Goal: Task Accomplishment & Management: Manage account settings

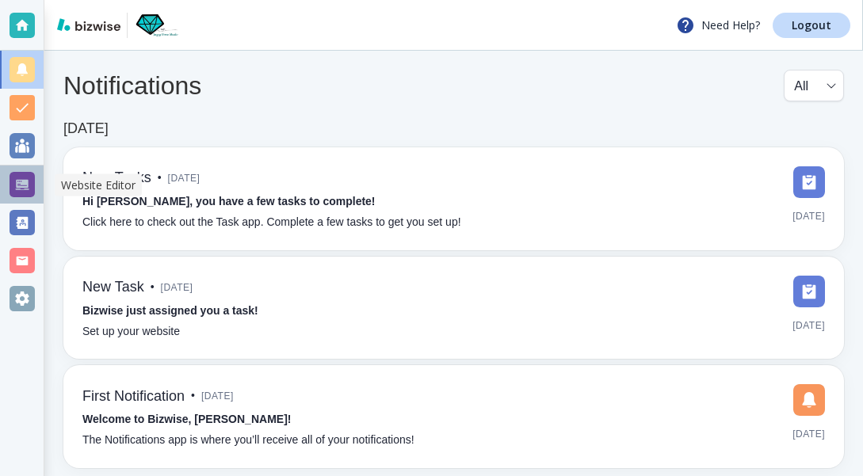
click at [22, 180] on div at bounding box center [22, 184] width 25 height 25
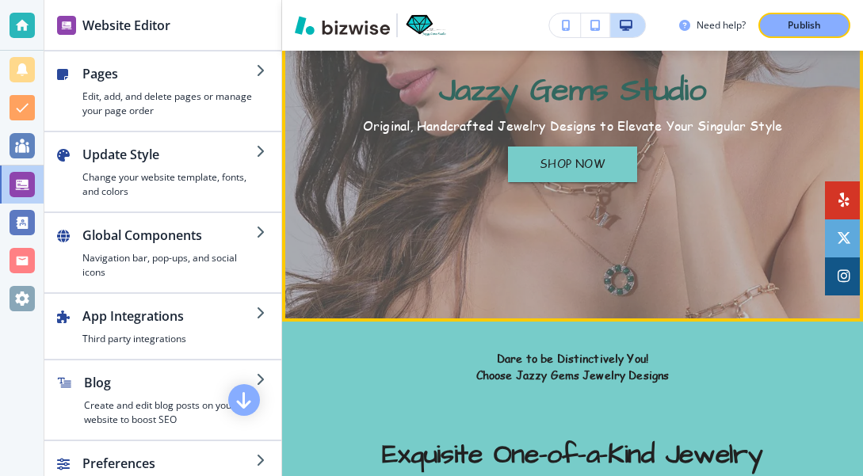
scroll to position [204, 0]
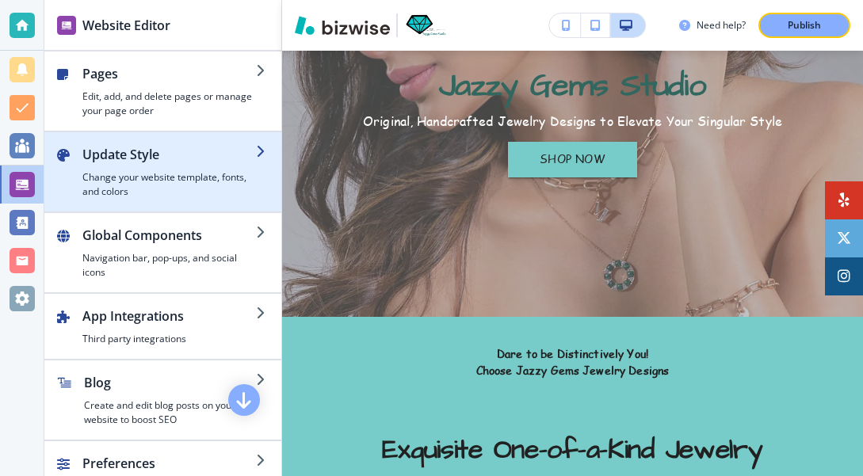
click at [262, 154] on icon "button" at bounding box center [262, 151] width 13 height 13
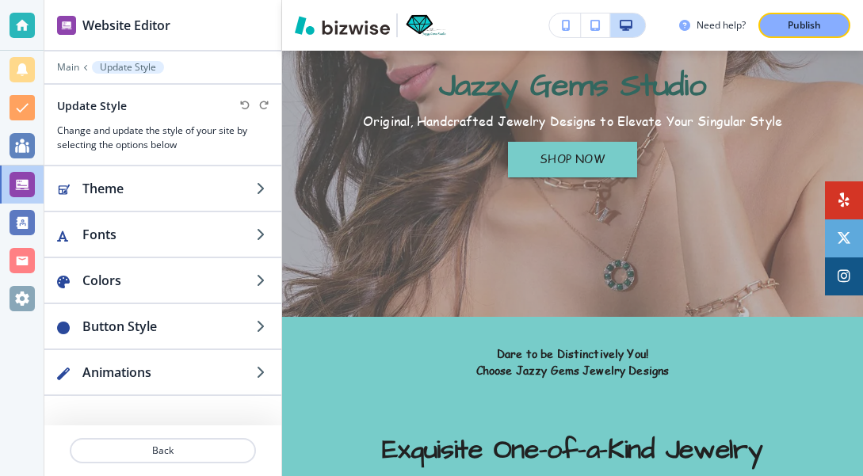
click at [246, 117] on div at bounding box center [163, 119] width 212 height 10
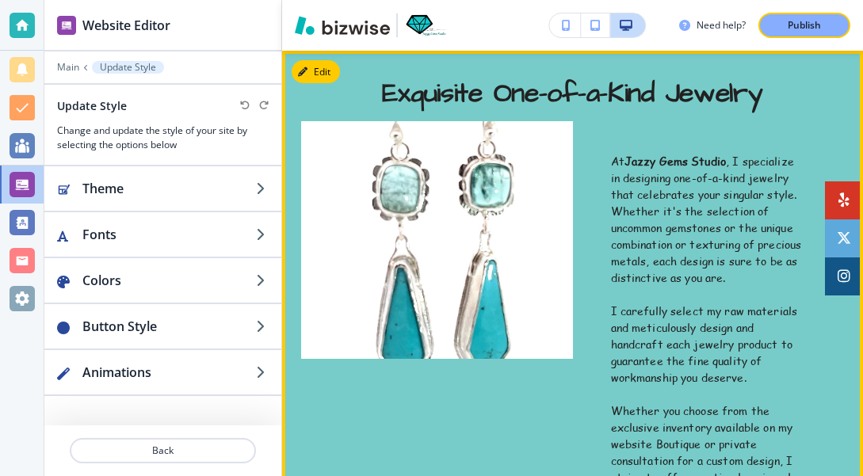
scroll to position [561, 0]
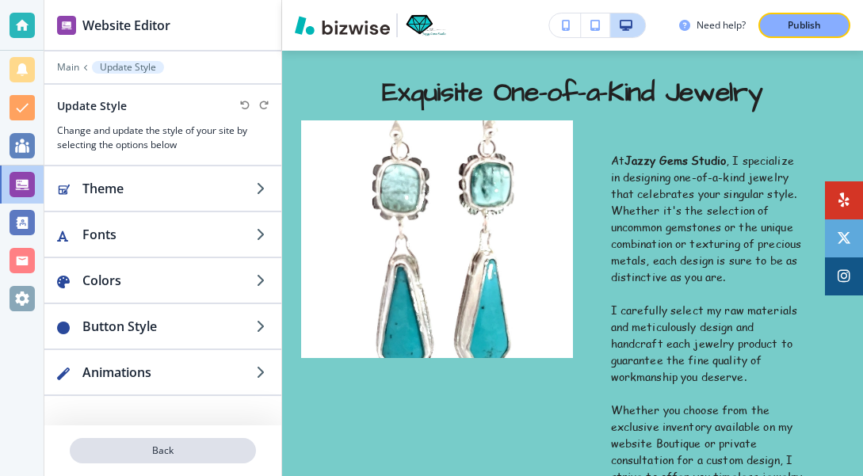
click at [164, 445] on p "Back" at bounding box center [162, 451] width 183 height 14
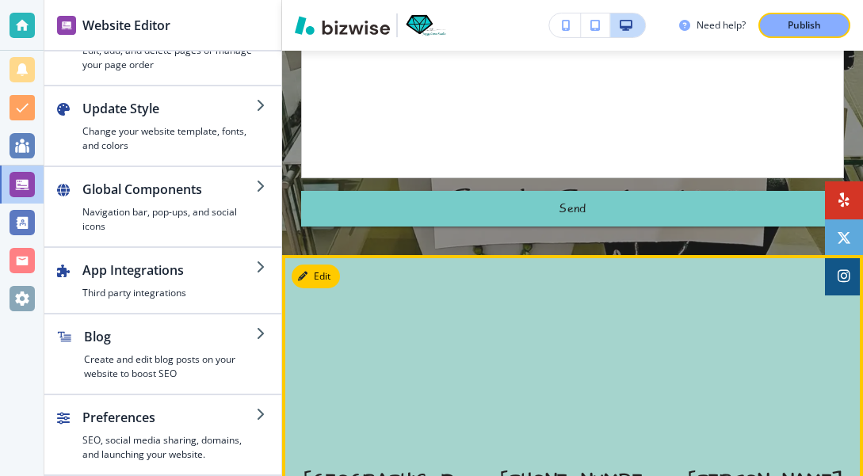
scroll to position [5076, 0]
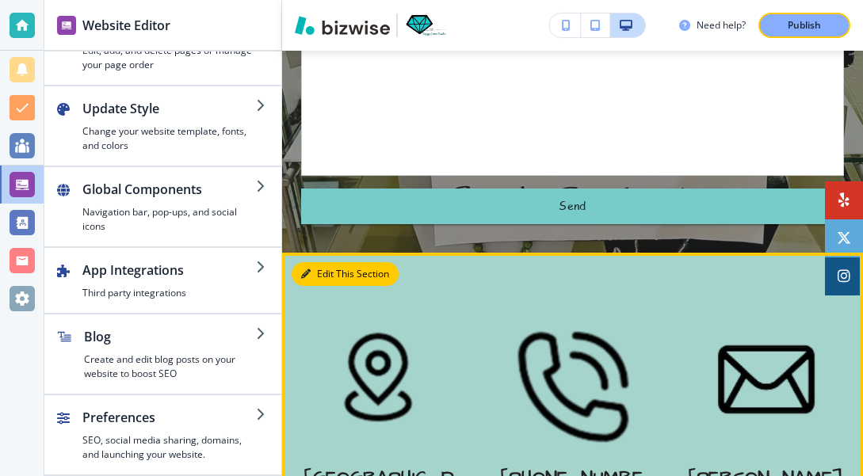
click at [317, 262] on button "Edit This Section" at bounding box center [345, 274] width 107 height 24
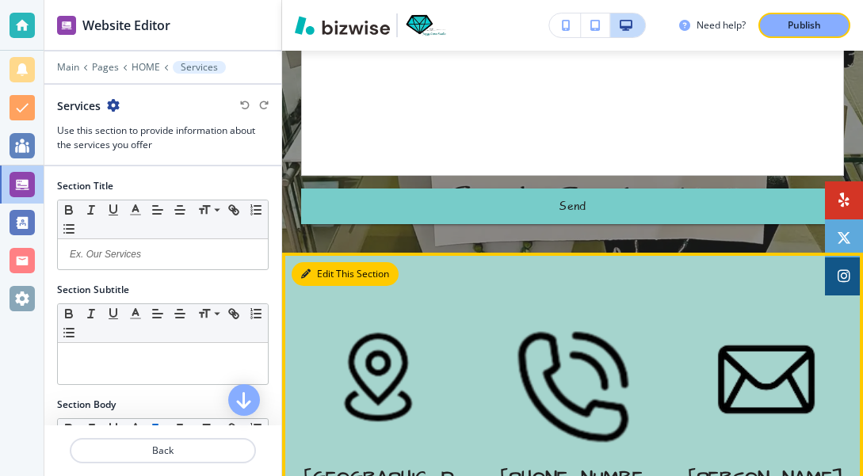
scroll to position [5214, 0]
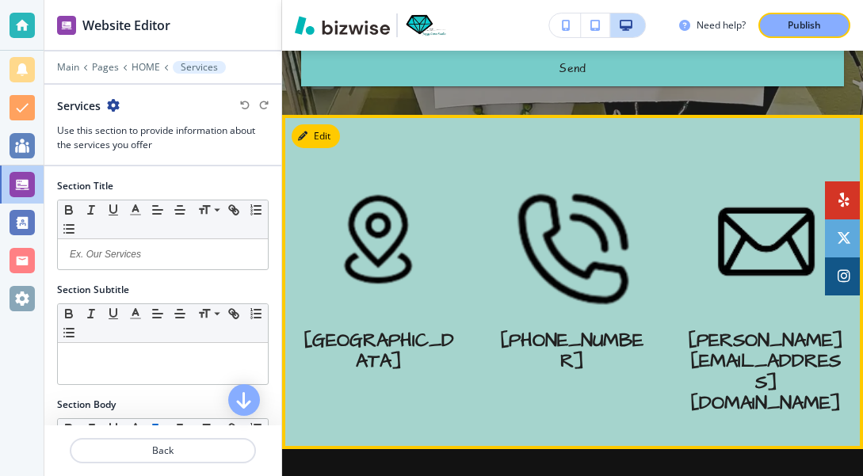
click at [720, 339] on div at bounding box center [572, 282] width 581 height 334
drag, startPoint x: 482, startPoint y: 335, endPoint x: 483, endPoint y: 319, distance: 16.7
click at [483, 319] on div at bounding box center [572, 282] width 581 height 334
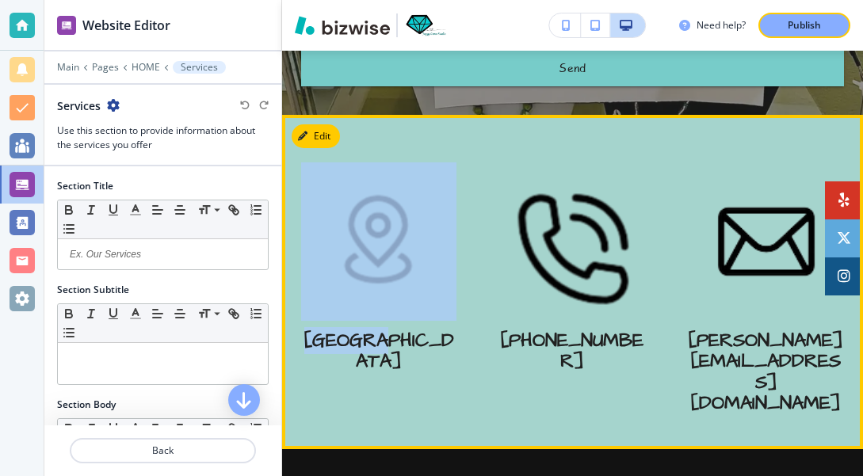
drag, startPoint x: 286, startPoint y: 335, endPoint x: 310, endPoint y: 312, distance: 33.1
click at [310, 312] on section "[GEOGRAPHIC_DATA] [PHONE_NUMBER] [PERSON_NAME][EMAIL_ADDRESS][DOMAIN_NAME]" at bounding box center [572, 282] width 581 height 334
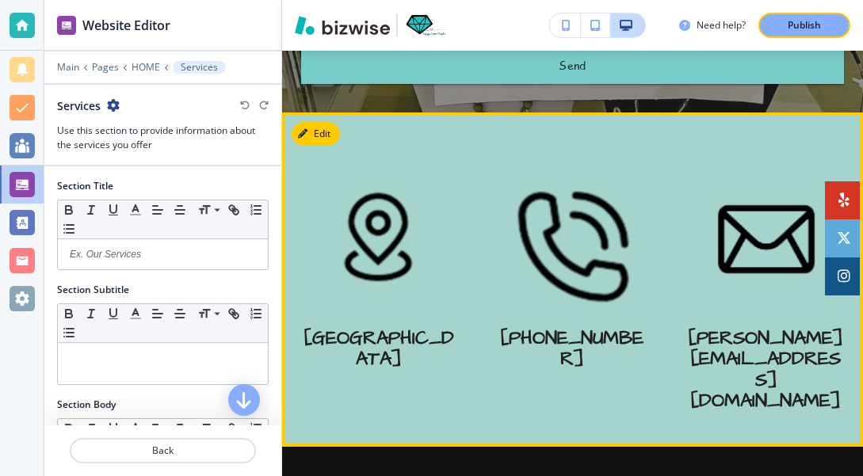
click at [532, 310] on div "[PHONE_NUMBER]" at bounding box center [572, 289] width 155 height 258
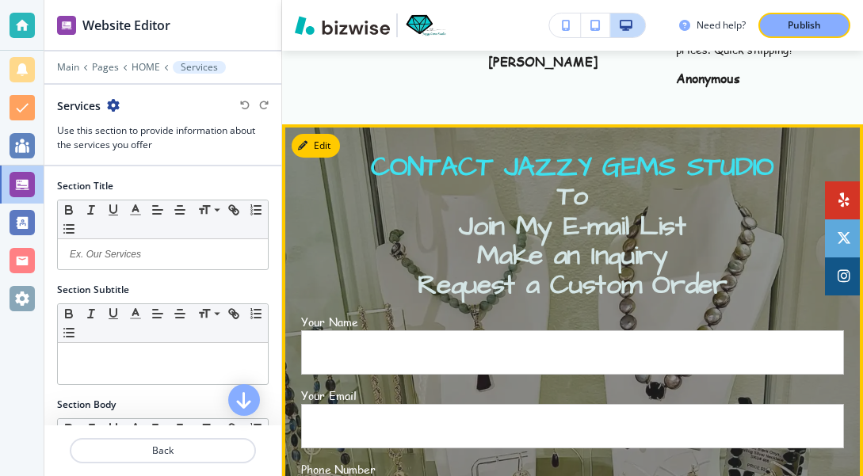
scroll to position [4572, 0]
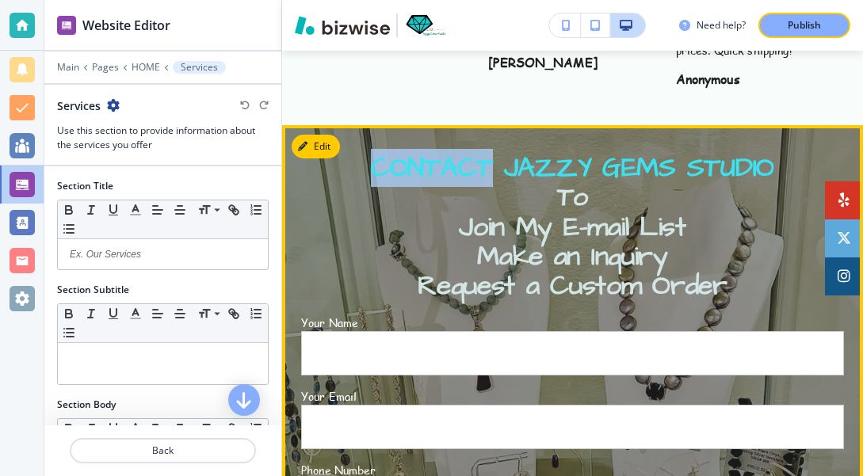
drag, startPoint x: 489, startPoint y: 104, endPoint x: 363, endPoint y: 101, distance: 126.0
click at [371, 149] on span "CONTACT JAZZY GEMS STUDIO" at bounding box center [572, 168] width 403 height 38
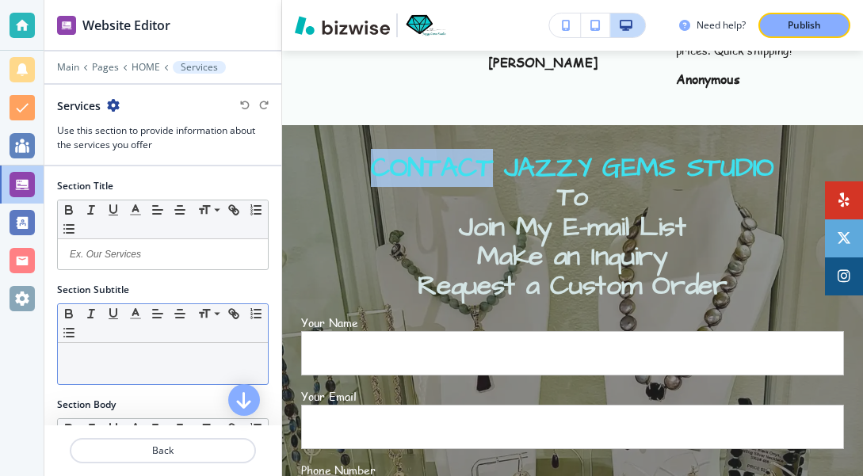
scroll to position [0, 0]
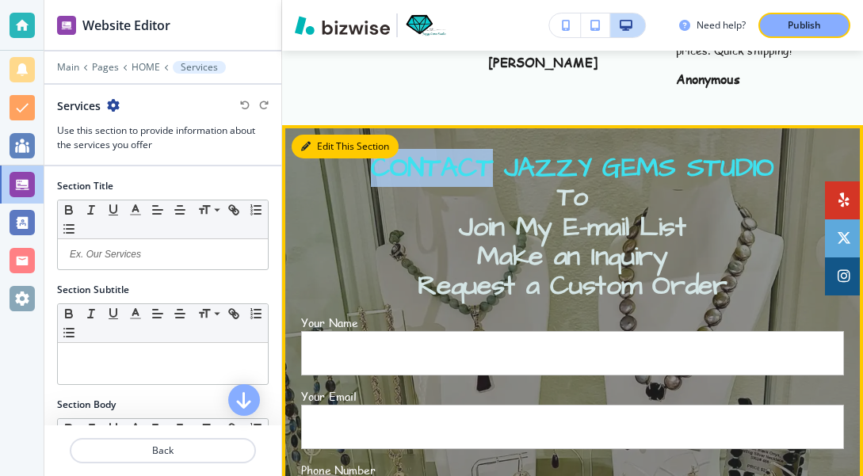
click at [315, 135] on button "Edit This Section" at bounding box center [345, 147] width 107 height 24
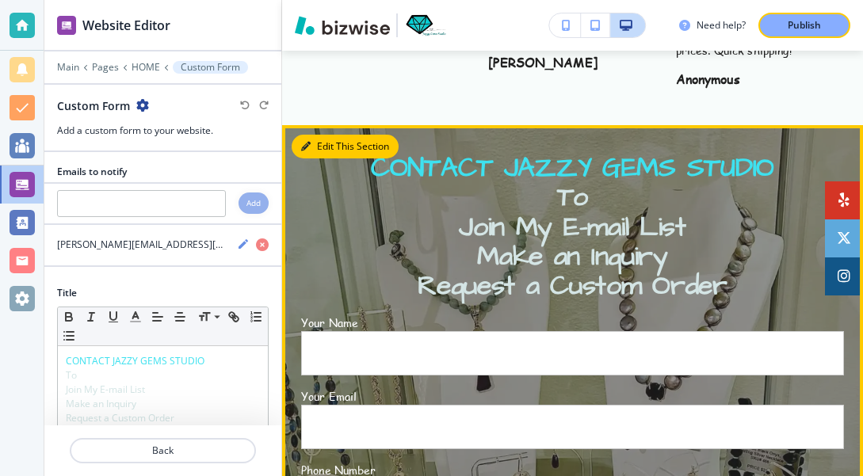
scroll to position [4582, 0]
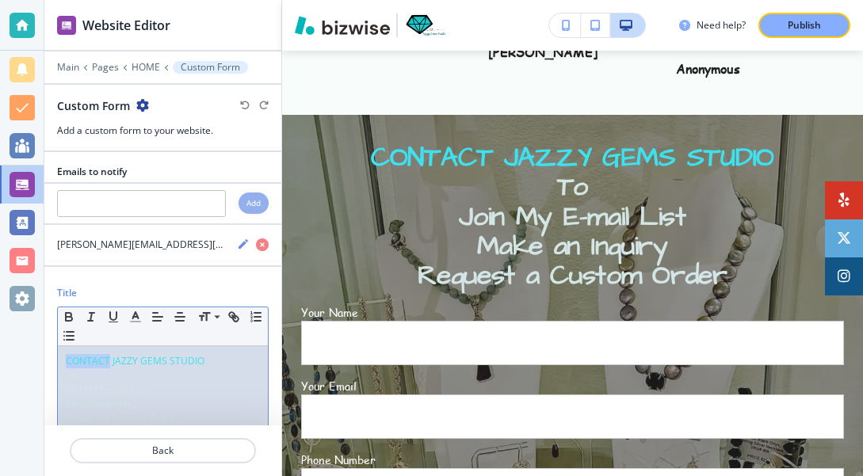
drag, startPoint x: 109, startPoint y: 361, endPoint x: 67, endPoint y: 358, distance: 42.9
click at [67, 358] on span "CONTACT JAZZY GEMS STUDIO" at bounding box center [135, 360] width 139 height 13
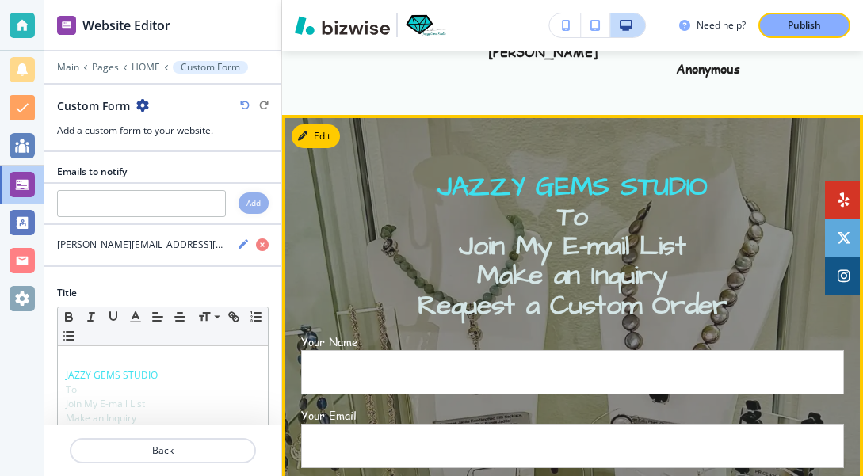
click at [591, 203] on p "To" at bounding box center [572, 217] width 543 height 29
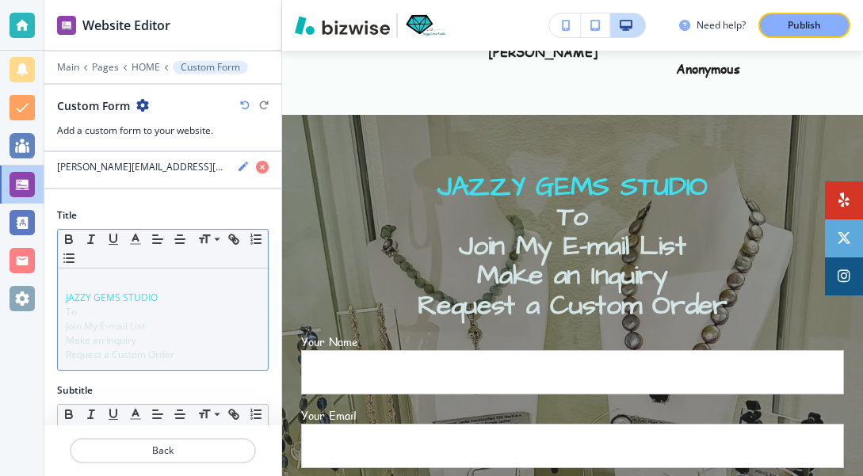
scroll to position [93, 0]
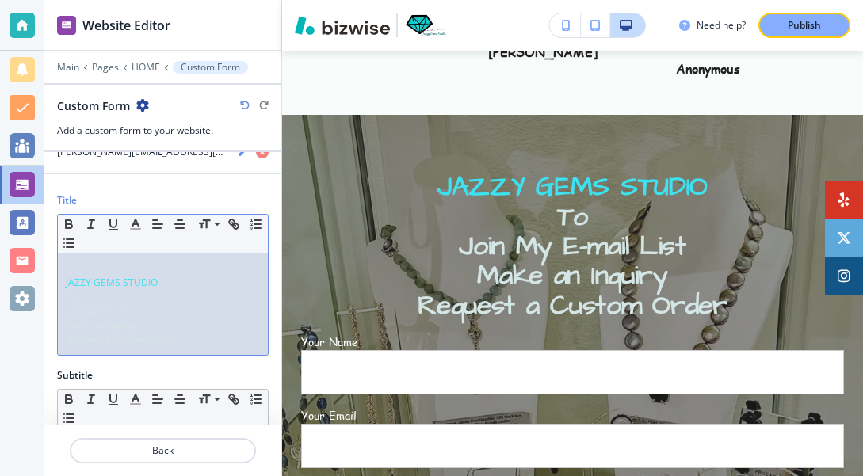
click at [81, 296] on p "To" at bounding box center [163, 297] width 194 height 14
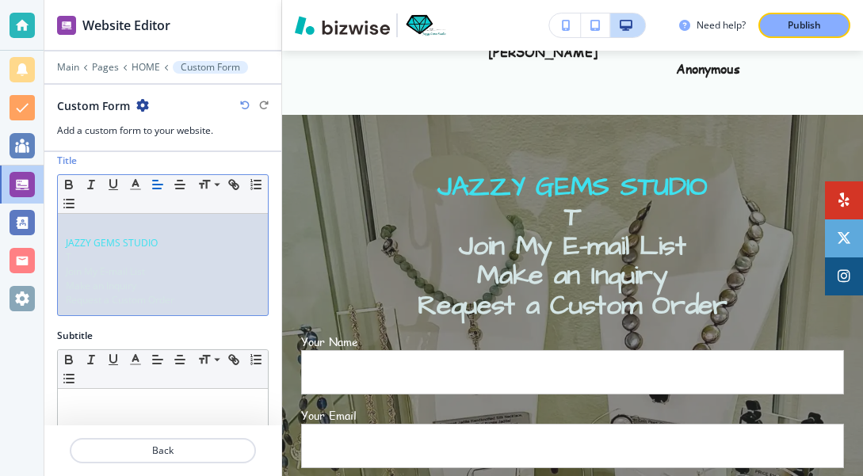
scroll to position [132, 0]
click at [175, 243] on p "JAZZY GEMS STUDIO" at bounding box center [163, 244] width 194 height 14
click at [161, 275] on p "Join My E-mail List" at bounding box center [163, 273] width 194 height 14
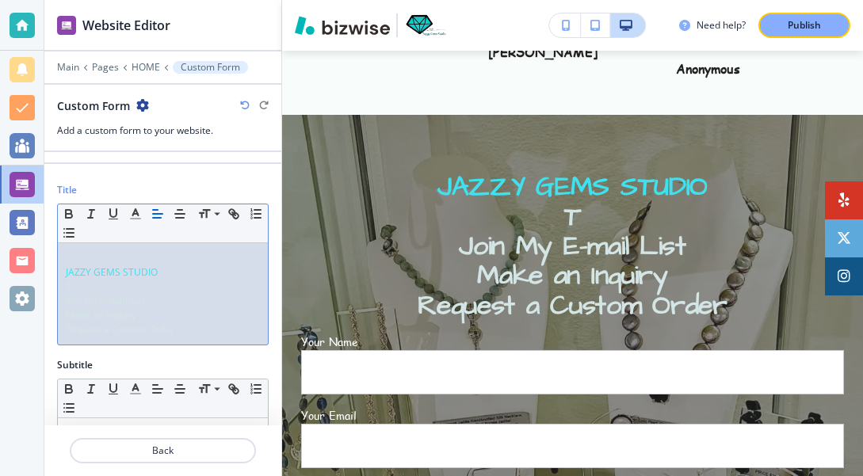
scroll to position [105, 0]
click at [164, 273] on p "JAZZY GEMS STUDIO" at bounding box center [163, 271] width 194 height 14
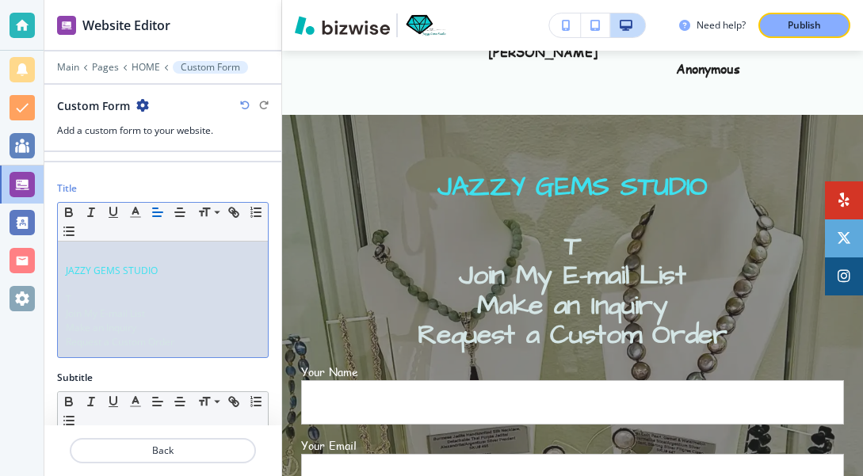
click at [164, 273] on p "JAZZY GEMS STUDIO" at bounding box center [163, 271] width 194 height 14
click at [95, 296] on p "T" at bounding box center [163, 299] width 194 height 14
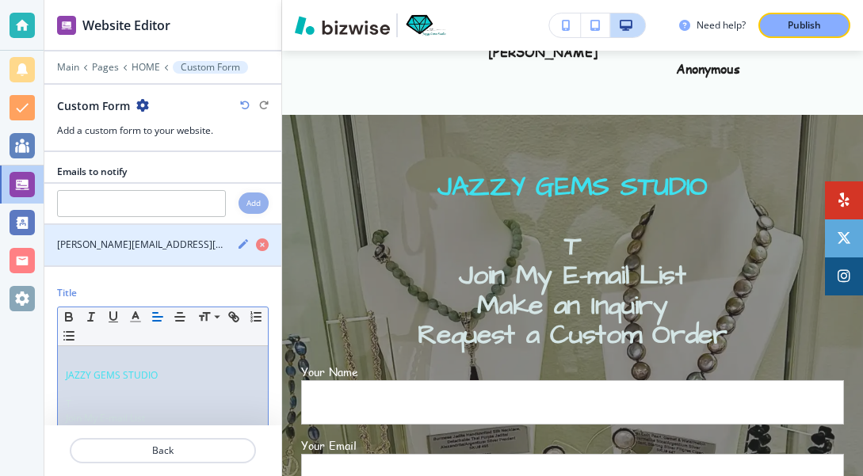
scroll to position [0, 0]
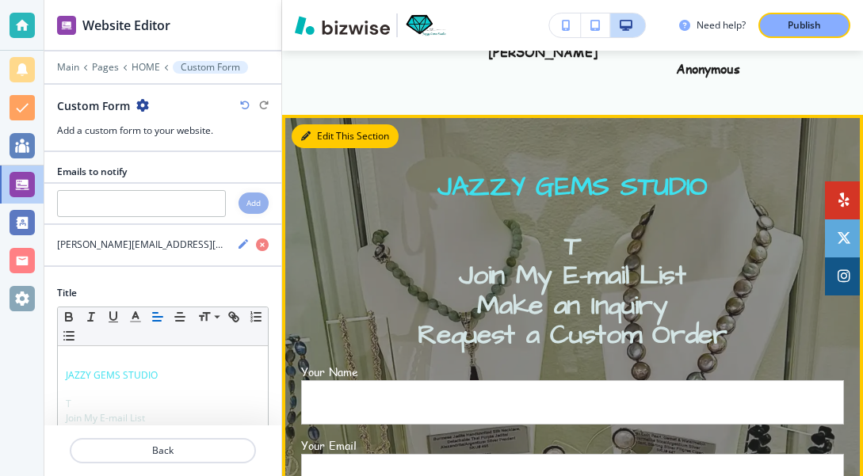
click at [326, 124] on button "Edit This Section" at bounding box center [345, 136] width 107 height 24
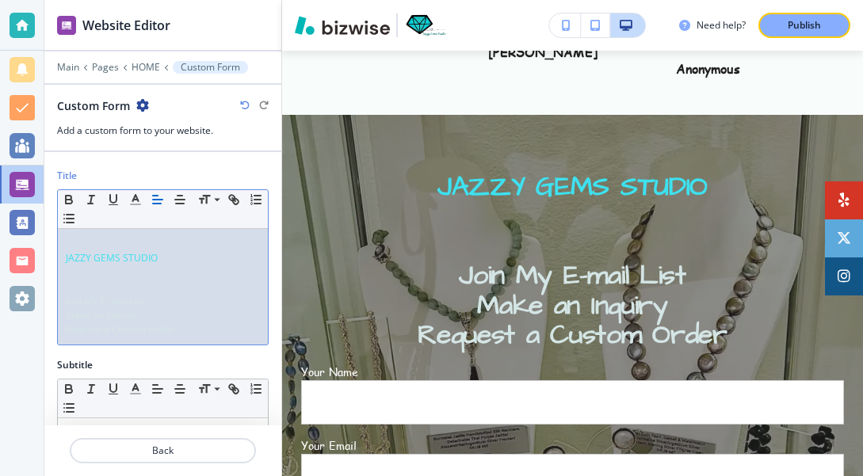
scroll to position [128, 0]
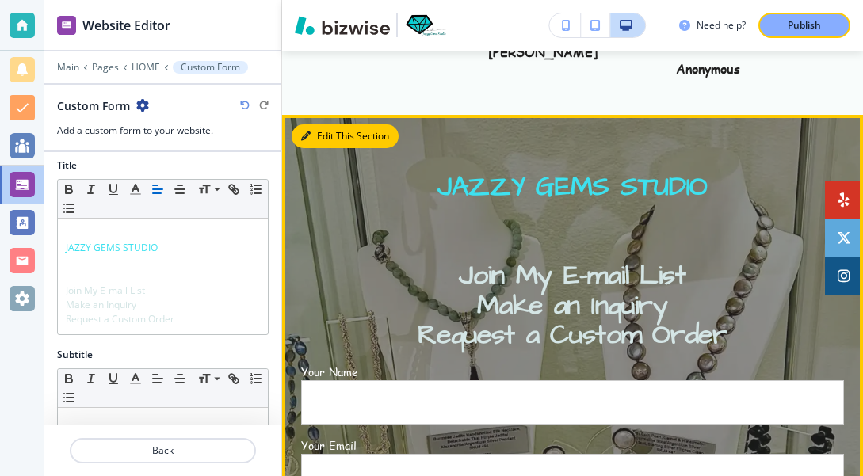
click at [316, 124] on button "Edit This Section" at bounding box center [345, 136] width 107 height 24
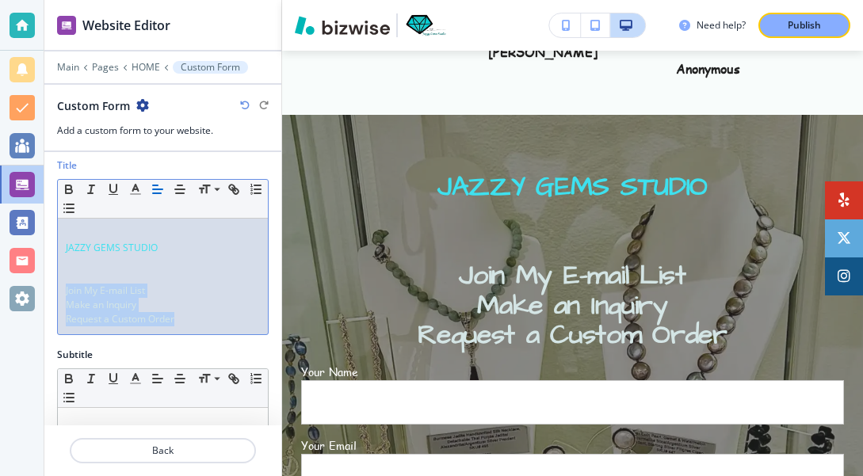
drag, startPoint x: 182, startPoint y: 316, endPoint x: 63, endPoint y: 288, distance: 122.3
click at [63, 288] on div "JAZZY GEMS STUDIO Join My E-mail List Make an Inquiry Request a Custom Order" at bounding box center [163, 277] width 210 height 116
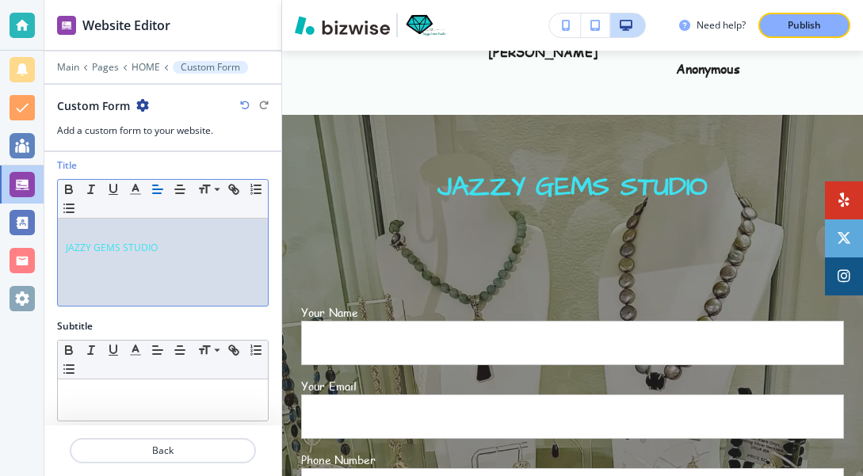
click at [162, 249] on p "JAZZY GEMS STUDIO" at bounding box center [163, 248] width 194 height 14
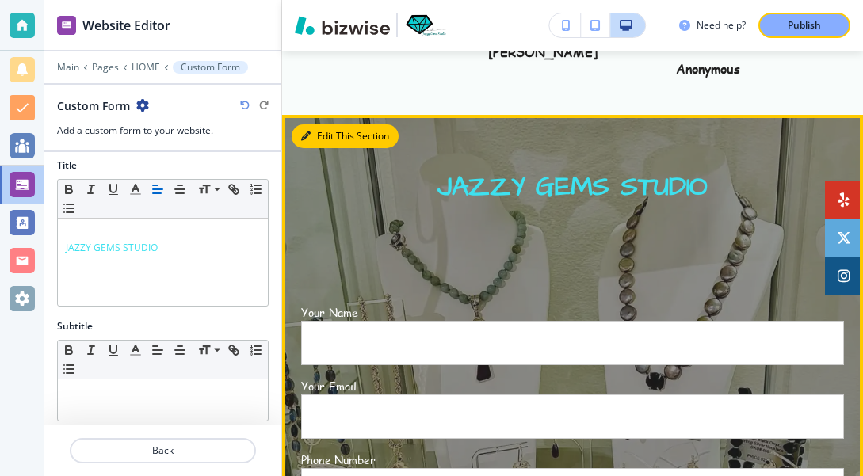
click at [334, 124] on button "Edit This Section" at bounding box center [345, 136] width 107 height 24
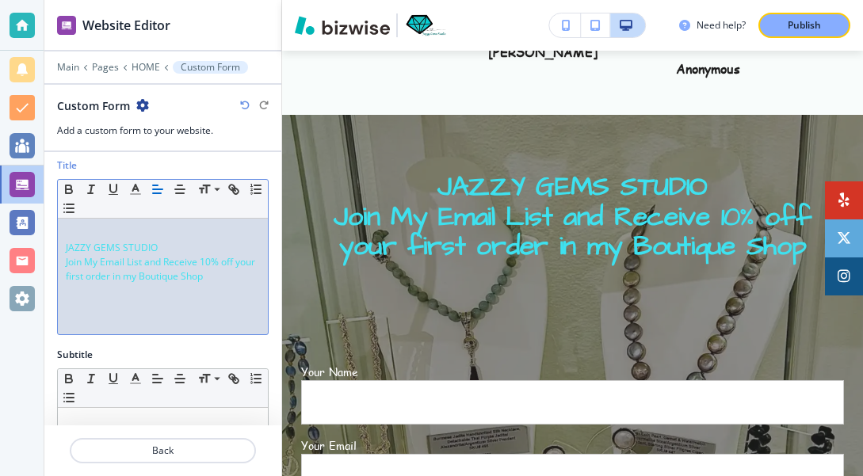
drag, startPoint x: 232, startPoint y: 278, endPoint x: 67, endPoint y: 266, distance: 166.1
click at [67, 266] on p "Join My Email List and Receive 10% off your first order in my Boutique Shop" at bounding box center [163, 269] width 194 height 29
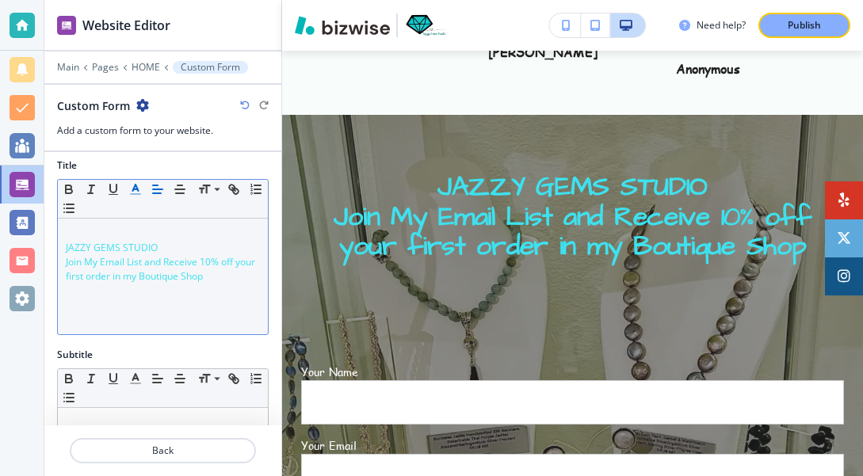
click at [136, 189] on line "button" at bounding box center [135, 189] width 4 height 0
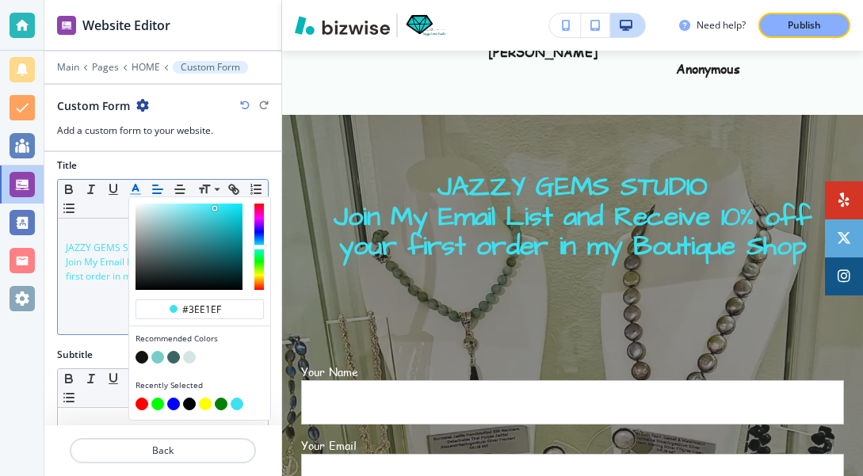
click at [145, 363] on button "button" at bounding box center [142, 357] width 13 height 13
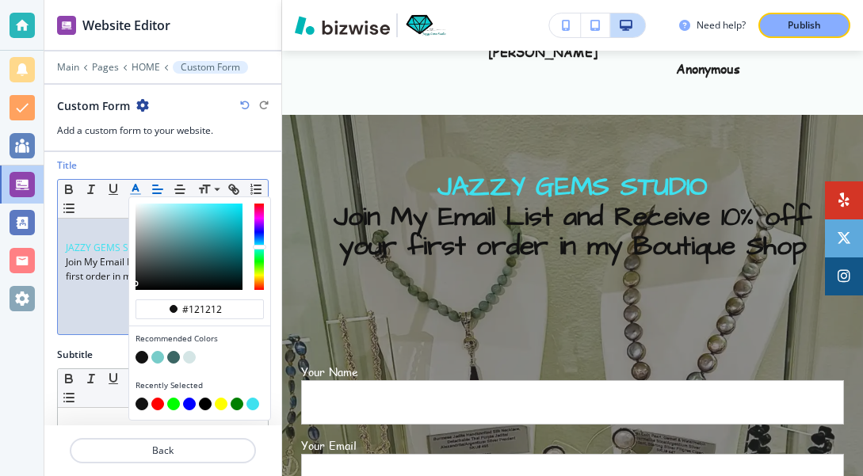
click at [175, 364] on button "button" at bounding box center [173, 357] width 13 height 13
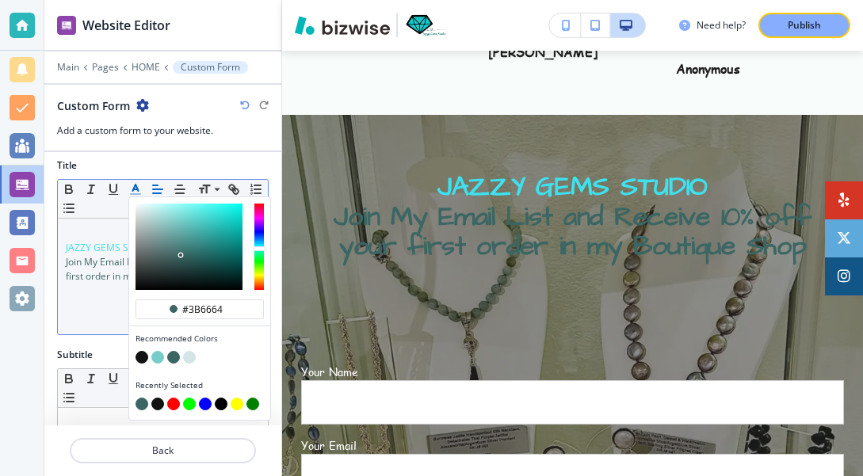
click at [142, 361] on button "button" at bounding box center [142, 357] width 13 height 13
type input "#121212"
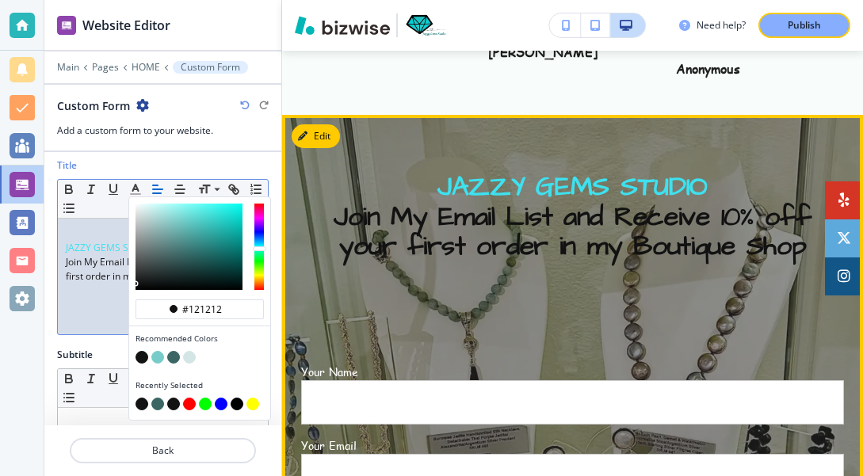
scroll to position [4587, 0]
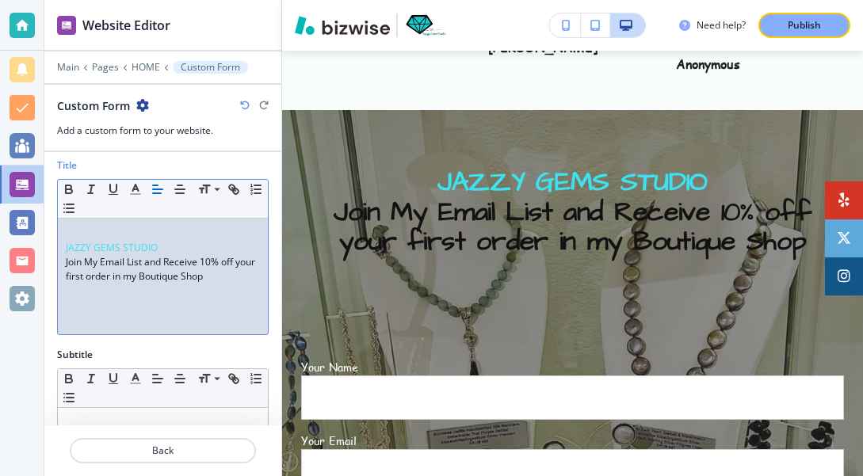
click at [64, 246] on div "JAZZY GEMS STUDIO Join My Email List and Receive 10% off your first order in my…" at bounding box center [163, 277] width 210 height 116
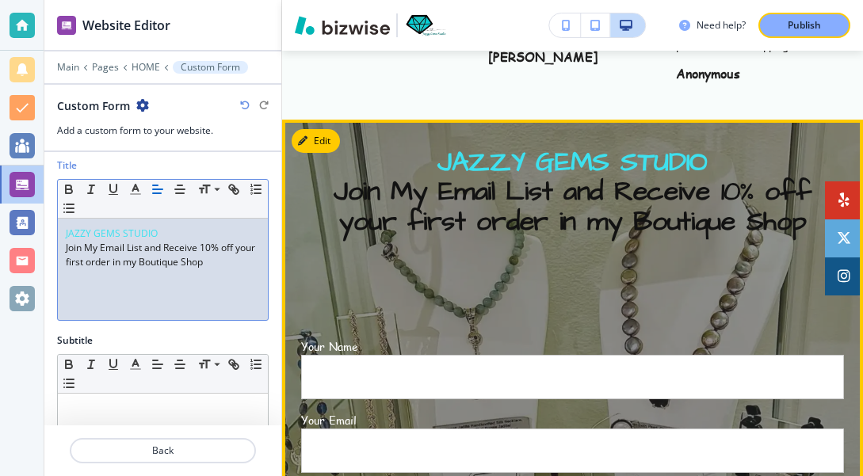
scroll to position [4578, 0]
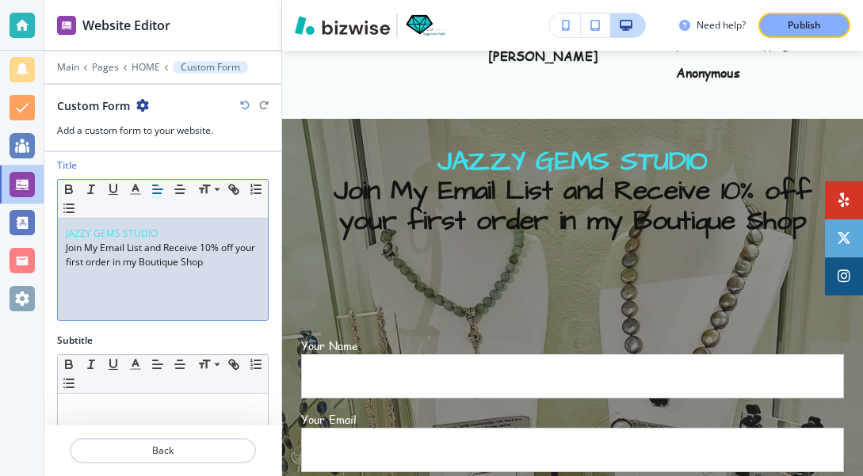
click at [211, 246] on span "Join My Email List and Receive 10% off your first order in my Boutique Shop" at bounding box center [162, 255] width 192 height 28
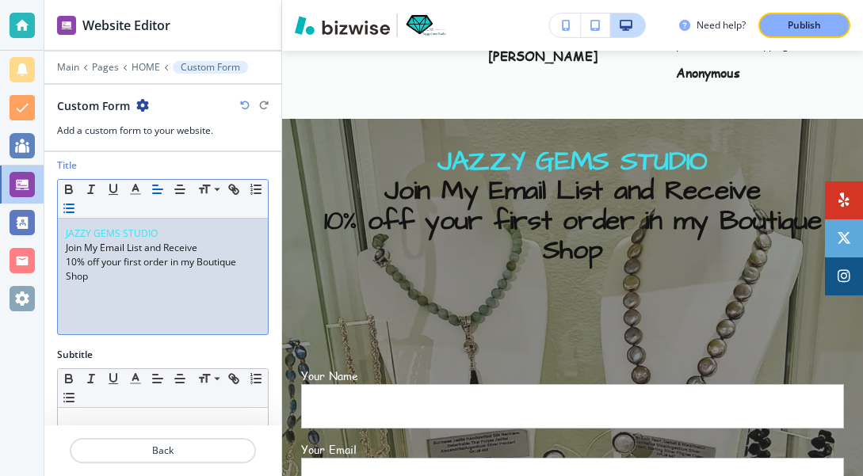
click at [70, 208] on line "button" at bounding box center [70, 208] width 7 height 0
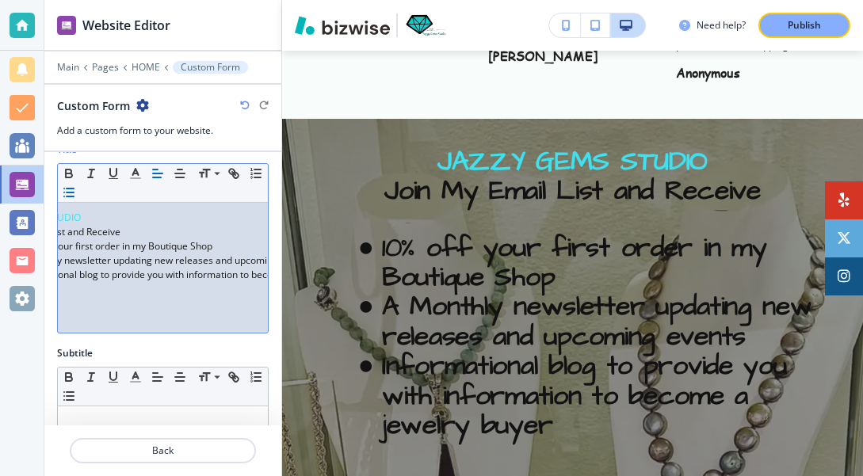
scroll to position [0, 99]
click at [194, 248] on div "JAZZY GEMS STUDIO Join My Email List and Receive 10% off your first order in my…" at bounding box center [163, 268] width 210 height 130
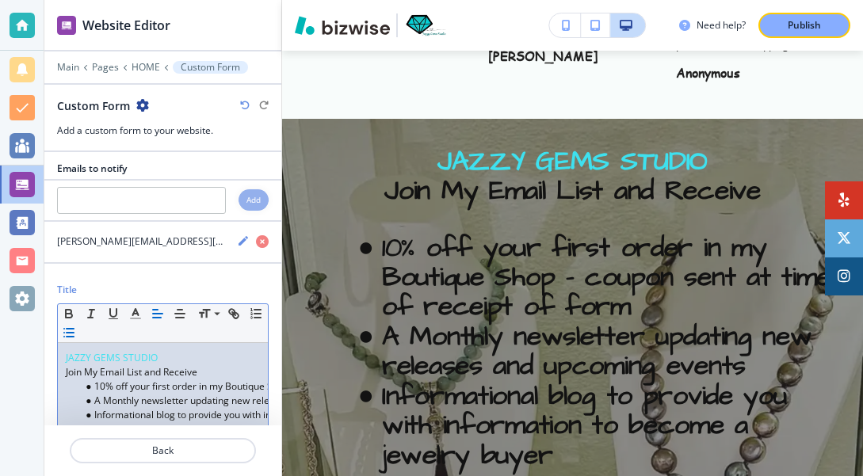
scroll to position [0, 0]
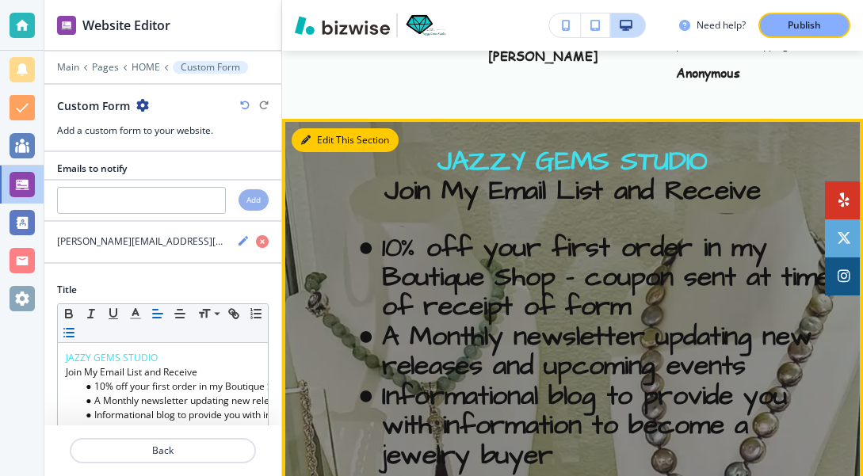
click at [326, 128] on button "Edit This Section" at bounding box center [345, 140] width 107 height 24
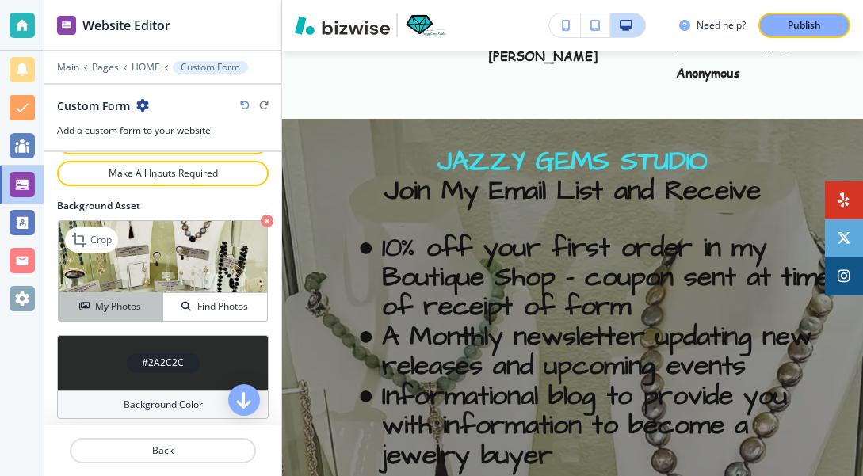
click at [132, 304] on h4 "My Photos" at bounding box center [118, 307] width 46 height 14
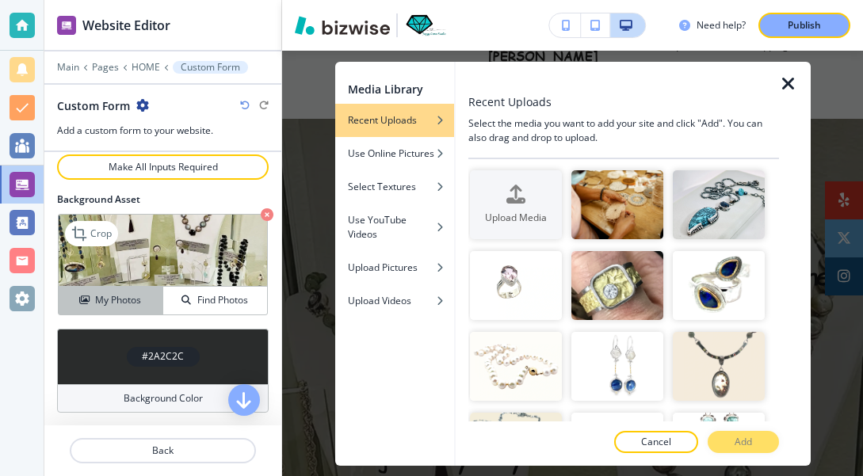
scroll to position [982, 0]
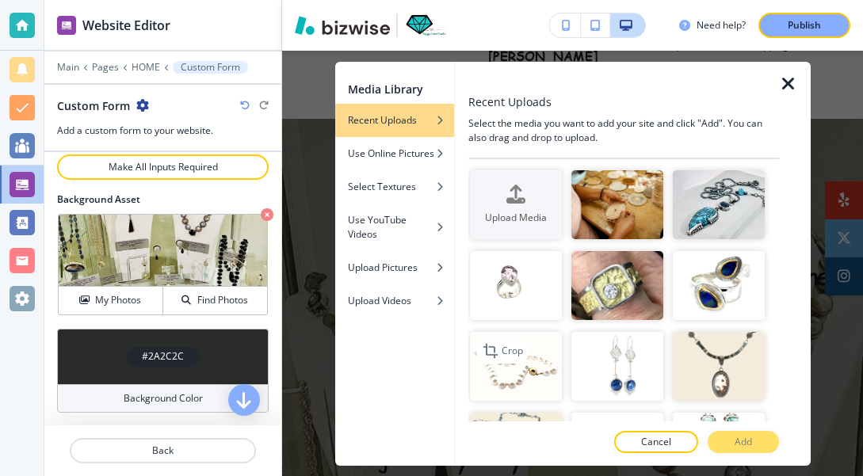
click at [510, 378] on img "button" at bounding box center [516, 366] width 92 height 69
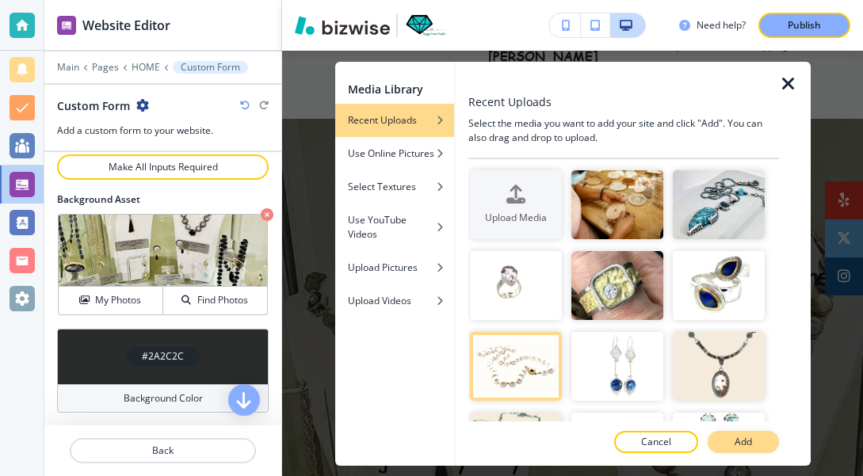
click at [751, 438] on p "Add" at bounding box center [743, 442] width 17 height 14
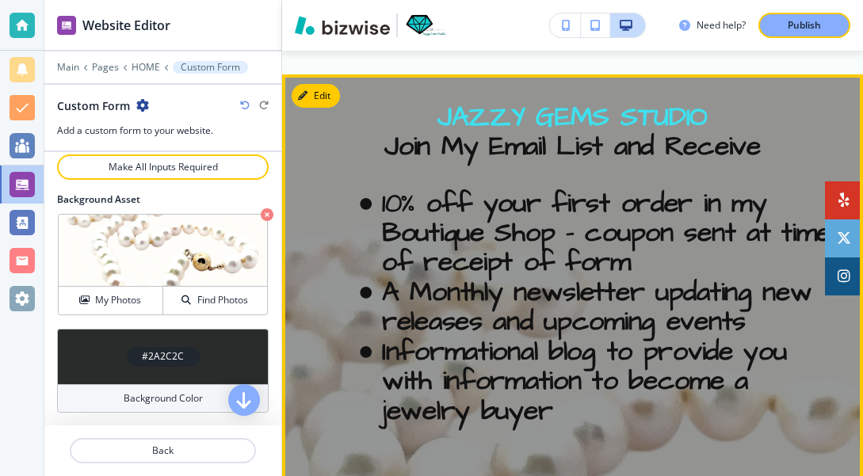
scroll to position [4639, 0]
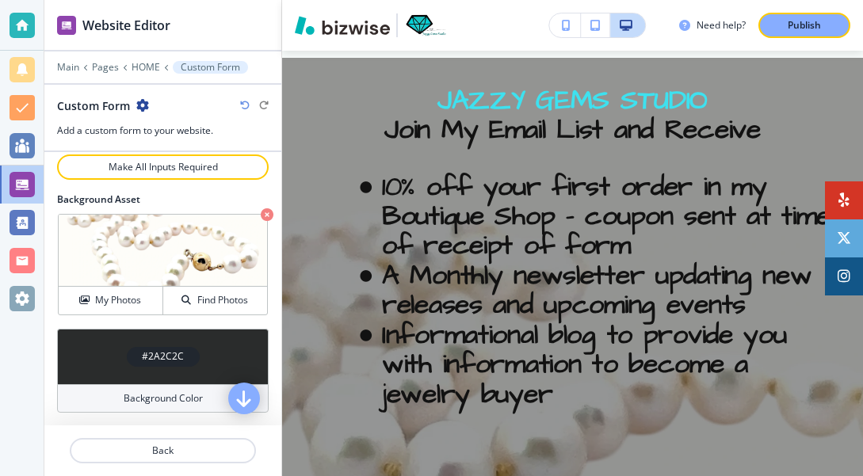
click at [242, 403] on icon "button" at bounding box center [244, 398] width 19 height 19
click at [169, 393] on h4 "Background Color" at bounding box center [163, 399] width 79 height 14
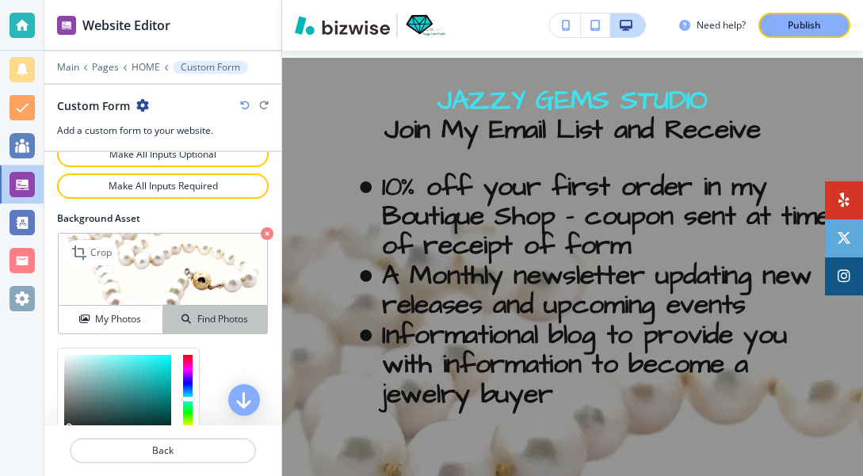
scroll to position [984, 0]
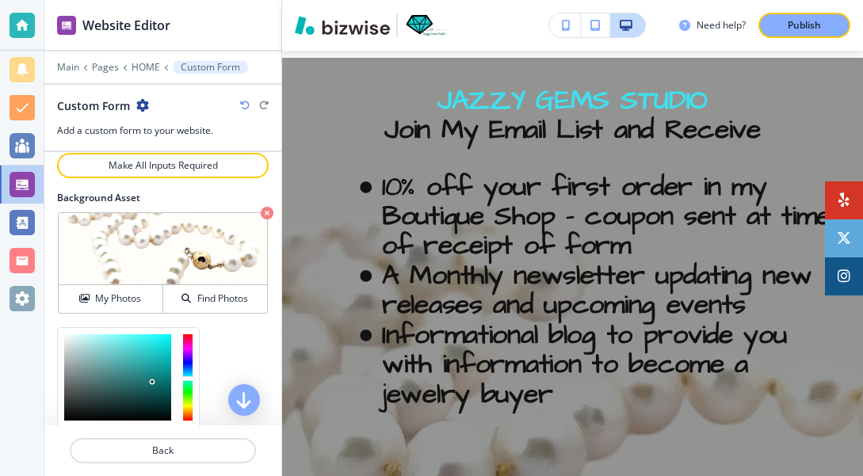
click at [152, 382] on div at bounding box center [117, 377] width 107 height 86
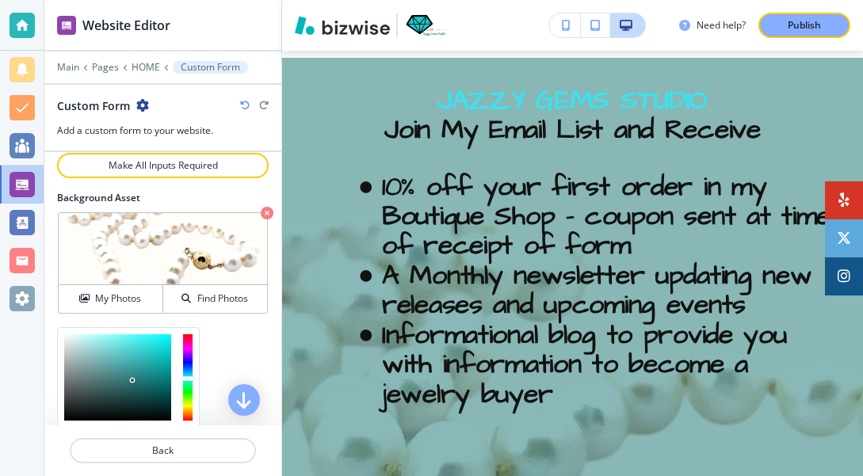
click at [132, 380] on div at bounding box center [117, 377] width 107 height 86
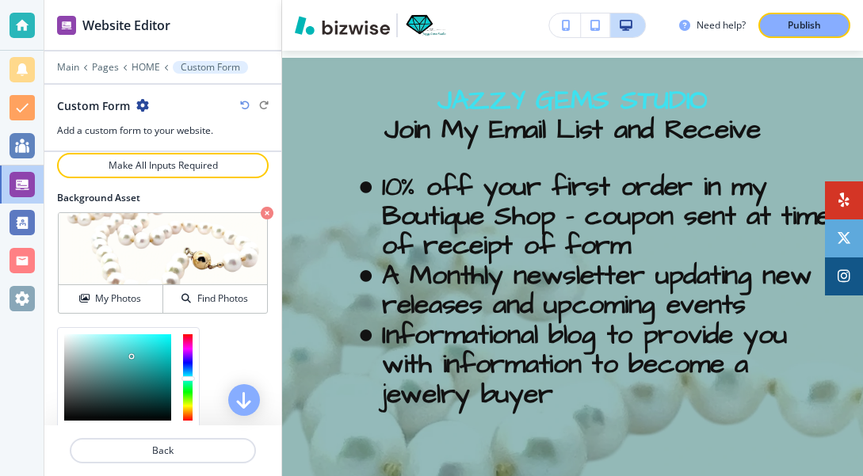
click at [132, 357] on div at bounding box center [117, 377] width 107 height 86
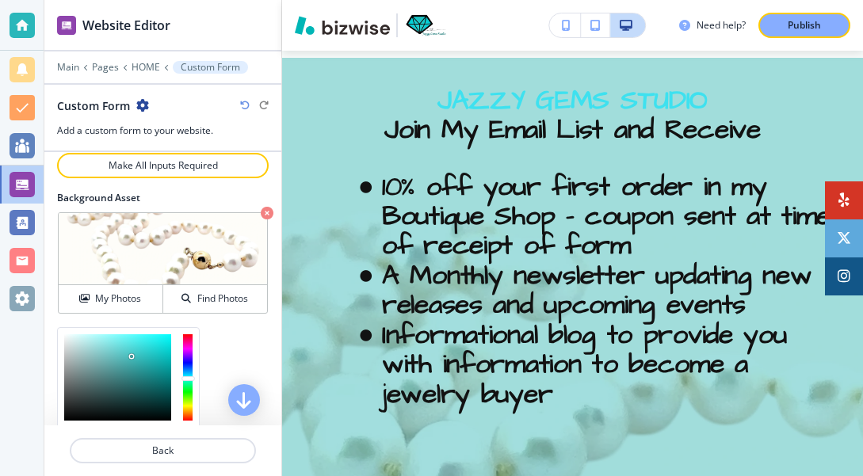
click at [119, 350] on div at bounding box center [117, 377] width 107 height 86
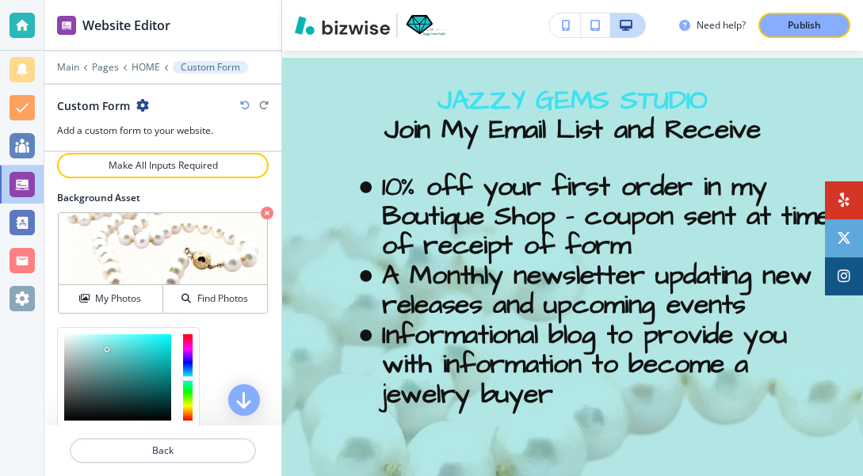
click at [107, 350] on div at bounding box center [117, 377] width 107 height 86
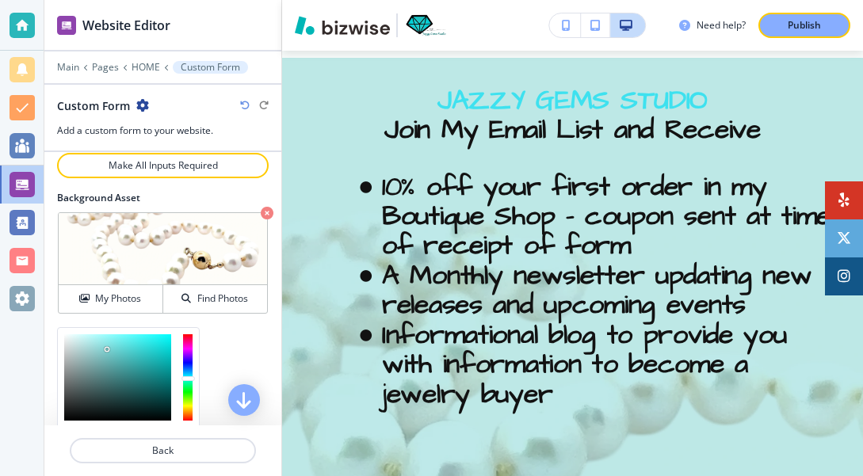
click at [94, 345] on div at bounding box center [117, 377] width 107 height 86
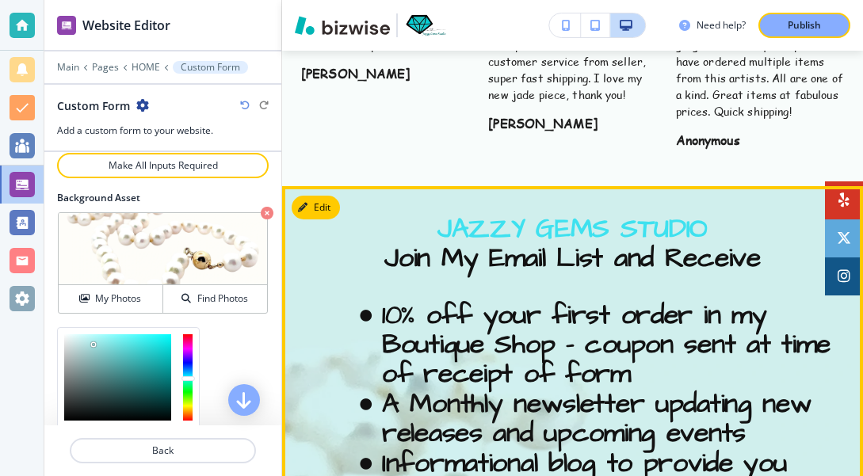
scroll to position [4521, 0]
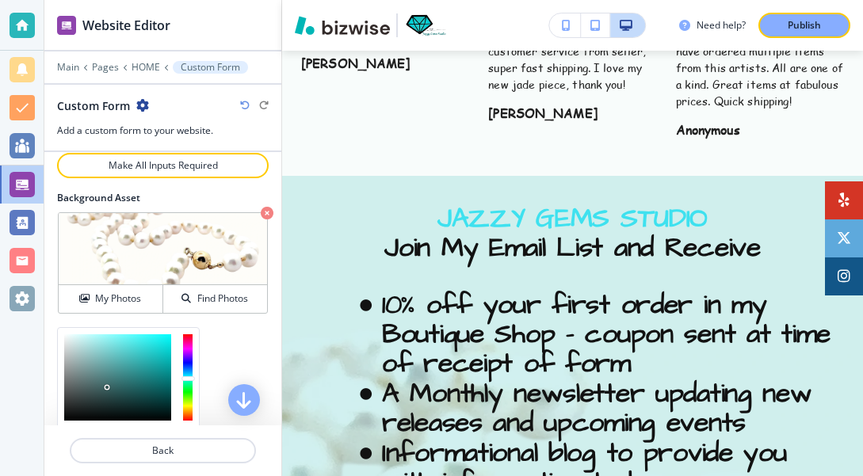
click at [107, 388] on div at bounding box center [117, 377] width 107 height 86
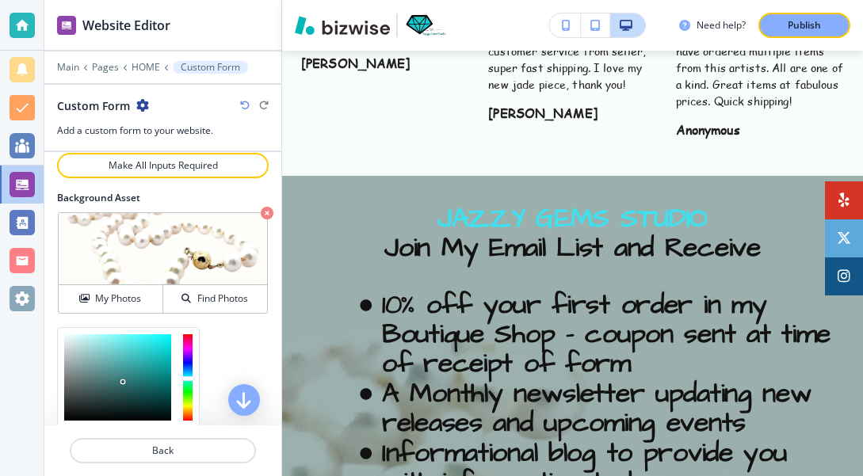
click at [123, 382] on div at bounding box center [117, 377] width 107 height 86
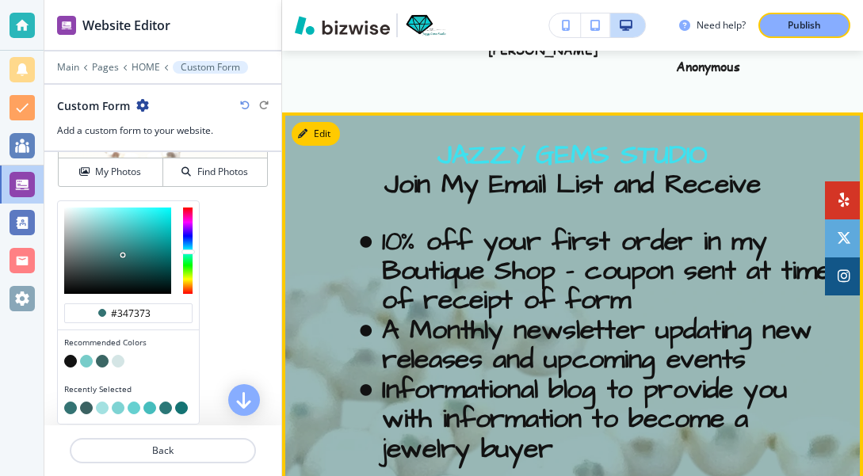
scroll to position [4595, 0]
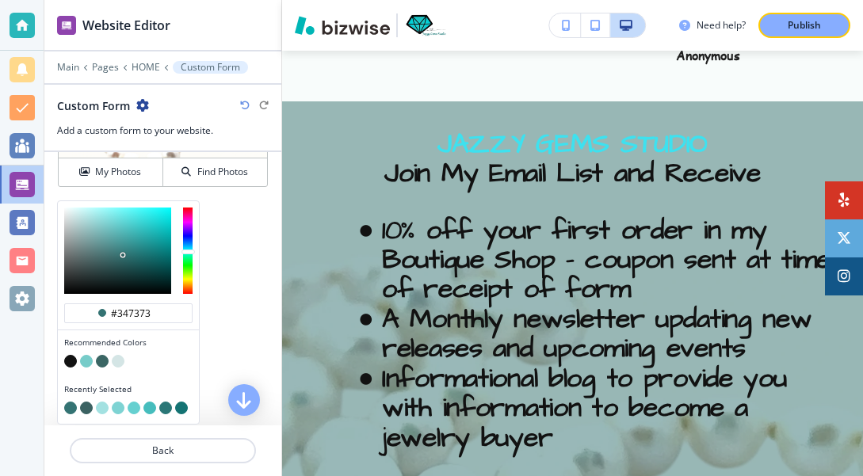
type input "#1d5e5e"
click at [138, 260] on div at bounding box center [117, 251] width 107 height 86
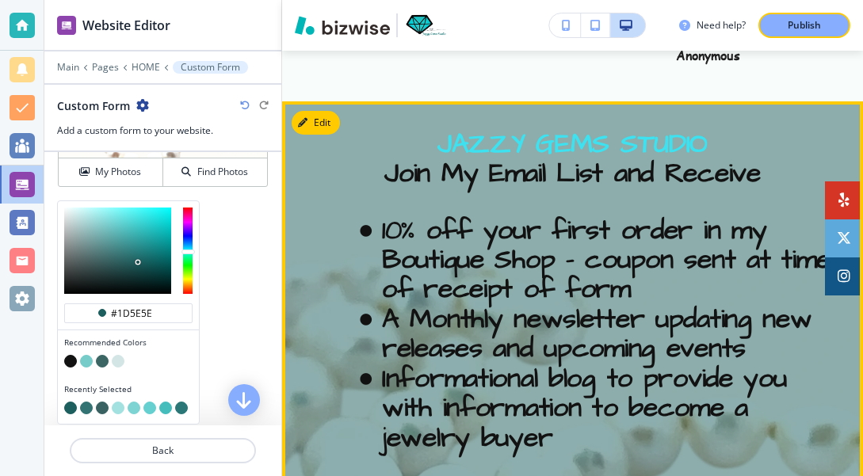
click at [340, 309] on ul "10% off your first order in my Boutique Shop - coupon sent at time of receipt o…" at bounding box center [572, 334] width 543 height 237
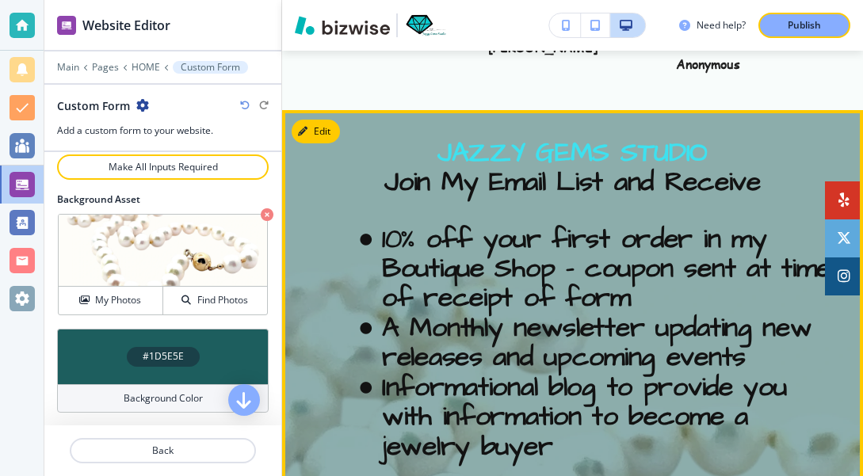
scroll to position [4598, 0]
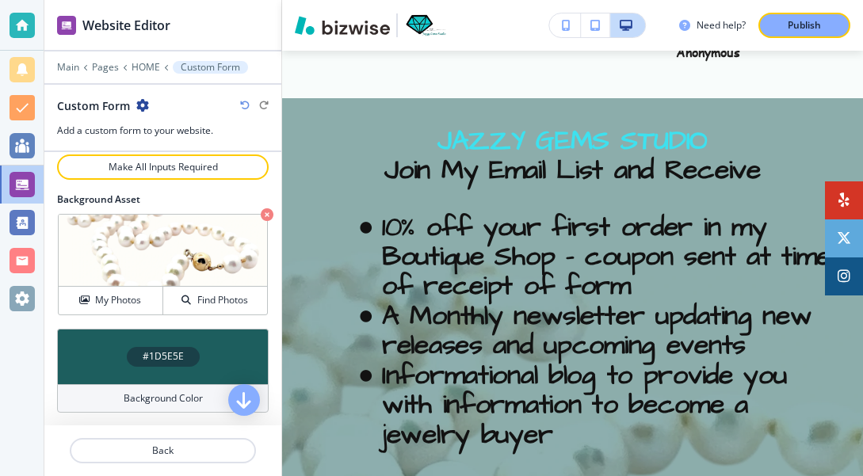
click at [164, 356] on h4 "#1D5E5E" at bounding box center [163, 357] width 41 height 14
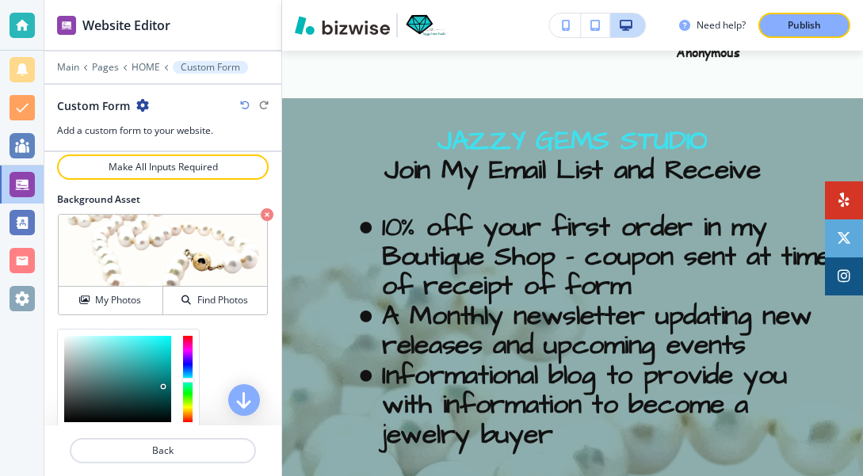
click at [163, 387] on div at bounding box center [117, 379] width 107 height 86
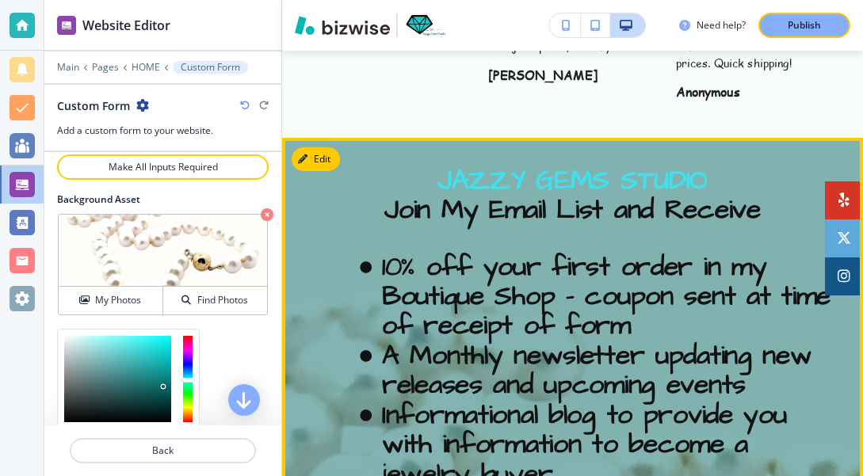
scroll to position [4560, 0]
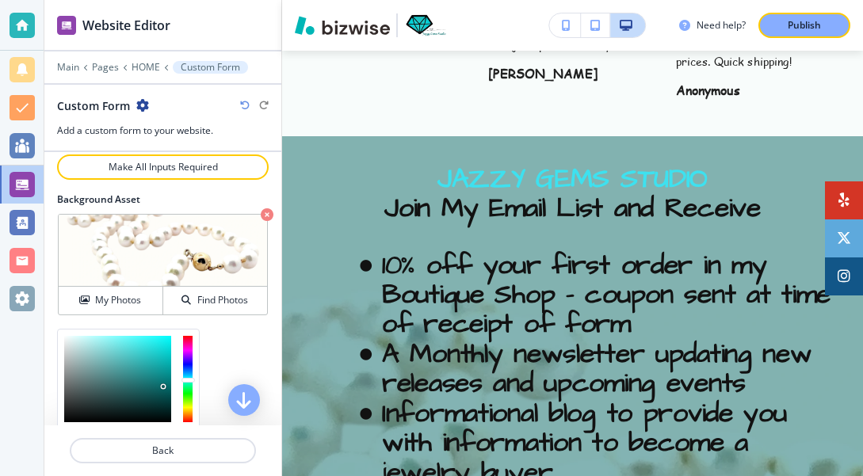
type input "#969f9f"
click at [71, 369] on div at bounding box center [117, 379] width 107 height 86
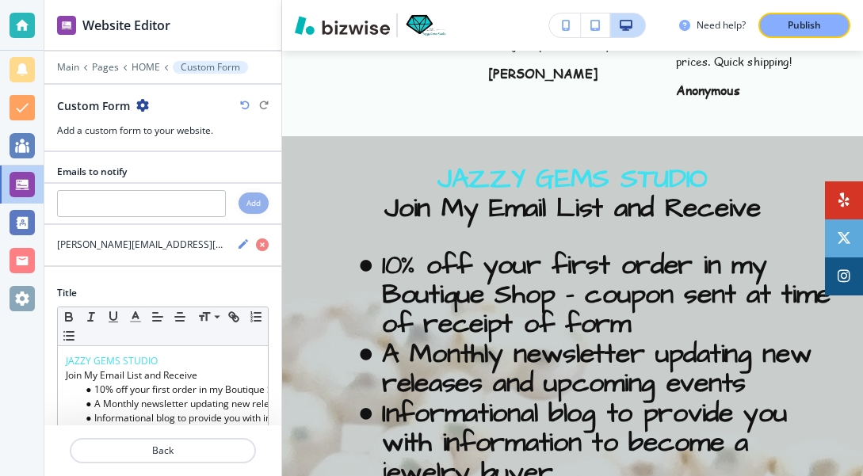
scroll to position [0, 0]
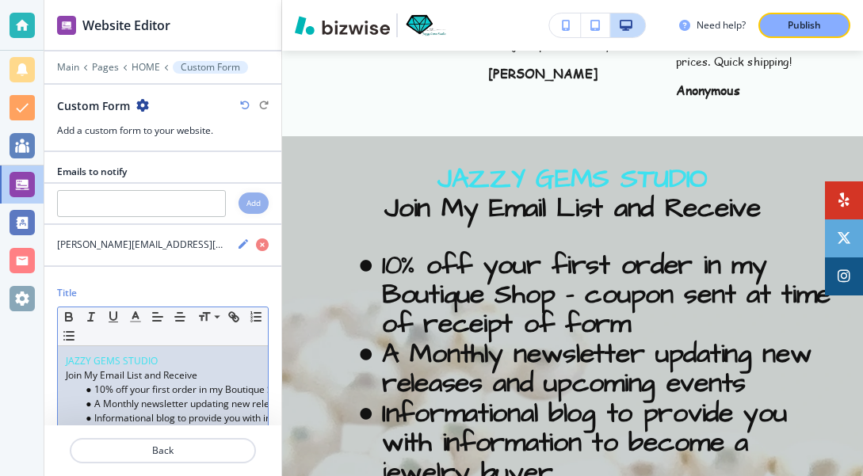
click at [174, 358] on p "JAZZY GEMS STUDIO" at bounding box center [163, 361] width 194 height 14
drag, startPoint x: 162, startPoint y: 360, endPoint x: 66, endPoint y: 358, distance: 96.7
click at [66, 358] on p "JAZZY GEMS STUDIO" at bounding box center [163, 361] width 194 height 14
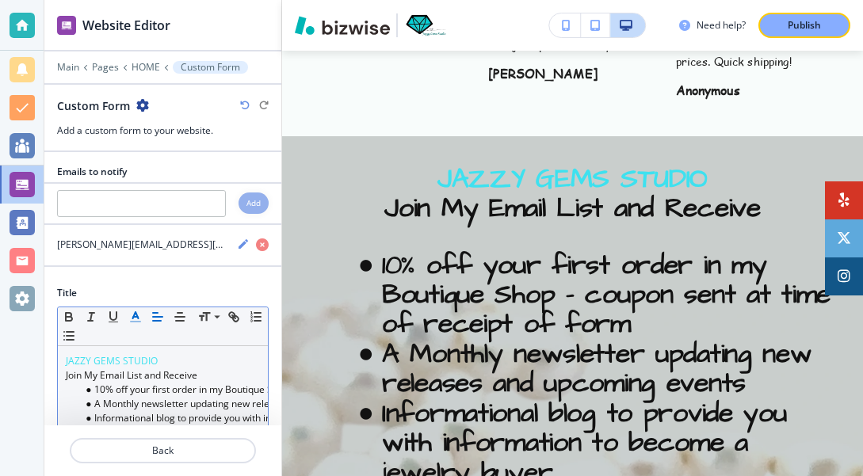
click at [133, 319] on icon "button" at bounding box center [135, 317] width 14 height 14
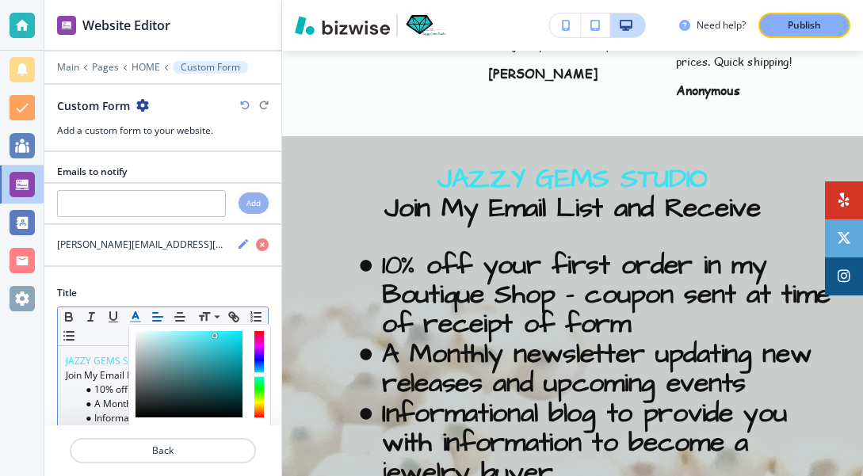
type input "#0e6b73"
click at [229, 379] on div "button" at bounding box center [189, 374] width 107 height 86
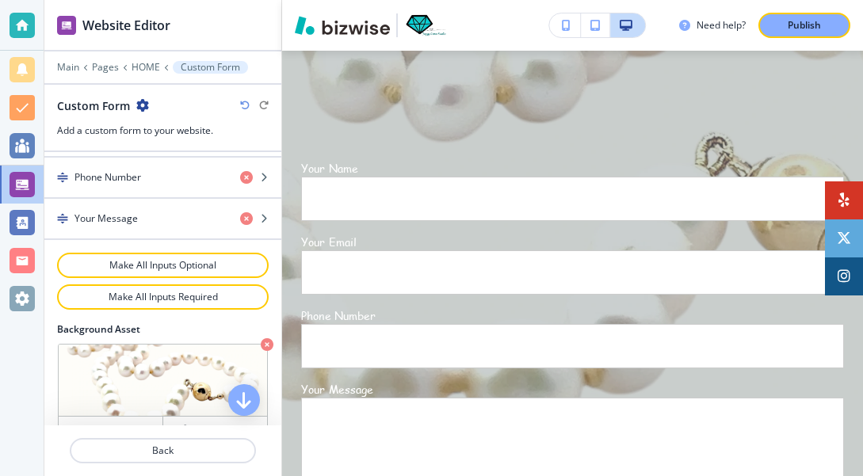
scroll to position [799, 0]
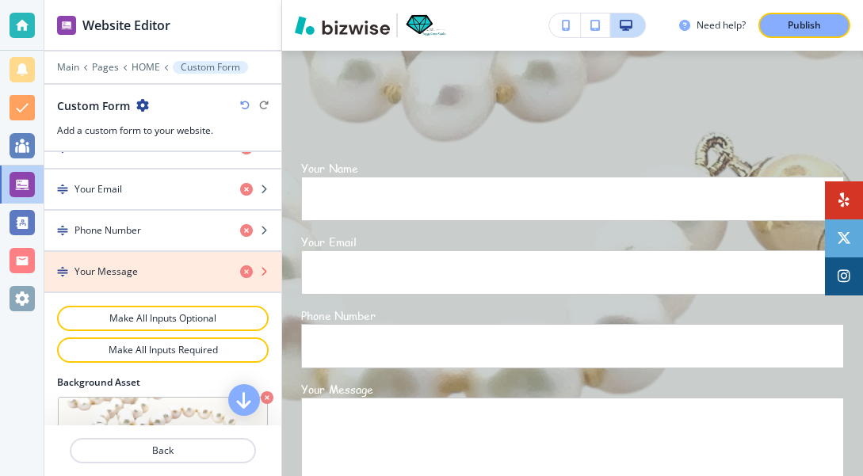
click at [248, 268] on icon "button" at bounding box center [246, 272] width 13 height 13
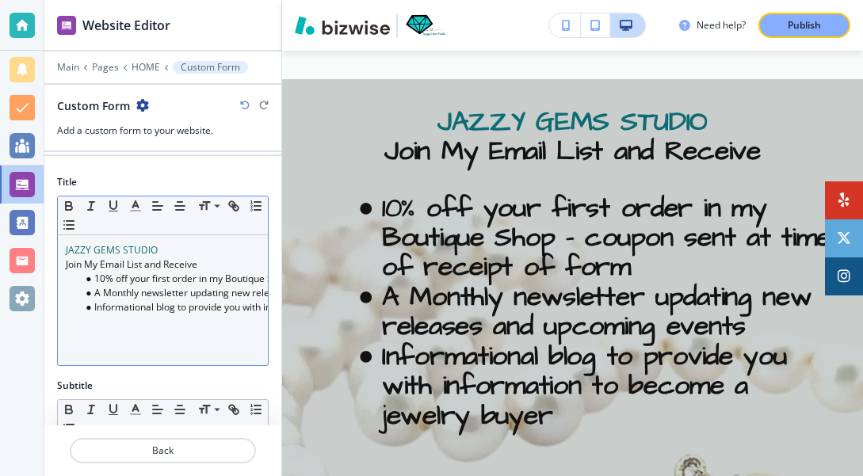
scroll to position [107, 0]
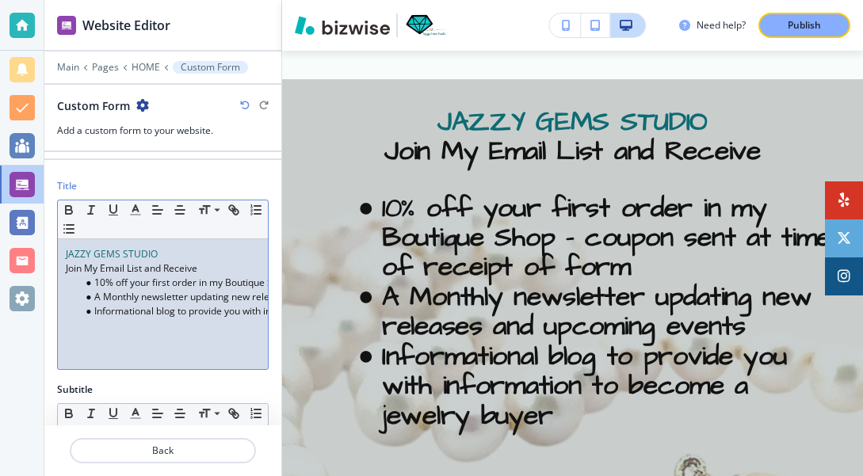
click at [147, 297] on span "A Monthly newsletter updating new releases and upcoming events" at bounding box center [240, 296] width 292 height 13
click at [162, 313] on span "Informational blog to provide you with information to become a jewelry buyer" at bounding box center [263, 310] width 339 height 13
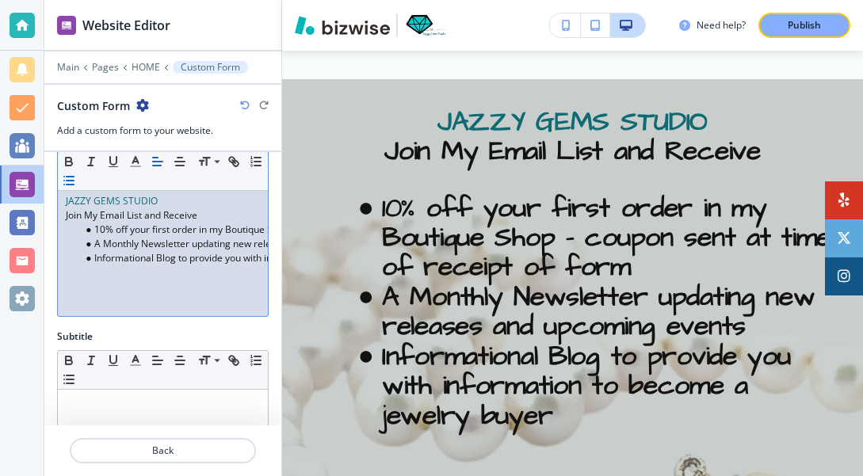
scroll to position [161, 0]
click at [93, 255] on li "Informational Blog to provide you with information to become a jewelry buyer" at bounding box center [170, 257] width 180 height 14
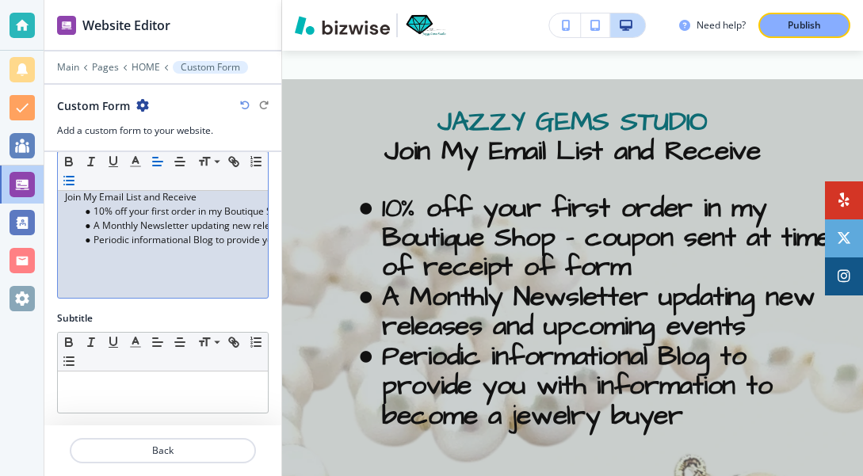
scroll to position [162, 0]
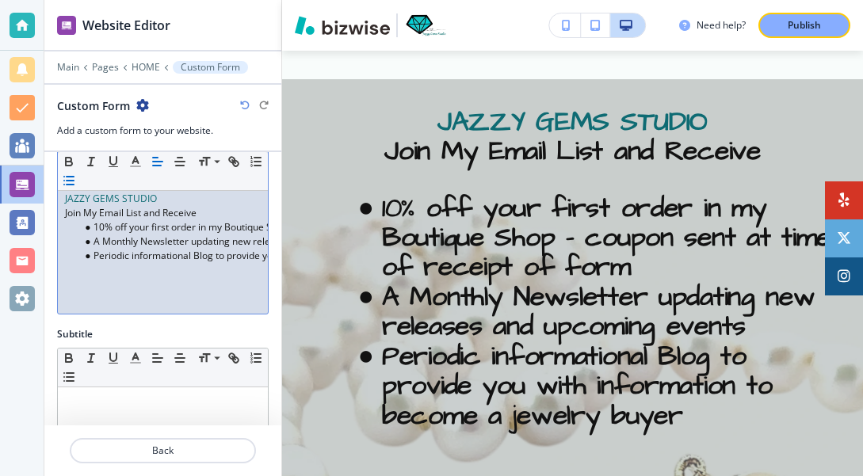
click at [187, 285] on p at bounding box center [162, 284] width 194 height 14
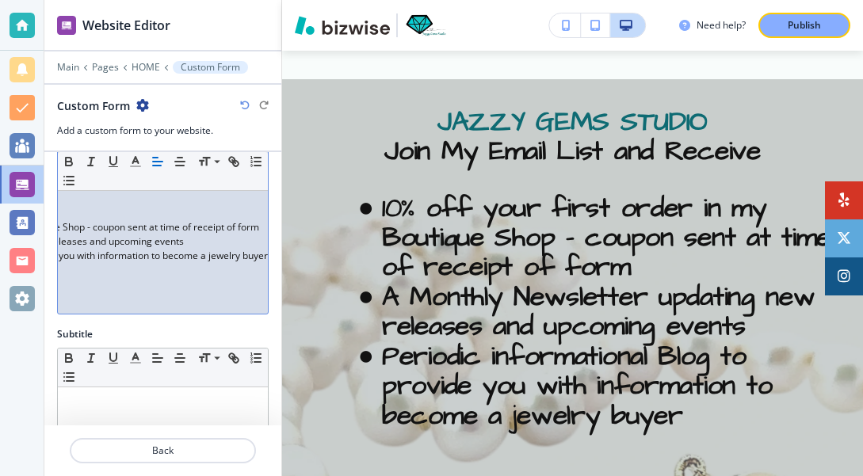
scroll to position [0, 212]
click at [205, 257] on span "Periodic informational Blog to provide you with information to become a jewelry…" at bounding box center [79, 255] width 378 height 13
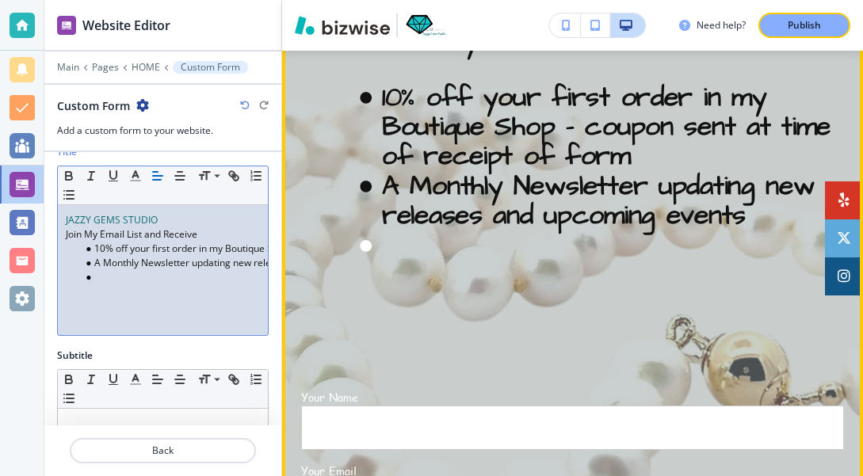
scroll to position [4724, 0]
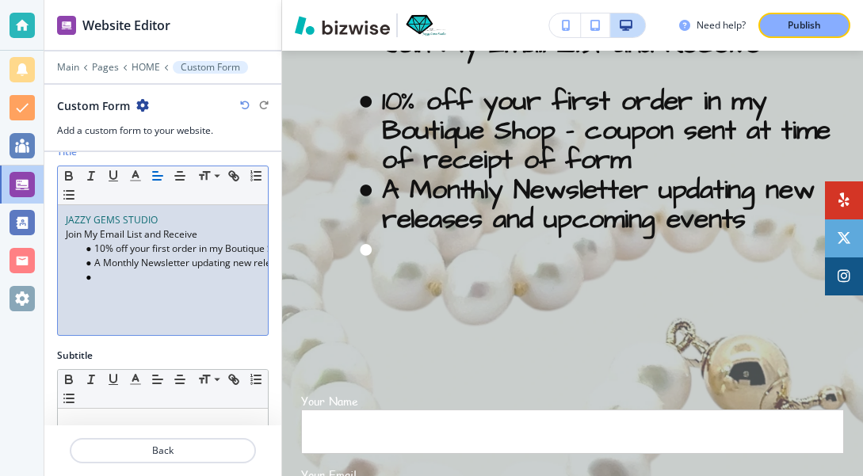
click at [100, 277] on li at bounding box center [170, 277] width 180 height 14
click at [138, 178] on polyline "button" at bounding box center [136, 174] width 6 height 6
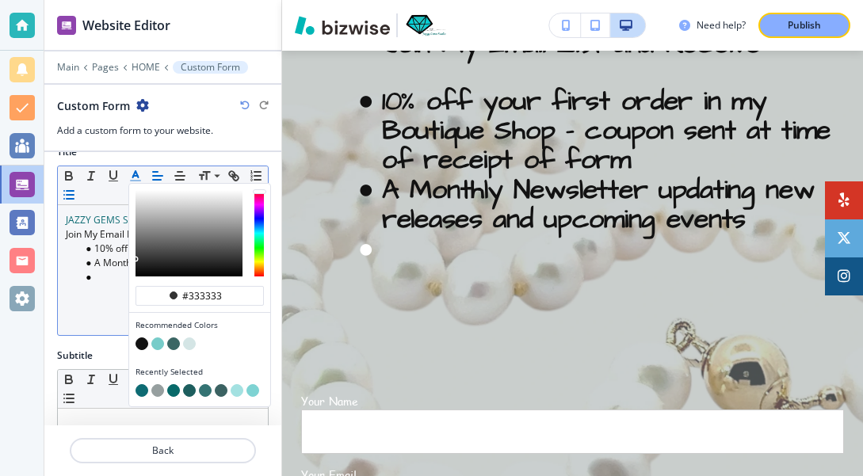
click at [140, 350] on button "button" at bounding box center [142, 344] width 13 height 13
type input "#121212"
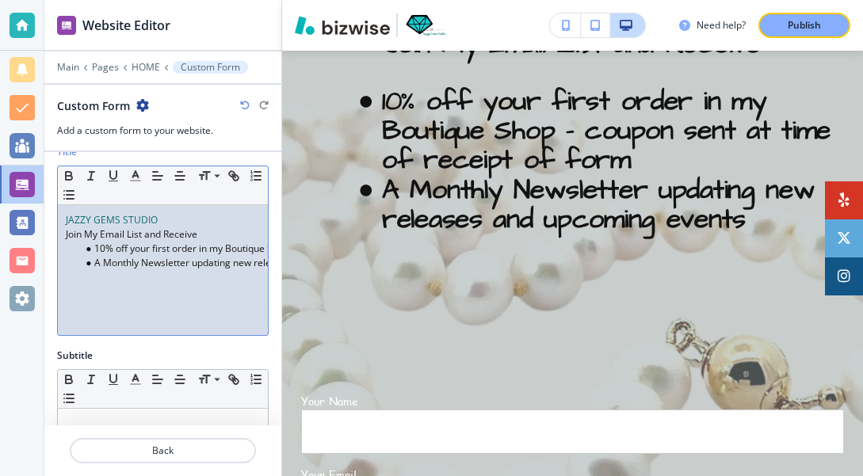
click at [96, 341] on div "Title Small Normal Large Huge JAZZY GEMS STUDIO Join My Email List and Receive …" at bounding box center [162, 247] width 237 height 204
click at [246, 262] on span "A Monthly Newsletter updating new releases and upcoming events" at bounding box center [241, 262] width 294 height 13
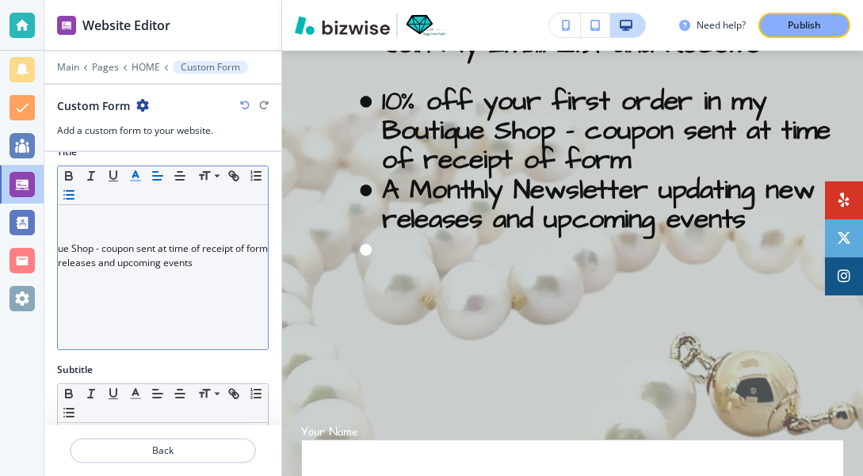
click at [136, 176] on line "button" at bounding box center [135, 176] width 4 height 0
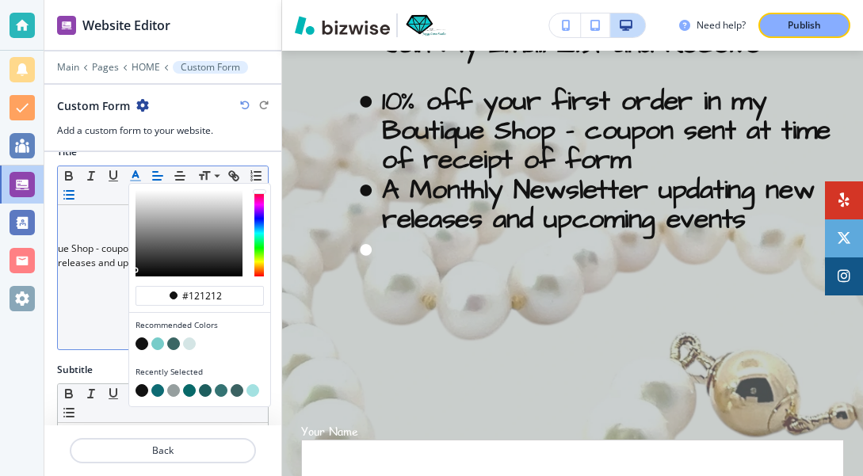
click at [143, 347] on button "button" at bounding box center [142, 344] width 13 height 13
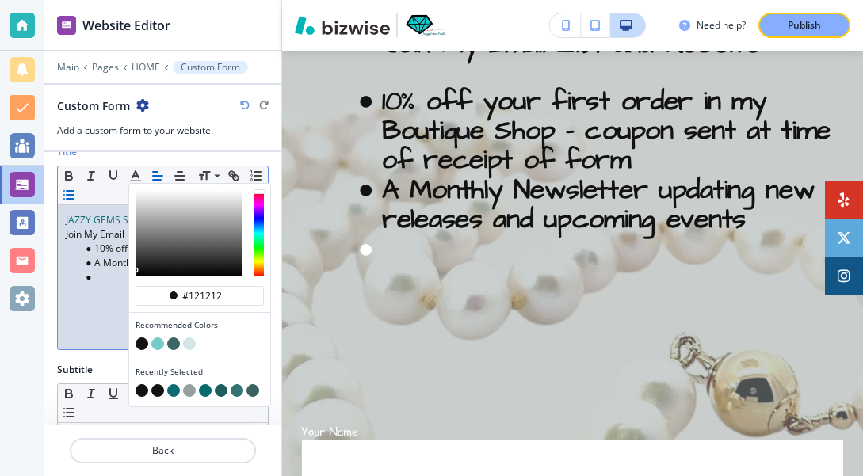
scroll to position [0, 0]
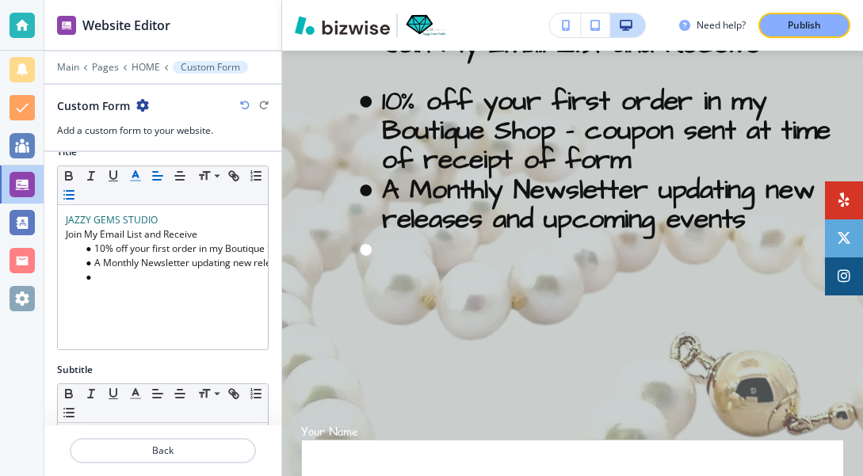
click at [140, 178] on icon "button" at bounding box center [135, 176] width 14 height 14
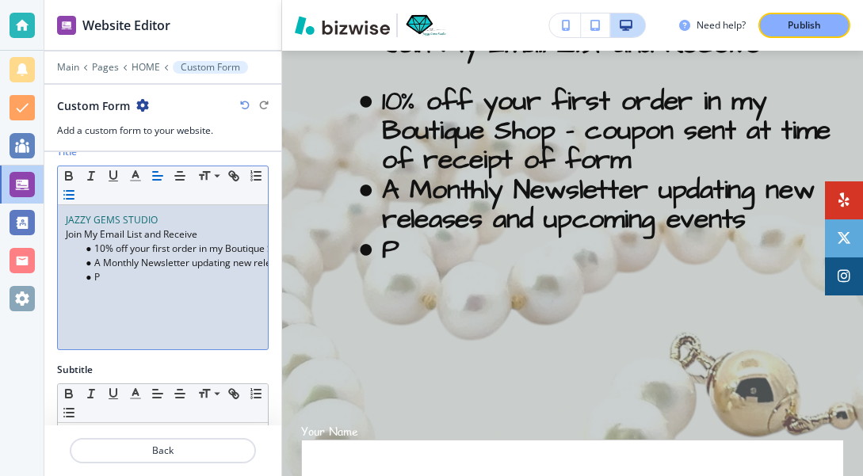
click at [105, 331] on p at bounding box center [163, 334] width 194 height 14
click at [102, 277] on li "P" at bounding box center [170, 277] width 180 height 14
click at [100, 280] on li at bounding box center [170, 277] width 180 height 14
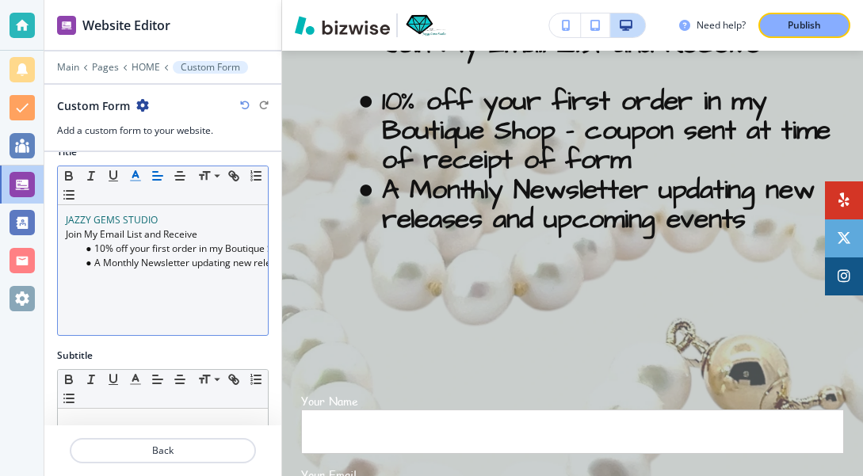
click at [138, 179] on icon "button" at bounding box center [135, 176] width 14 height 14
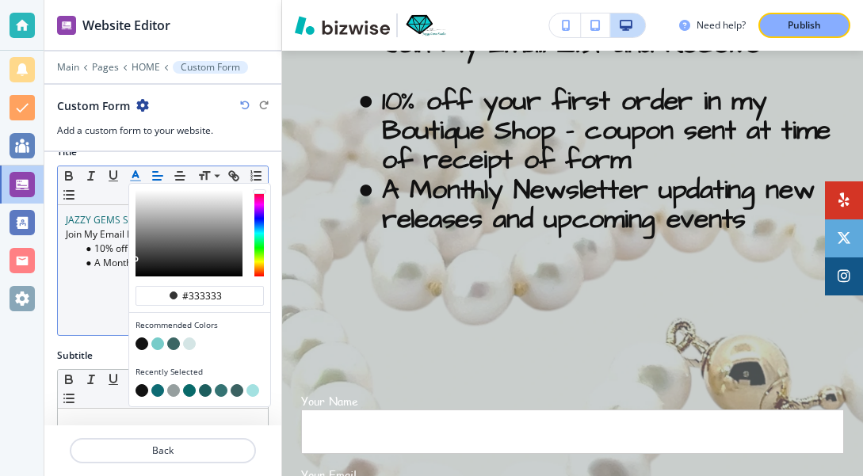
click at [143, 346] on button "button" at bounding box center [142, 344] width 13 height 13
type input "#121212"
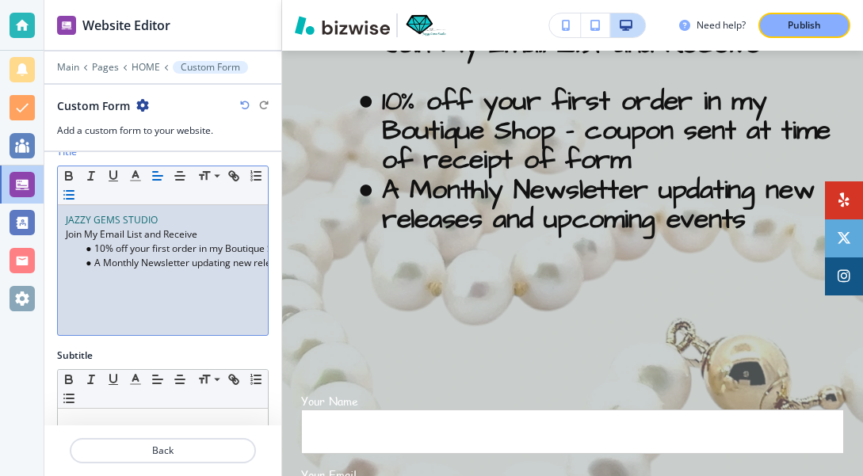
click at [103, 280] on p at bounding box center [163, 277] width 194 height 14
click at [70, 399] on line "button" at bounding box center [70, 399] width 7 height 0
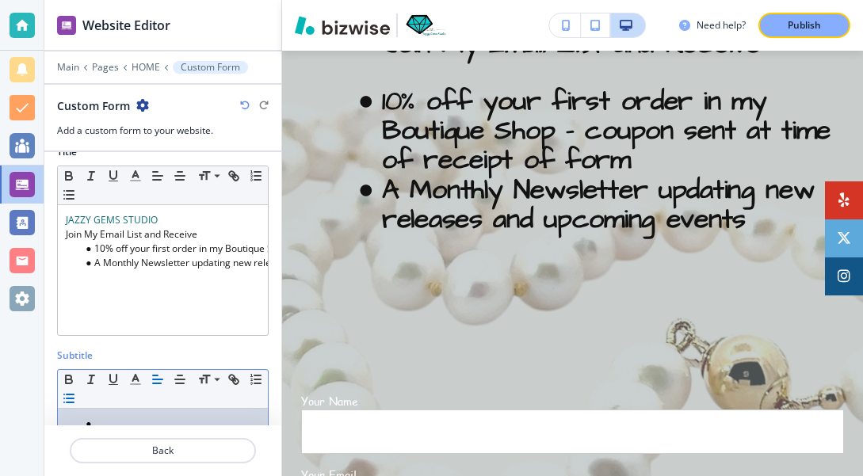
scroll to position [146, 0]
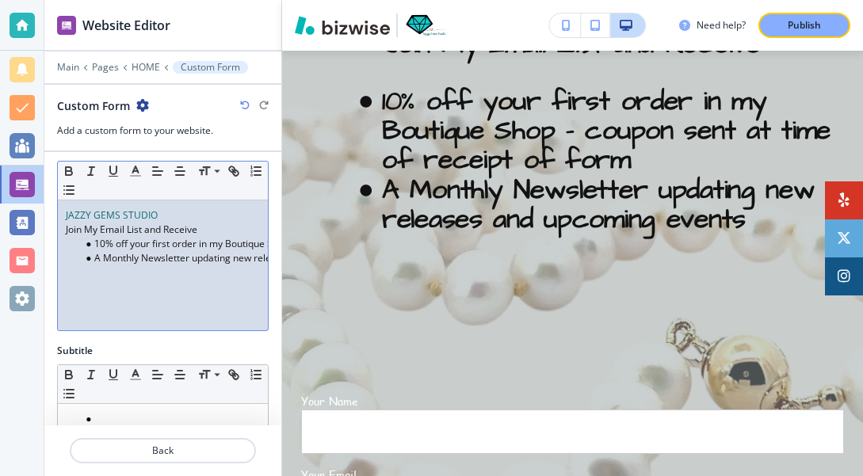
click at [93, 273] on p at bounding box center [163, 273] width 194 height 14
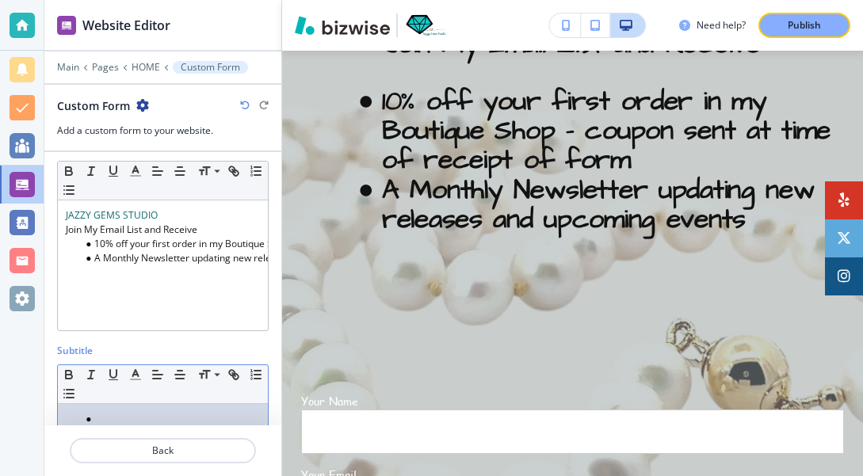
click at [95, 418] on li at bounding box center [170, 419] width 180 height 14
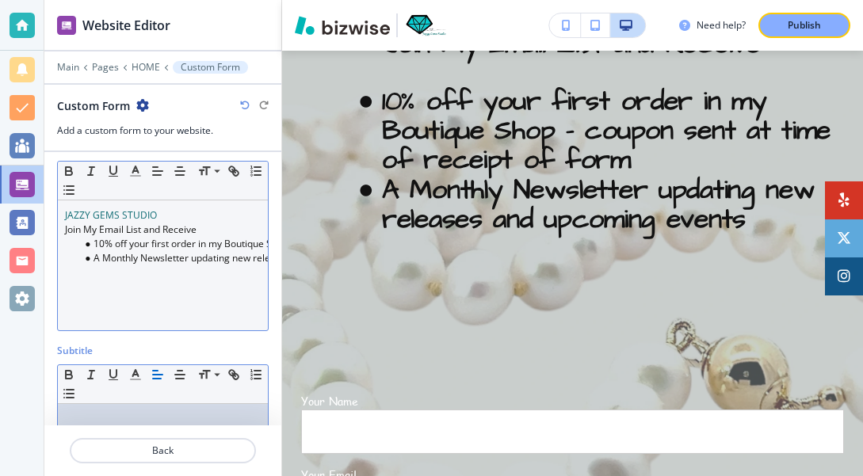
scroll to position [0, 2]
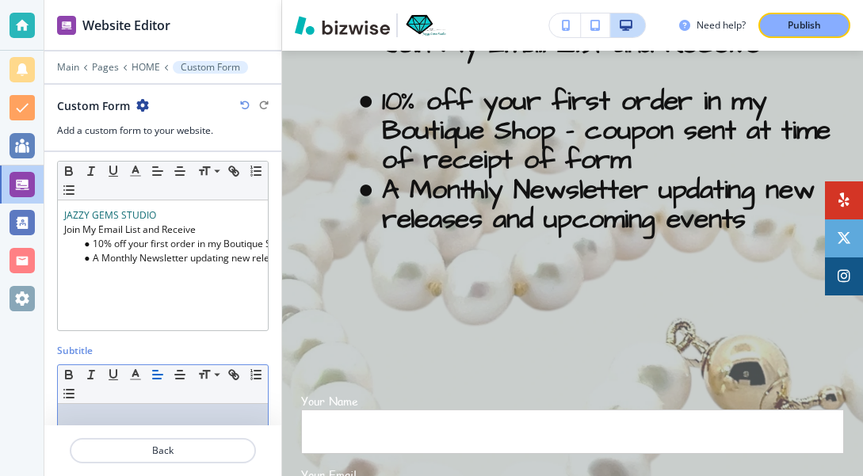
click at [211, 256] on span "A Monthly Newsletter updating new releases and upcoming events" at bounding box center [240, 257] width 294 height 13
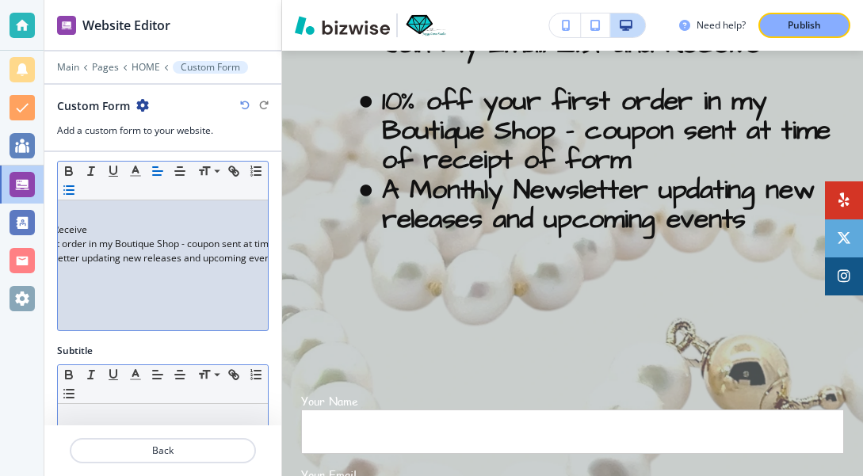
scroll to position [0, 201]
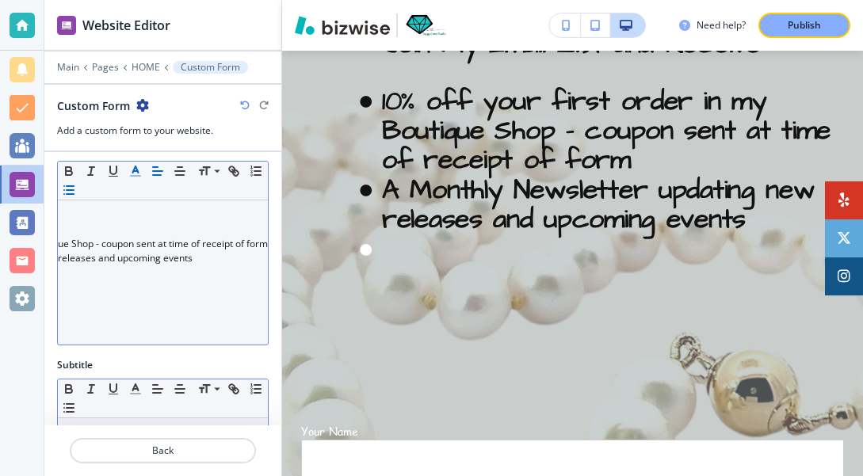
click at [134, 169] on polyline "button" at bounding box center [136, 169] width 6 height 6
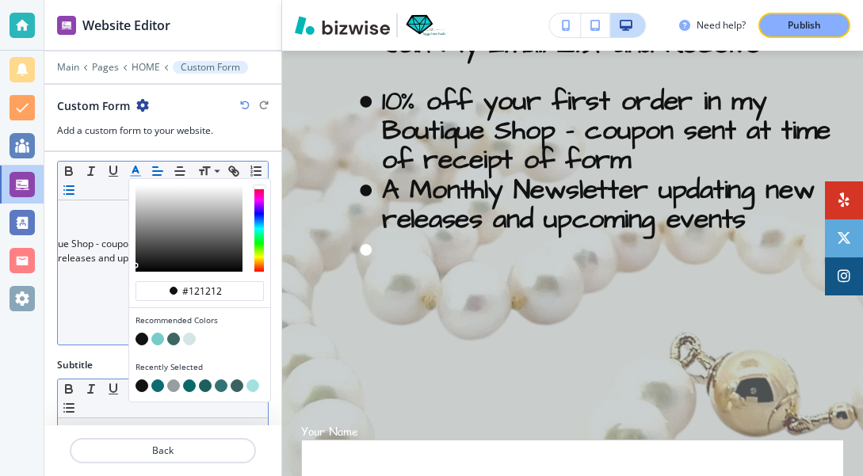
click at [145, 340] on button "button" at bounding box center [142, 339] width 13 height 13
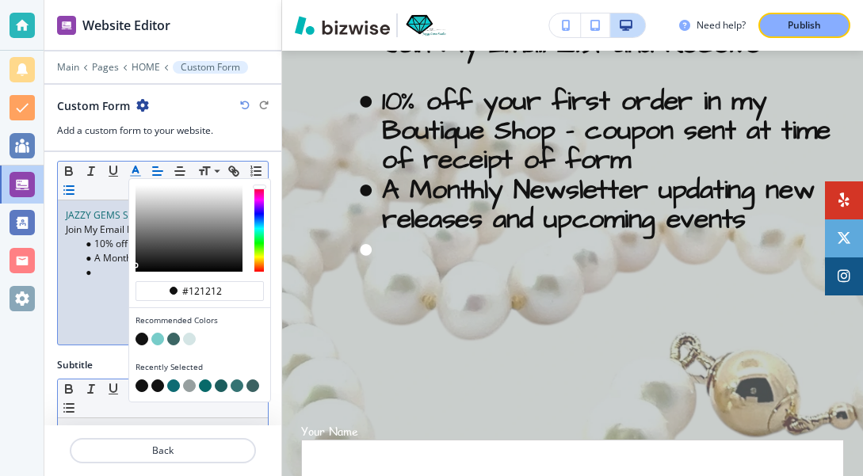
scroll to position [0, 0]
click at [246, 333] on div "button" at bounding box center [200, 330] width 128 height 6
click at [103, 297] on p at bounding box center [163, 301] width 194 height 14
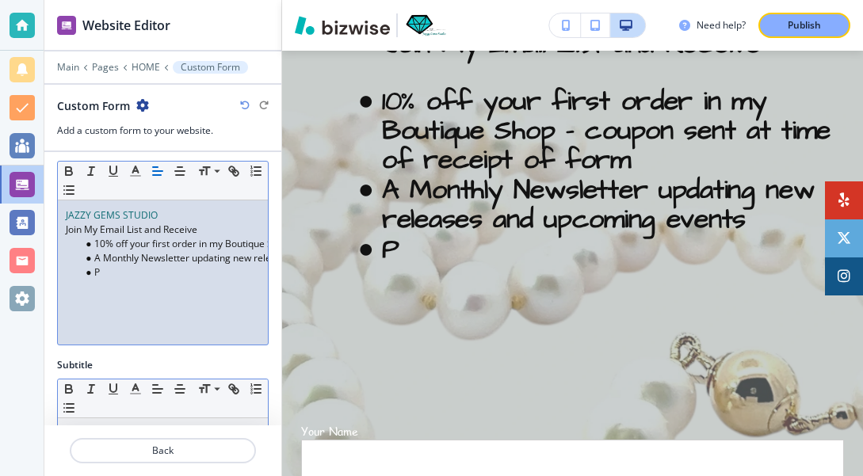
click at [102, 272] on li "P" at bounding box center [170, 273] width 180 height 14
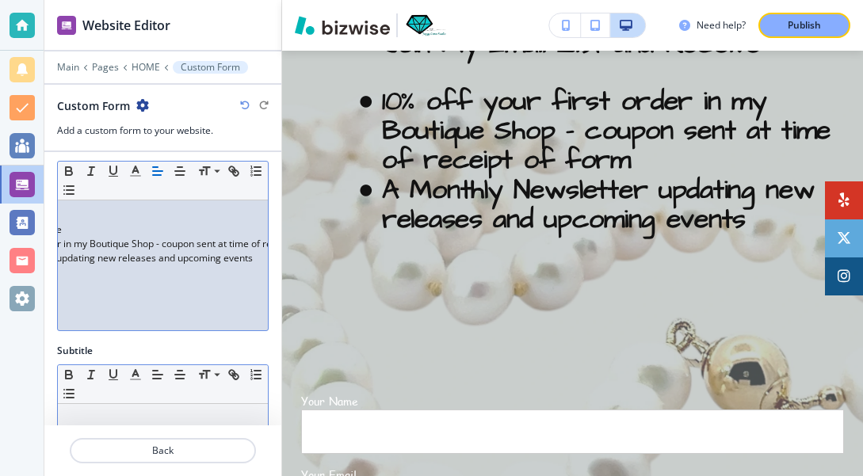
scroll to position [0, 157]
click at [235, 260] on div "JAZZY GEMS STUDIO Join My Email List and Receive 10% off your first order in my…" at bounding box center [163, 266] width 210 height 130
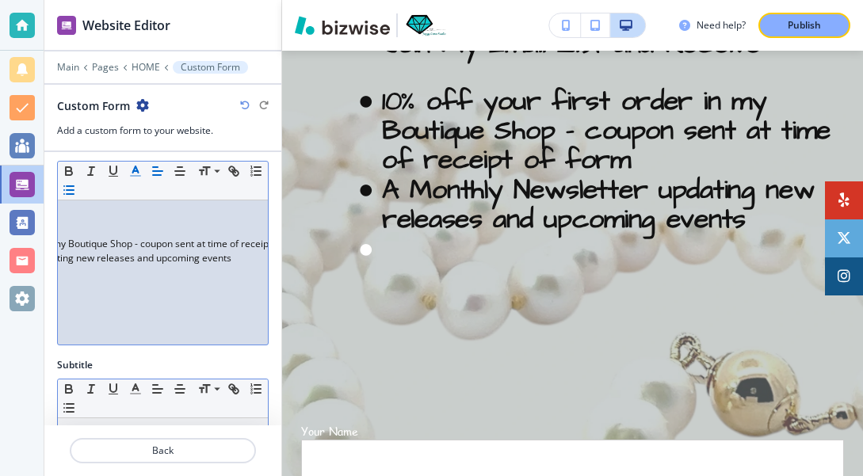
click at [136, 169] on icon "button" at bounding box center [135, 171] width 14 height 14
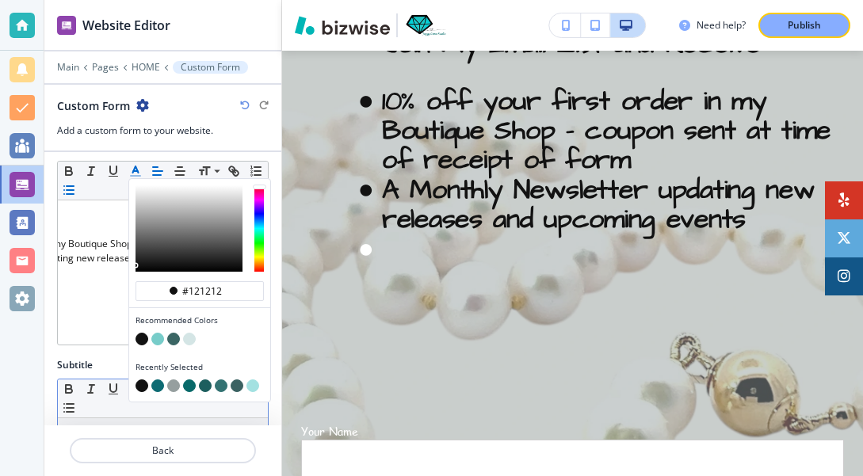
click at [143, 346] on button "button" at bounding box center [142, 339] width 13 height 13
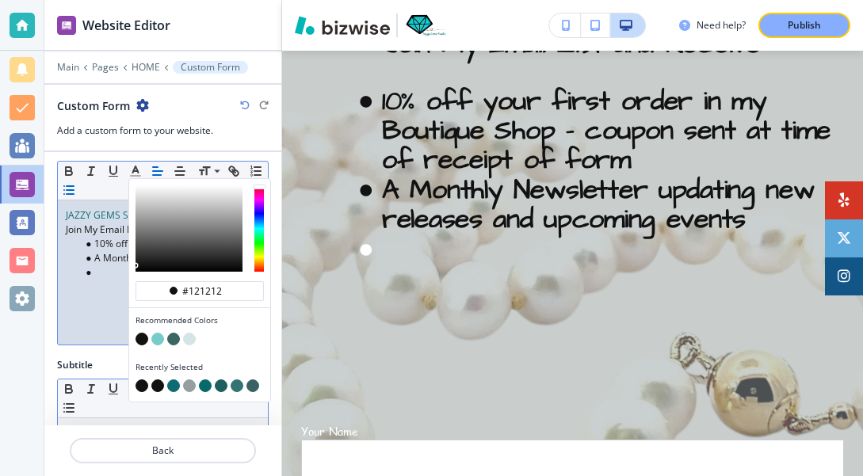
scroll to position [0, 0]
click at [63, 116] on div at bounding box center [163, 119] width 212 height 10
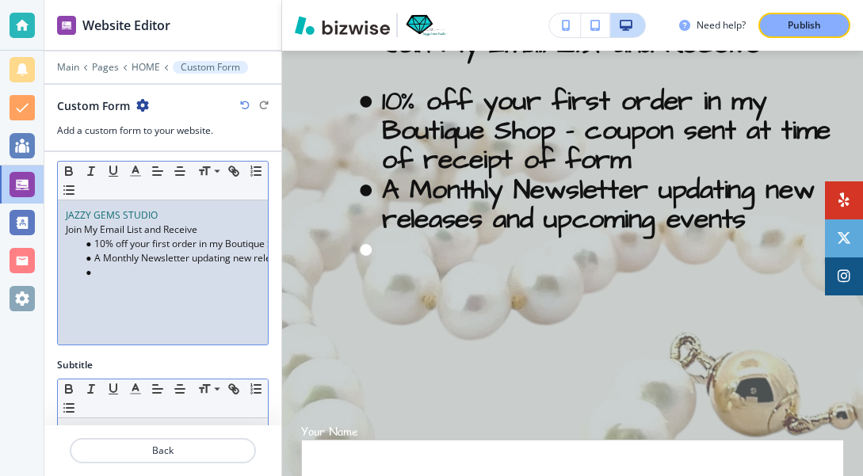
click at [97, 270] on li "﻿" at bounding box center [170, 273] width 180 height 14
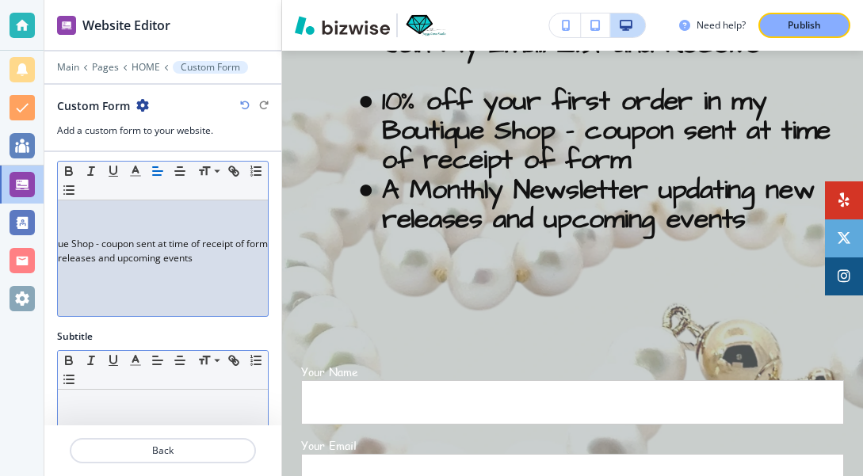
scroll to position [0, 201]
click at [190, 261] on div "JAZZY GEMS STUDIO Join My Email List and Receive 10% off your first order in my…" at bounding box center [163, 259] width 210 height 116
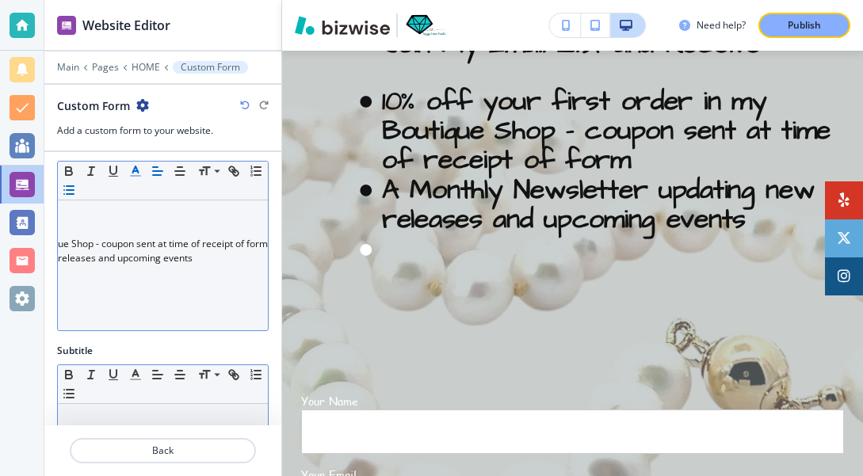
click at [136, 168] on polyline "button" at bounding box center [136, 169] width 6 height 6
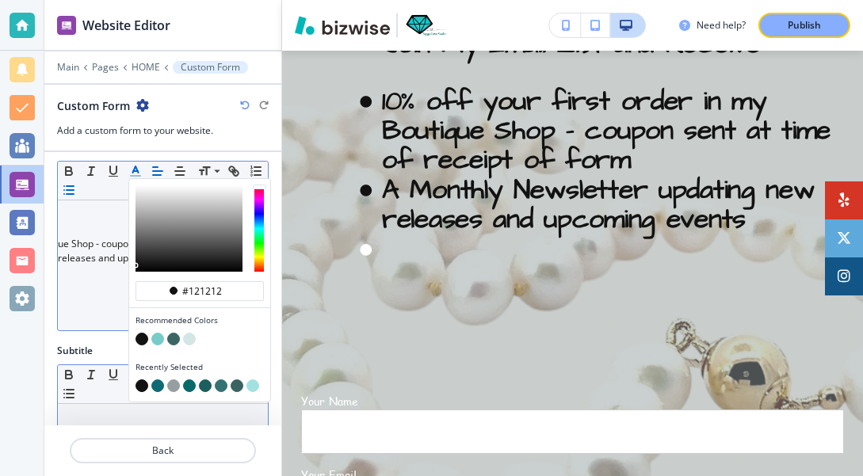
click at [141, 344] on button "button" at bounding box center [142, 339] width 13 height 13
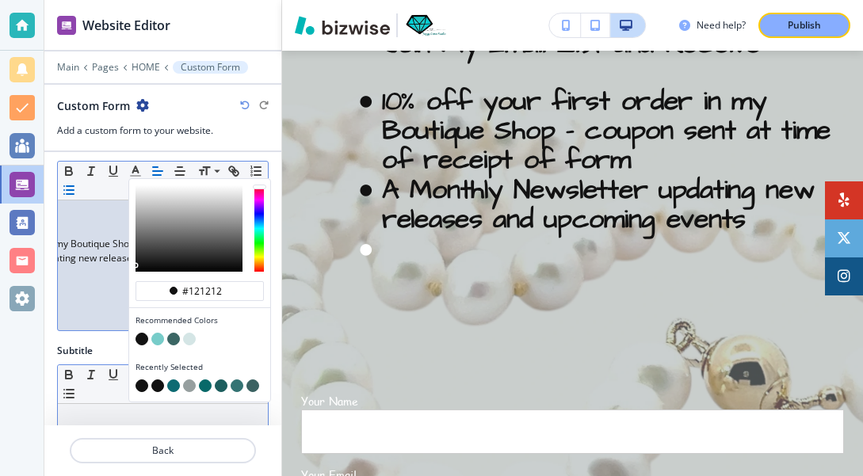
scroll to position [0, 170]
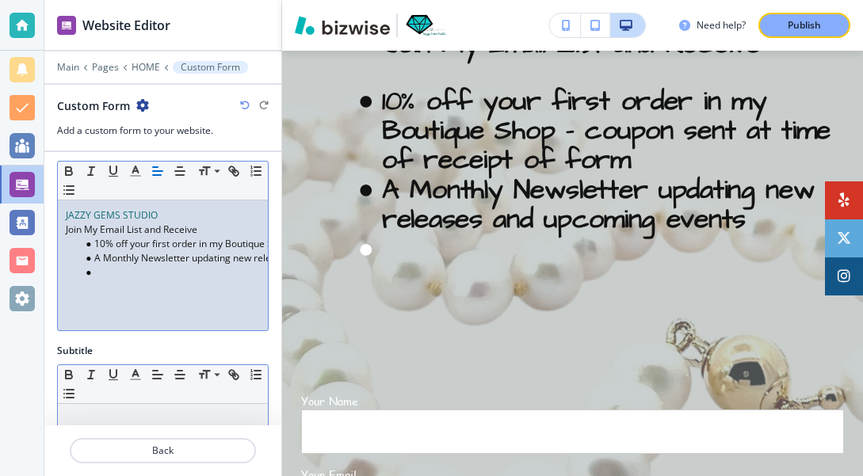
scroll to position [0, 0]
click at [97, 277] on li at bounding box center [170, 273] width 180 height 14
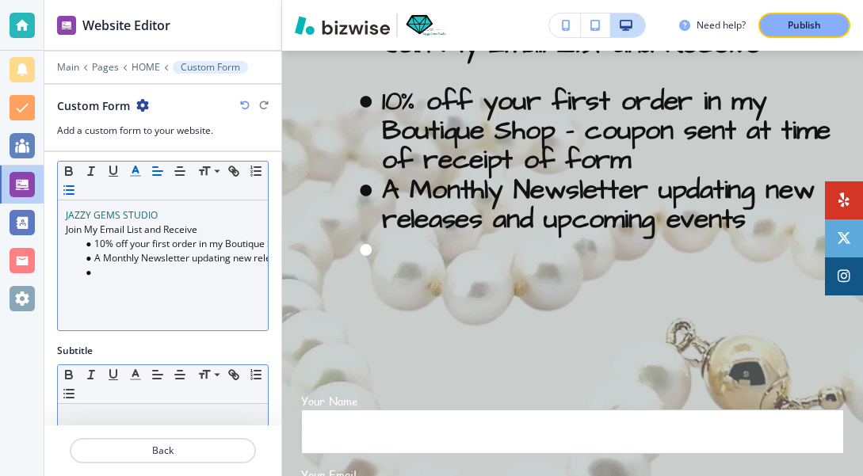
click at [131, 172] on icon "button" at bounding box center [135, 171] width 14 height 14
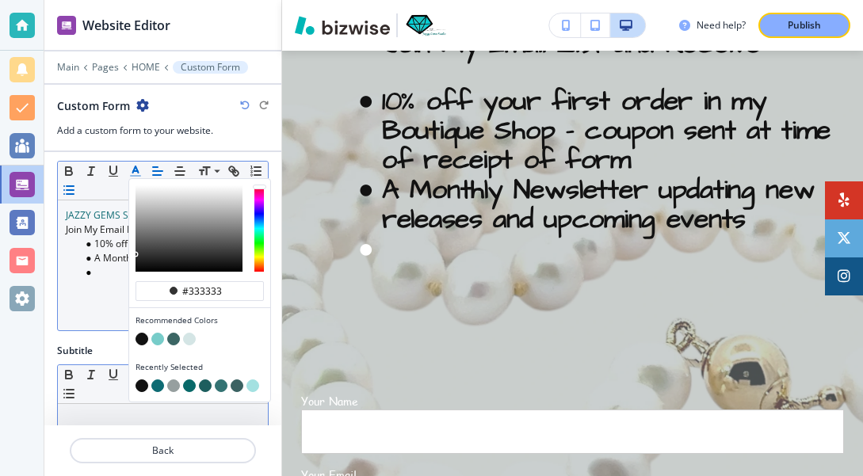
click at [144, 338] on button "button" at bounding box center [142, 339] width 13 height 13
type input "#121212"
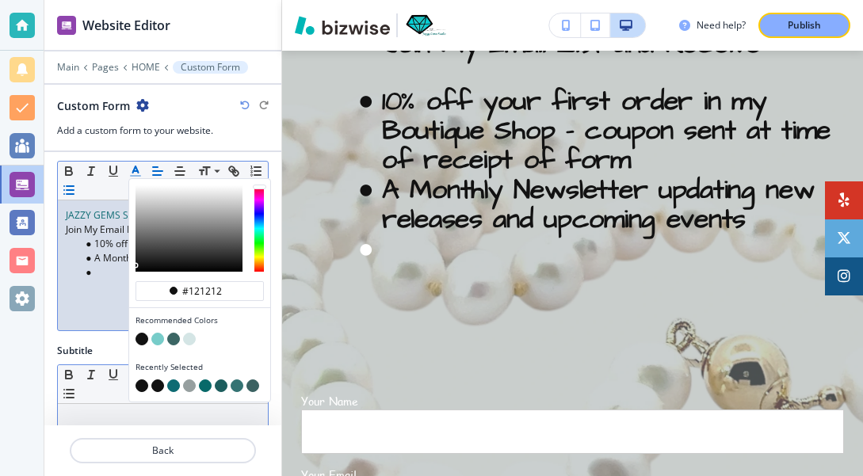
click at [144, 338] on button "button" at bounding box center [142, 339] width 13 height 13
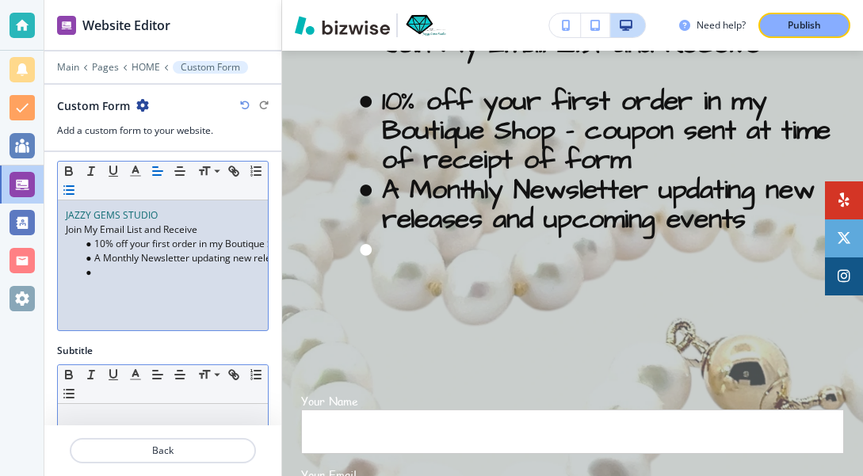
click at [126, 301] on p at bounding box center [163, 301] width 194 height 14
click at [97, 269] on li at bounding box center [170, 273] width 180 height 14
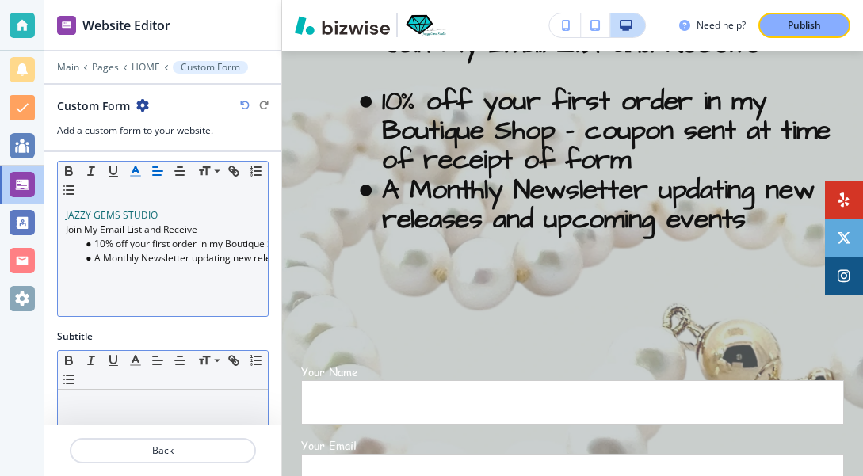
click at [137, 171] on line "button" at bounding box center [135, 171] width 4 height 0
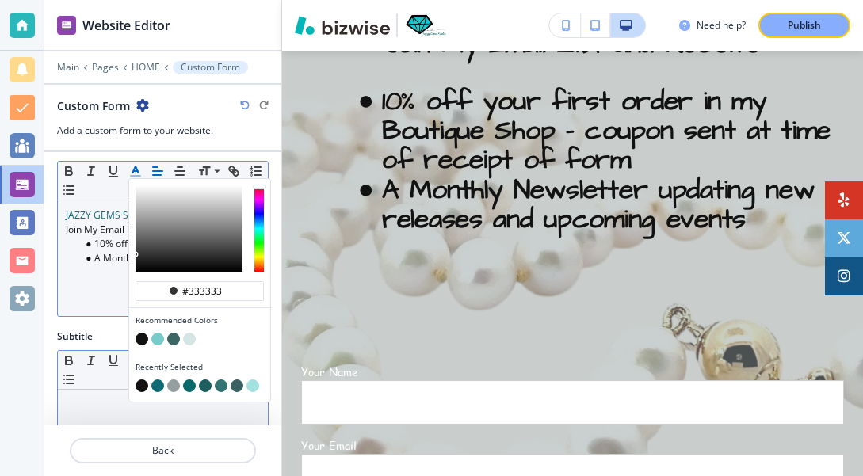
click at [147, 344] on button "button" at bounding box center [142, 339] width 13 height 13
type input "#121212"
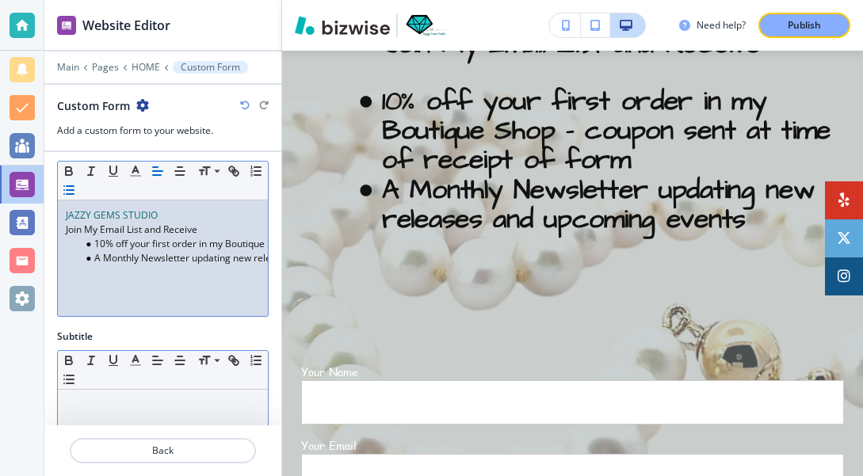
click at [90, 273] on p at bounding box center [163, 273] width 194 height 14
click at [67, 380] on line "button" at bounding box center [70, 380] width 7 height 0
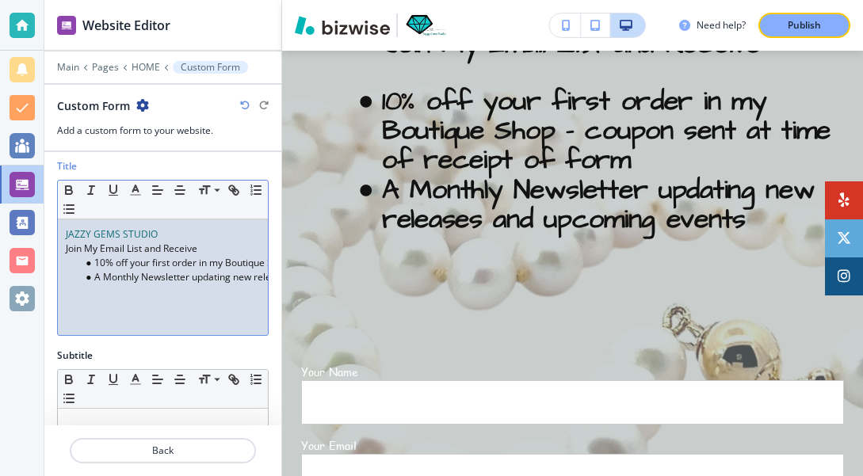
scroll to position [0, 178]
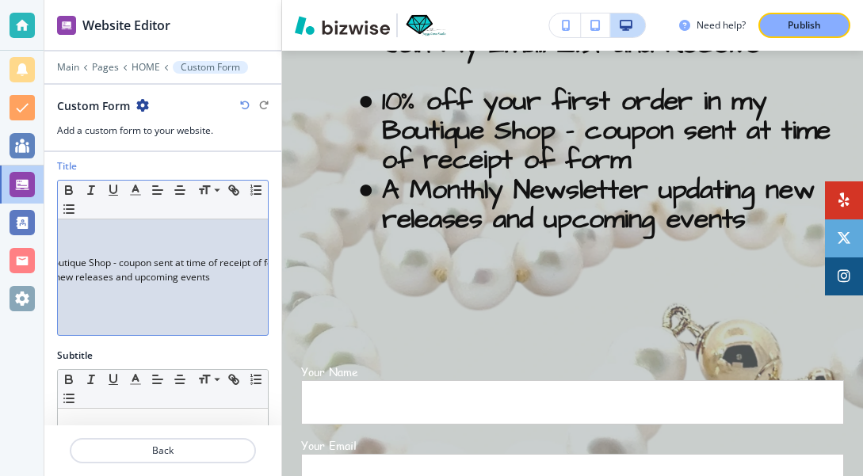
click at [212, 276] on div "JAZZY GEMS STUDIO Join My Email List and Receive 10% off your first order in my…" at bounding box center [163, 278] width 210 height 116
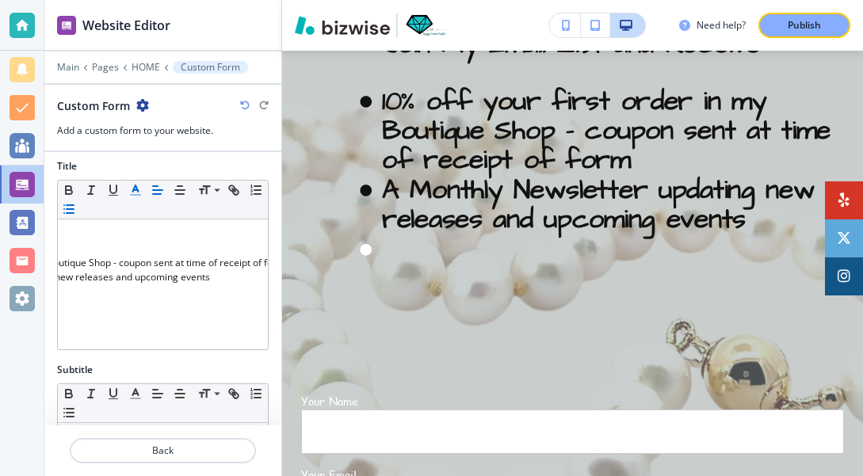
click at [135, 193] on icon "button" at bounding box center [135, 190] width 14 height 14
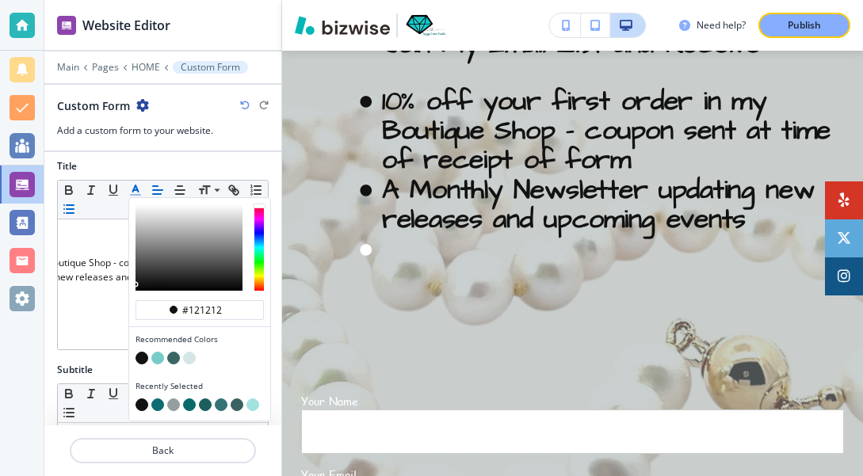
click at [145, 361] on button "button" at bounding box center [142, 358] width 13 height 13
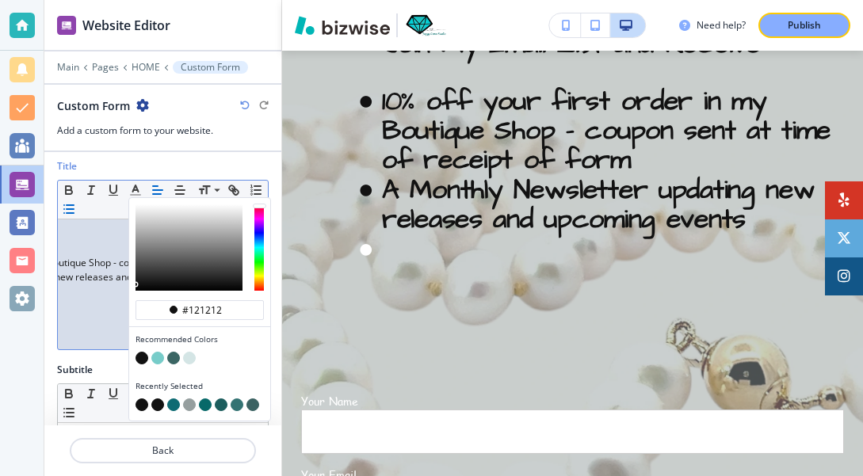
scroll to position [139, 0]
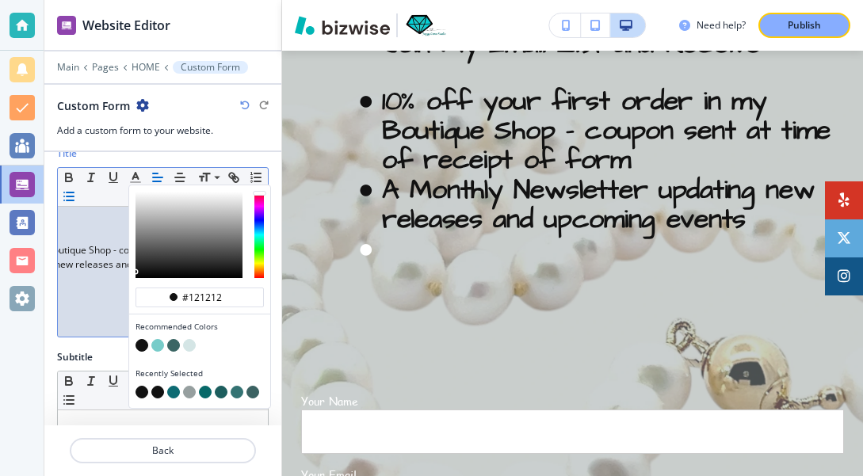
click at [106, 310] on div "JAZZY GEMS STUDIO Join My Email List and Receive 10% off your first order in my…" at bounding box center [163, 272] width 210 height 130
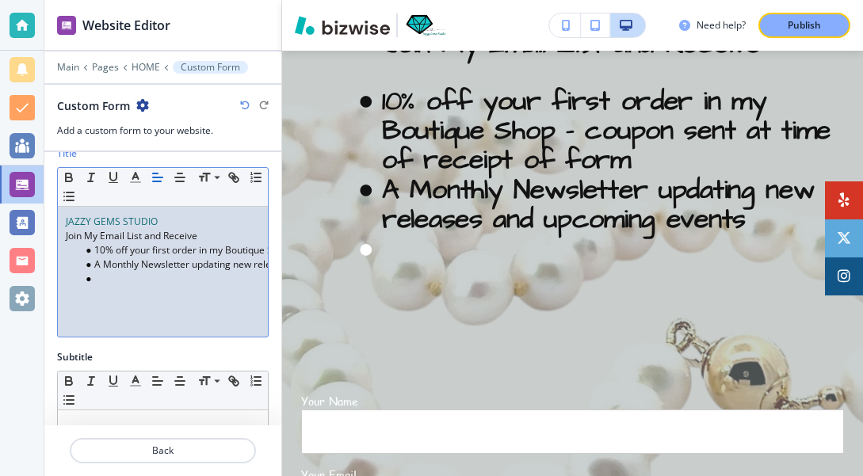
scroll to position [0, 0]
click at [98, 279] on li at bounding box center [170, 279] width 180 height 14
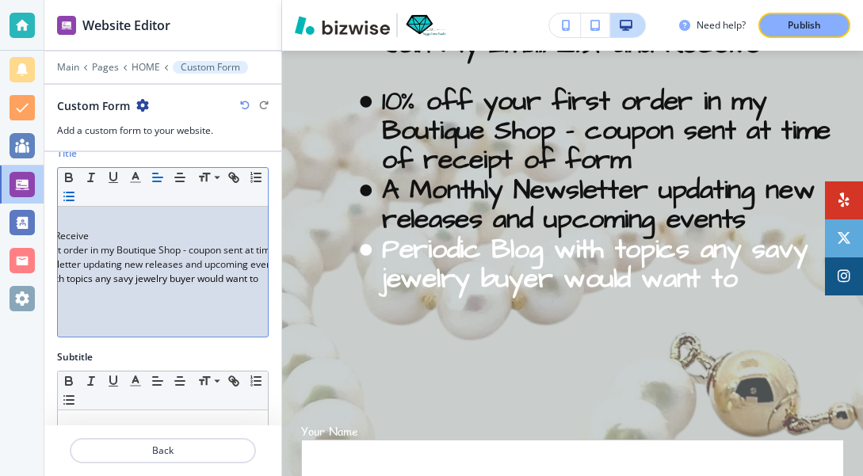
scroll to position [0, 201]
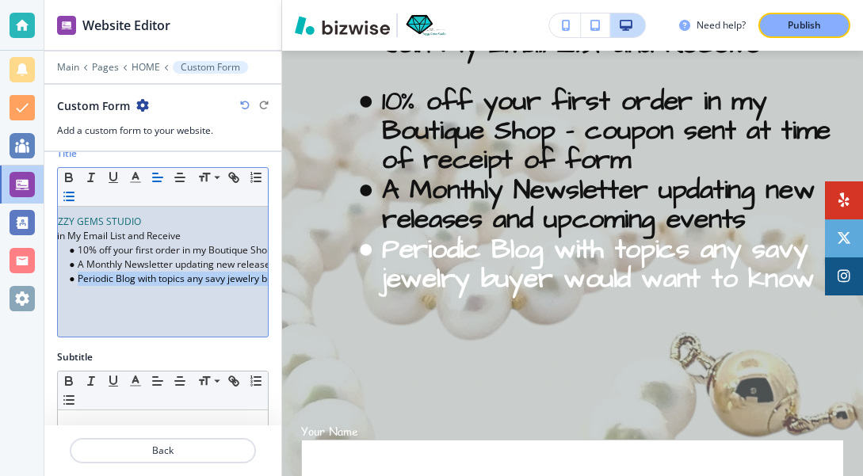
drag, startPoint x: 199, startPoint y: 282, endPoint x: 55, endPoint y: 280, distance: 144.3
click at [55, 280] on div "Title Small Normal Large Huge JAZZY GEMS STUDIO Join My Email List and Receive …" at bounding box center [162, 249] width 237 height 204
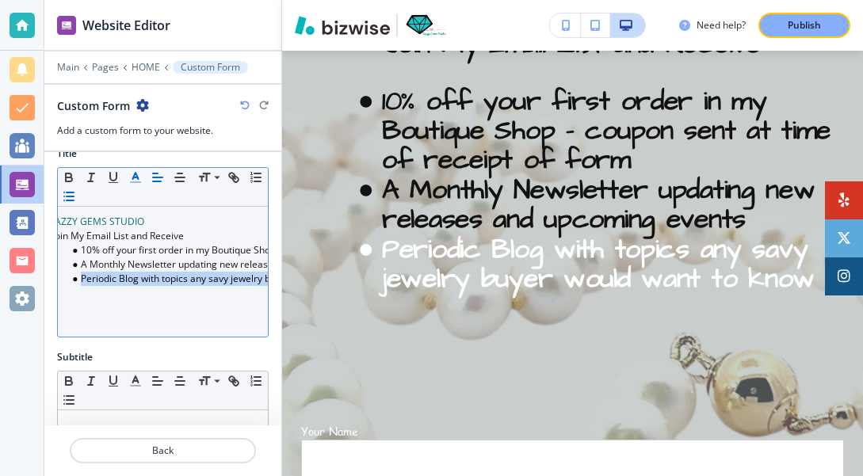
click at [139, 178] on icon "button" at bounding box center [135, 177] width 14 height 14
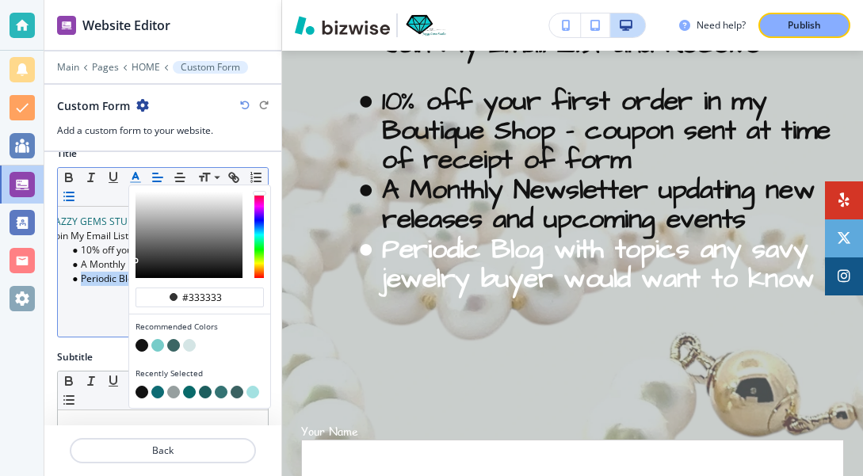
click at [143, 350] on button "button" at bounding box center [142, 345] width 13 height 13
type input "#121212"
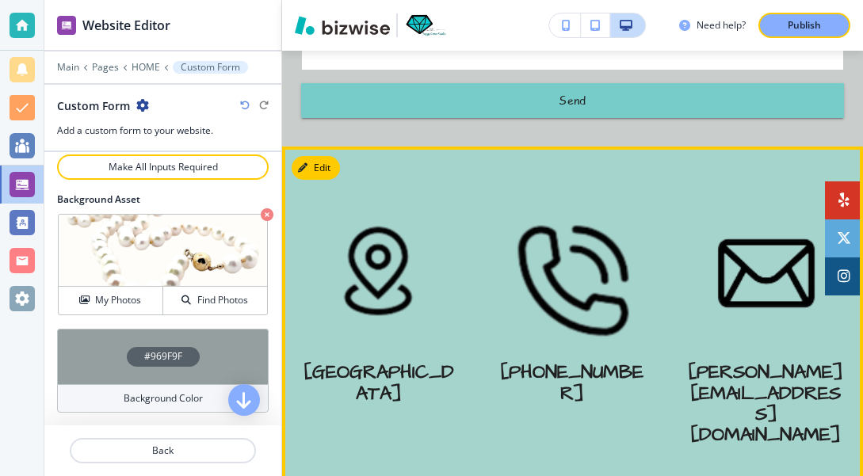
scroll to position [5289, 0]
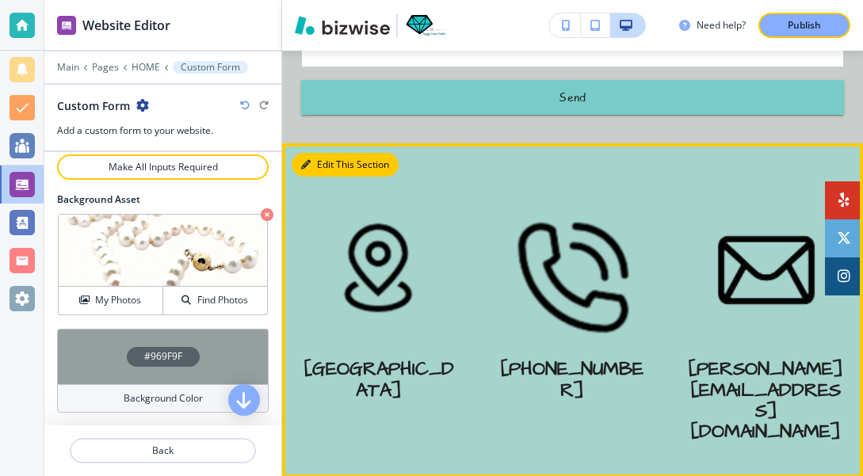
click at [328, 153] on button "Edit This Section" at bounding box center [345, 165] width 107 height 24
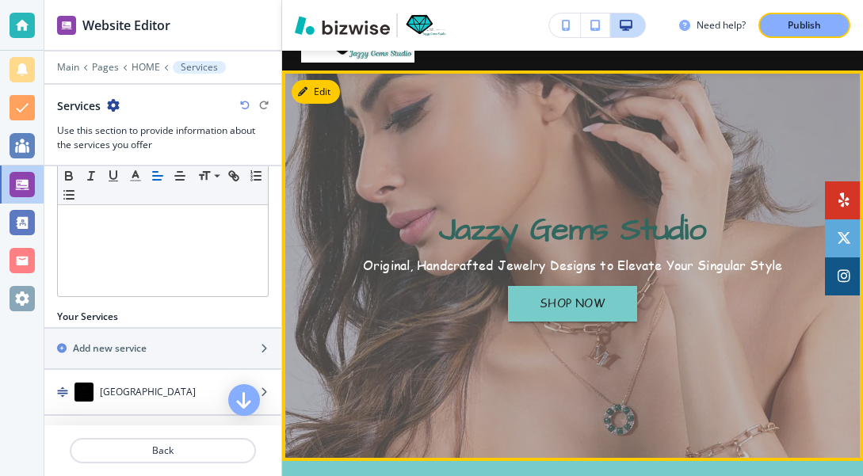
scroll to position [49, 0]
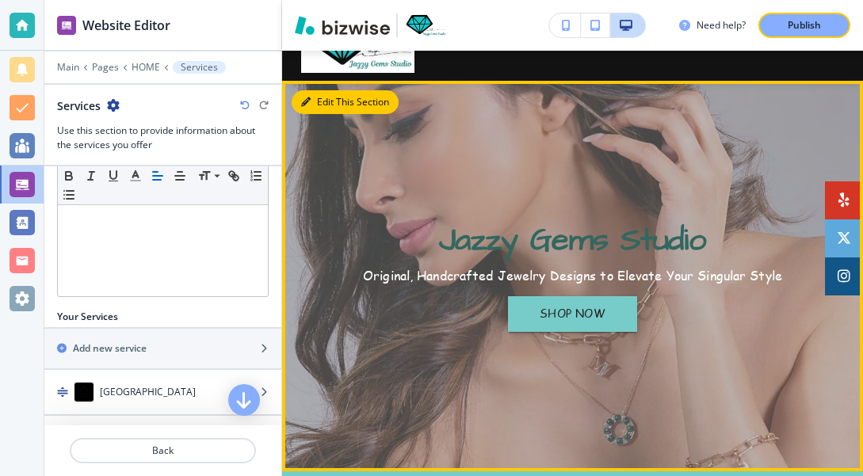
click at [323, 101] on button "Edit This Section" at bounding box center [345, 102] width 107 height 24
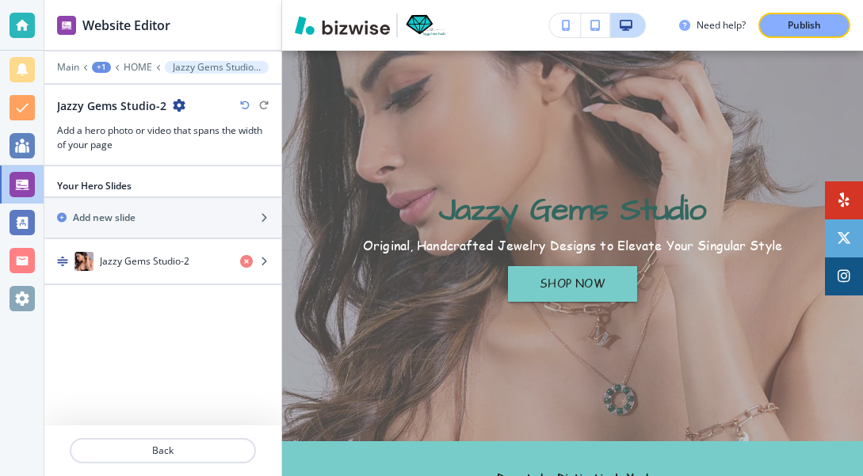
scroll to position [0, 0]
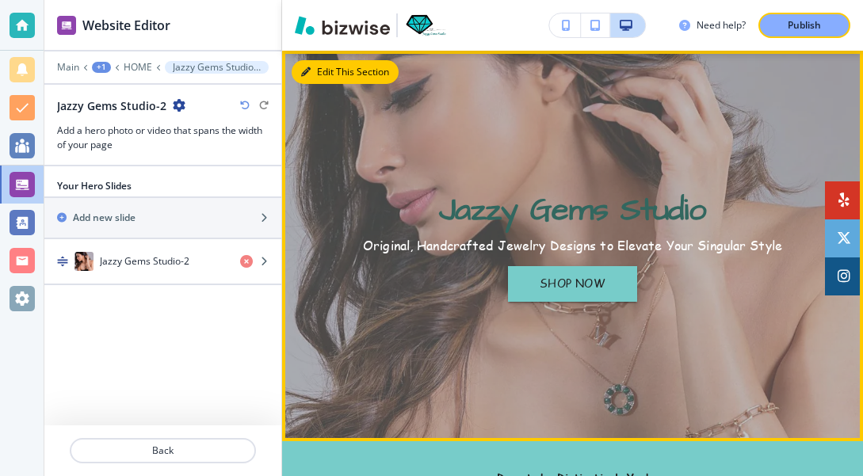
click at [326, 67] on button "Edit This Section" at bounding box center [345, 72] width 107 height 24
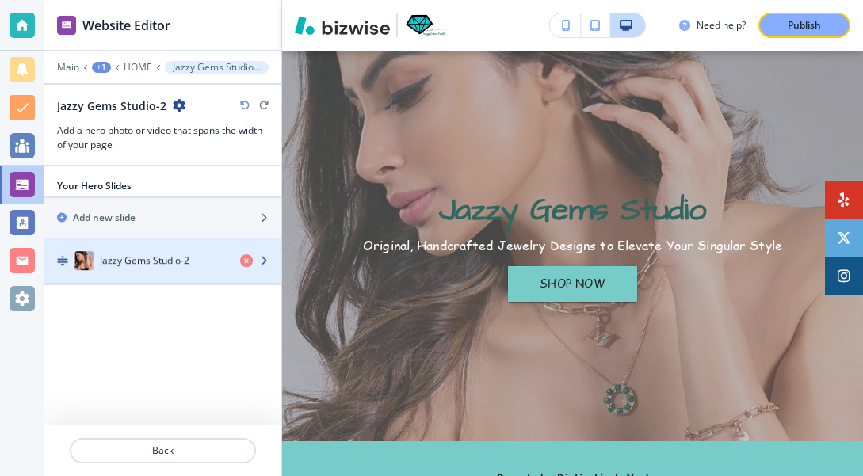
click at [269, 258] on div "button" at bounding box center [260, 261] width 41 height 13
click at [261, 260] on icon "button" at bounding box center [264, 262] width 10 height 10
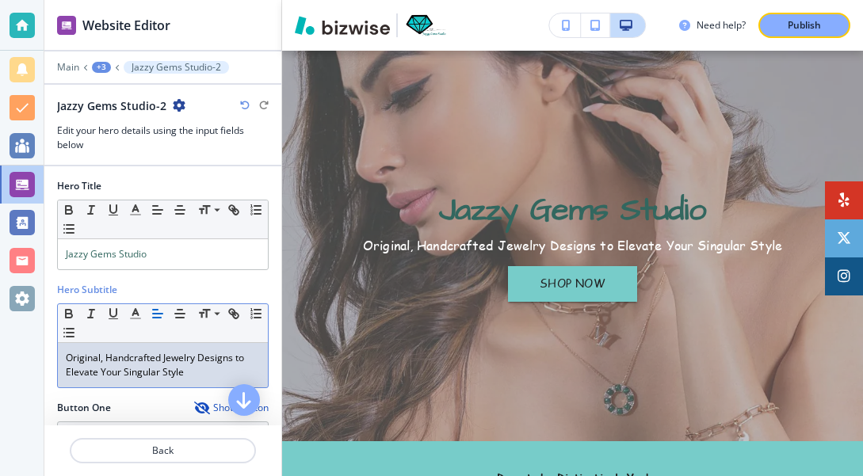
click at [97, 371] on p "Original, Handcrafted Jewelry Designs to Elevate Your Singular Style" at bounding box center [163, 365] width 194 height 29
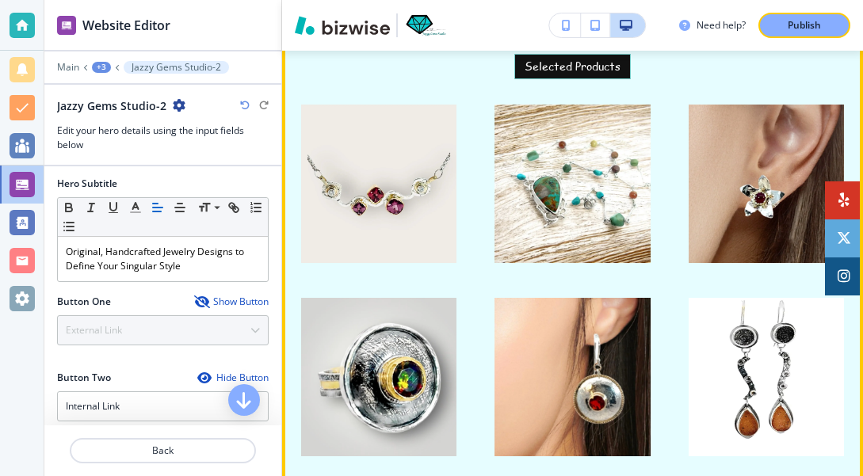
click at [567, 182] on img at bounding box center [572, 184] width 155 height 159
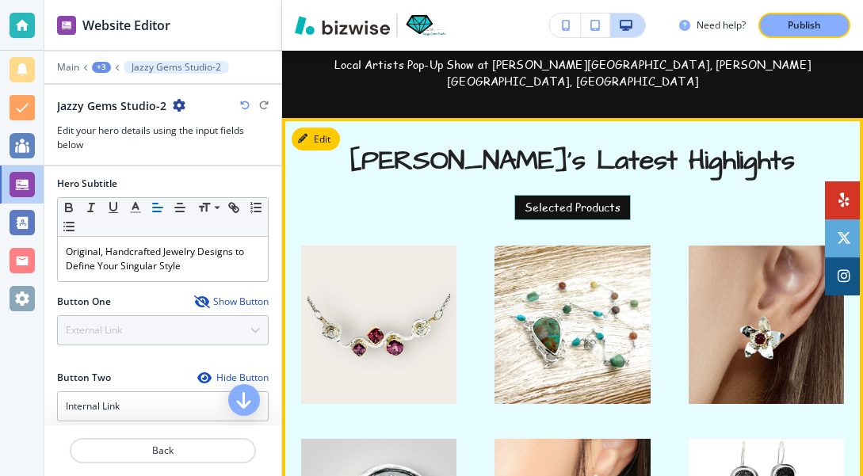
scroll to position [3181, 0]
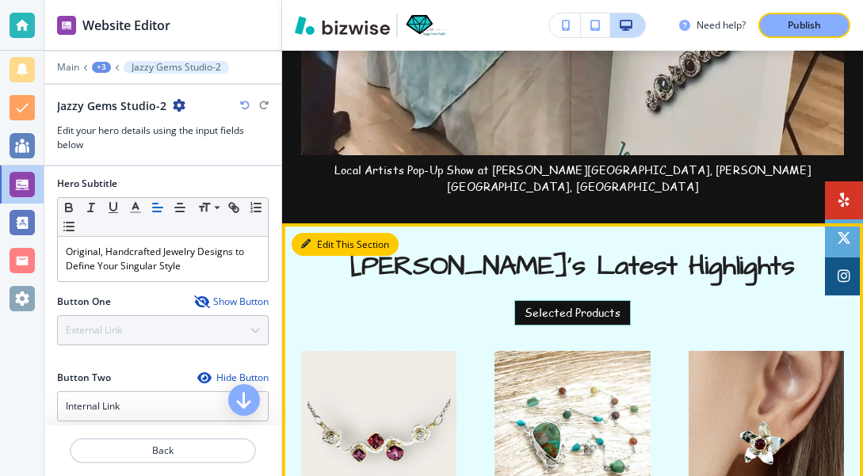
click at [320, 233] on button "Edit This Section" at bounding box center [345, 245] width 107 height 24
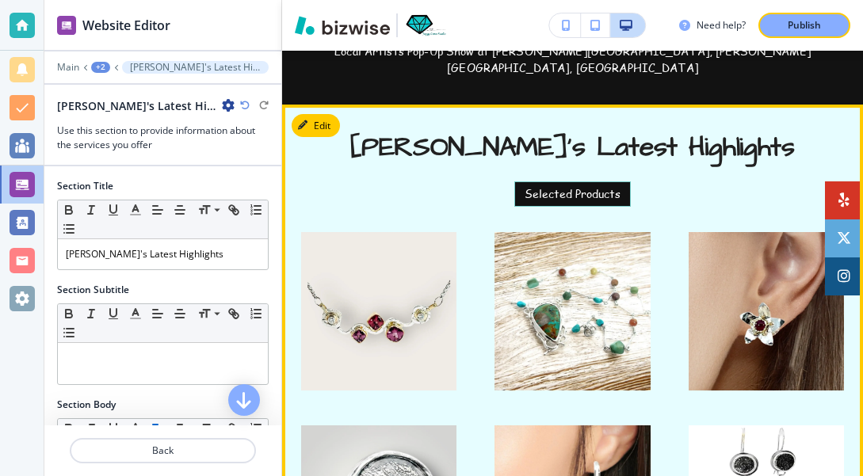
scroll to position [3302, 0]
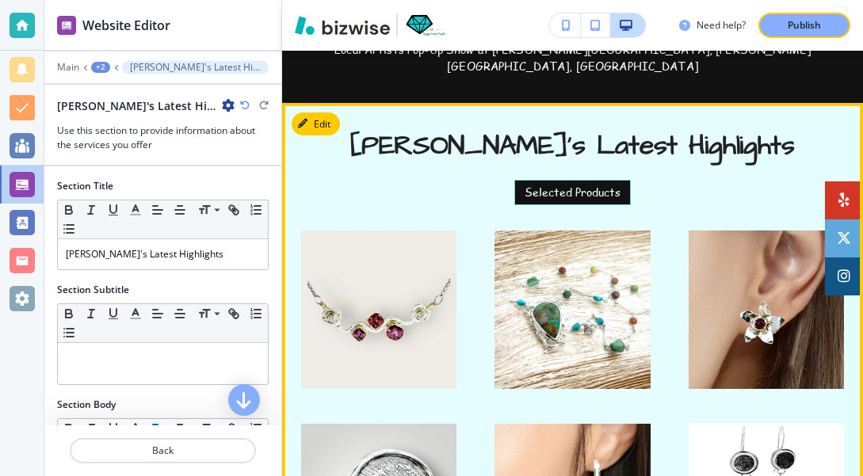
click at [529, 304] on img at bounding box center [572, 310] width 155 height 159
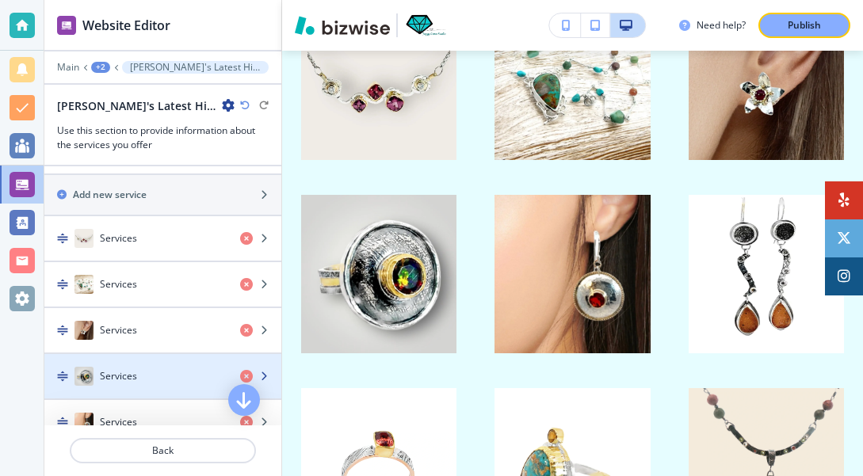
scroll to position [523, 0]
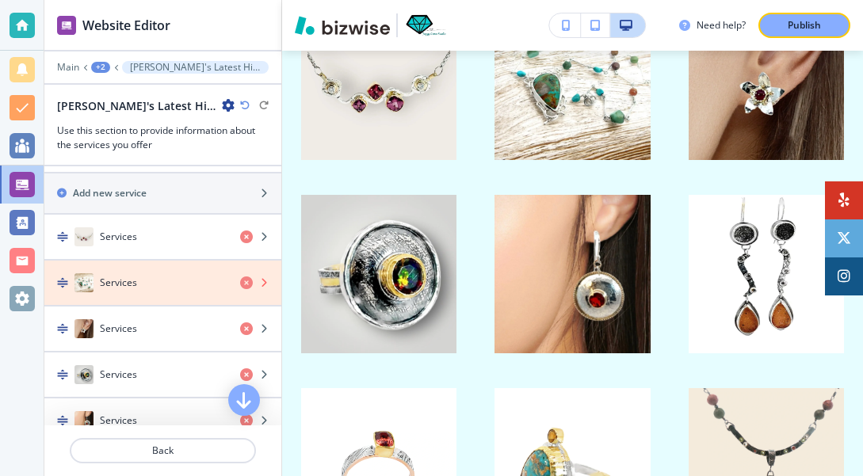
click at [248, 283] on icon "button" at bounding box center [246, 283] width 13 height 13
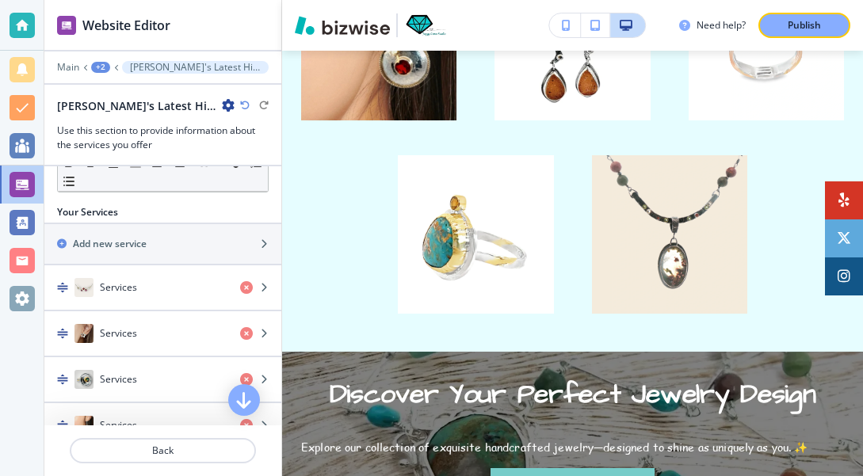
scroll to position [441, 0]
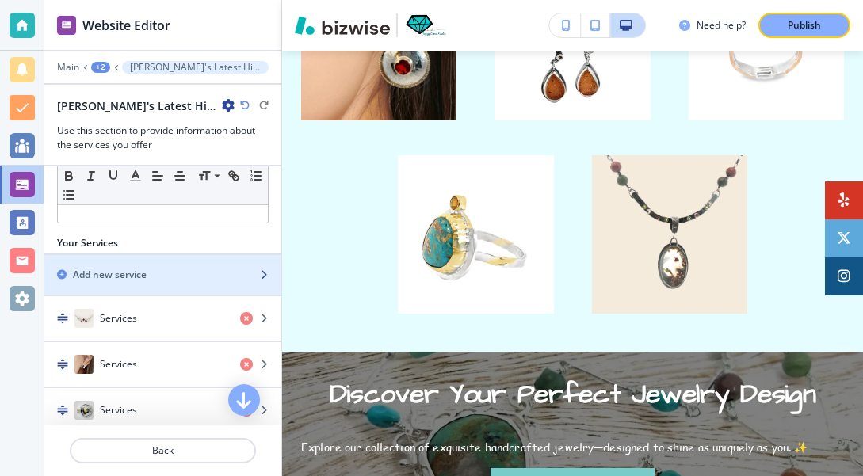
click at [265, 273] on icon "button" at bounding box center [264, 275] width 10 height 10
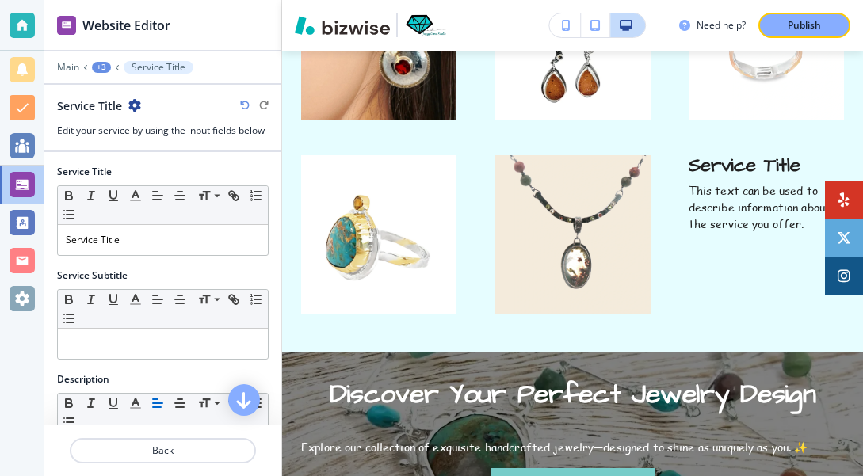
scroll to position [3807, 0]
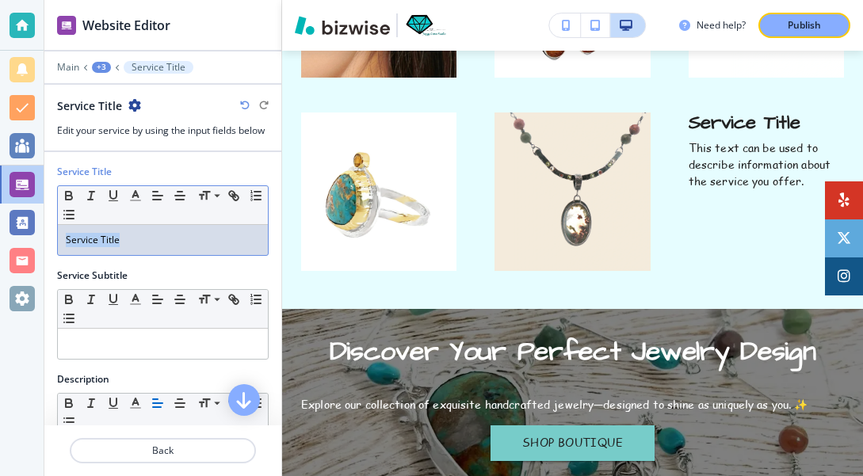
drag, startPoint x: 121, startPoint y: 240, endPoint x: 59, endPoint y: 239, distance: 61.8
click at [59, 239] on div "Service Title" at bounding box center [163, 240] width 210 height 30
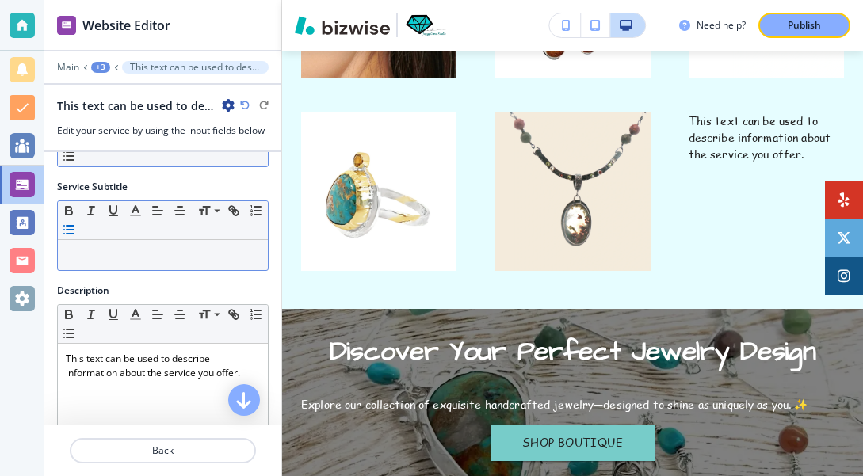
scroll to position [137, 0]
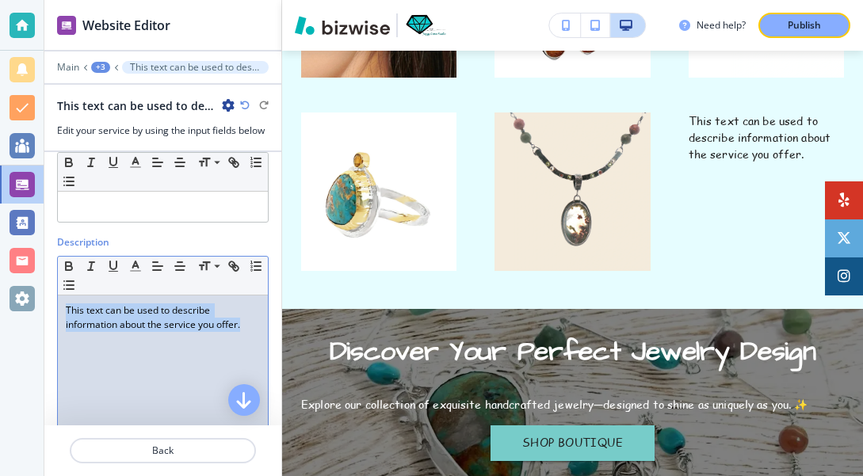
drag, startPoint x: 245, startPoint y: 324, endPoint x: 67, endPoint y: 301, distance: 179.8
click at [67, 301] on div "This text can be used to describe information about the service you offer." at bounding box center [163, 399] width 210 height 206
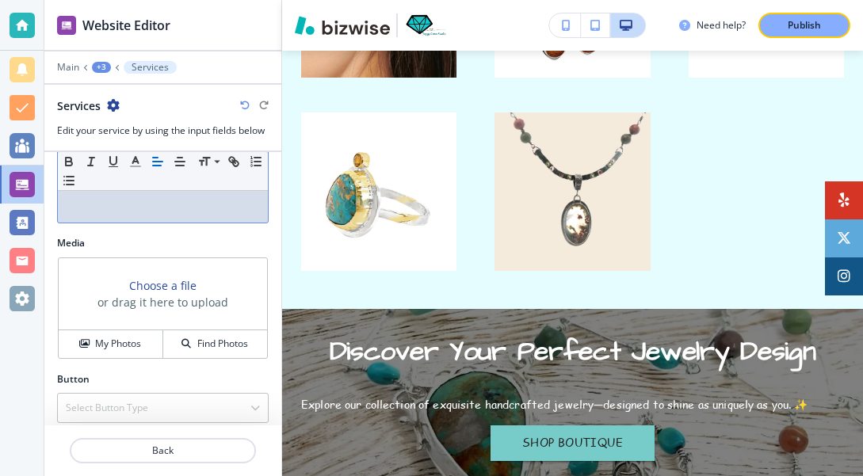
scroll to position [417, 0]
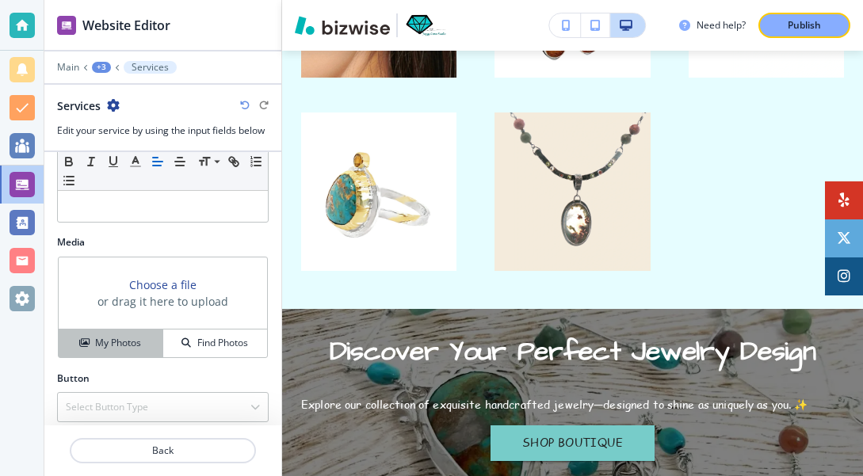
click at [105, 343] on h4 "My Photos" at bounding box center [118, 343] width 46 height 14
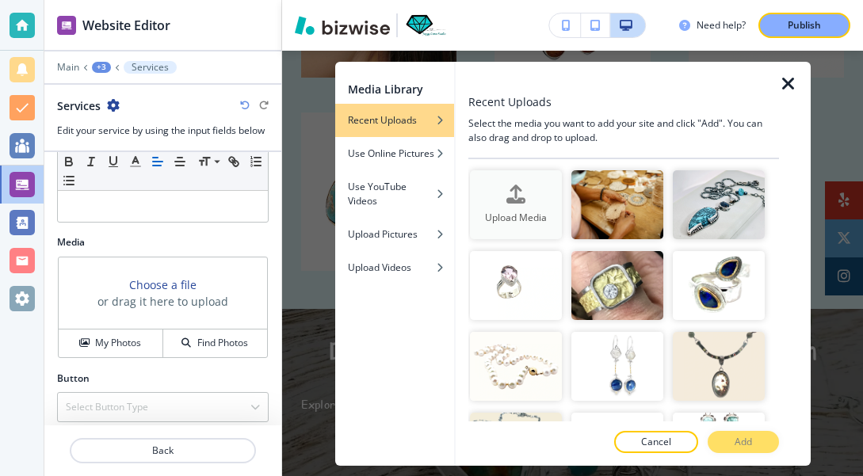
click at [509, 208] on div "button" at bounding box center [516, 207] width 92 height 6
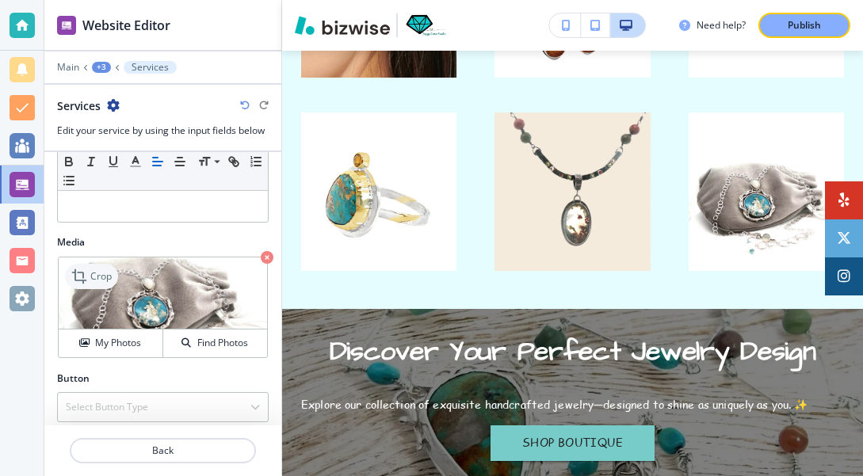
click at [81, 274] on icon at bounding box center [80, 276] width 19 height 19
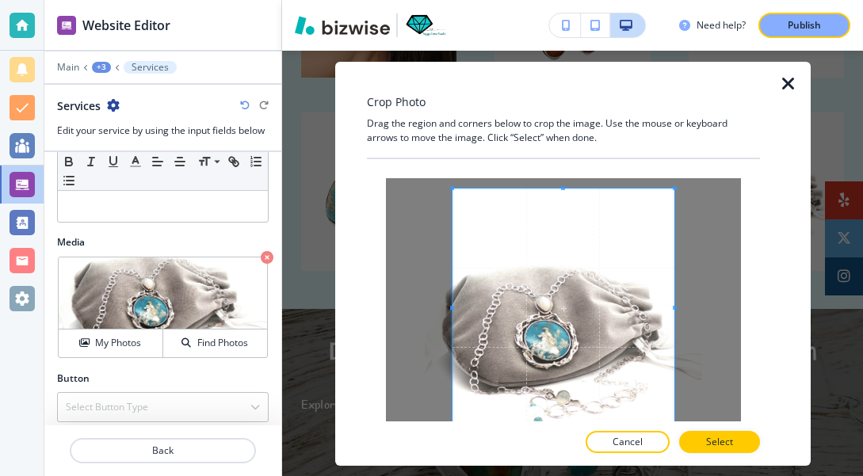
click at [560, 189] on div at bounding box center [564, 308] width 222 height 239
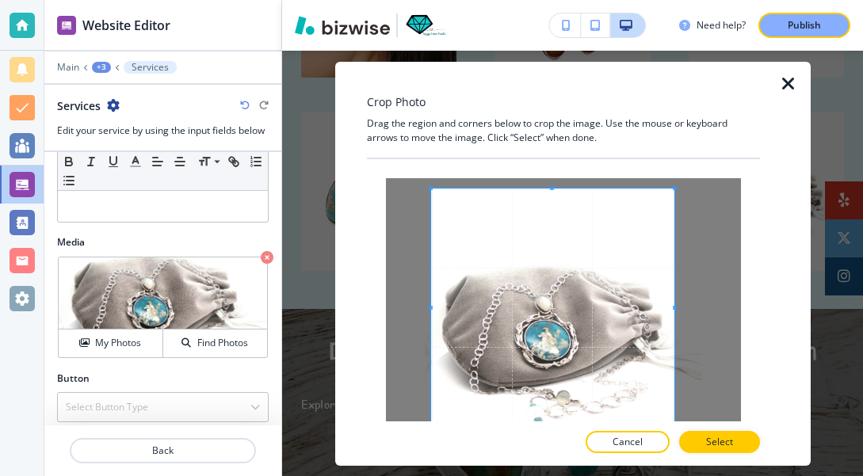
click at [432, 348] on span at bounding box center [431, 308] width 4 height 239
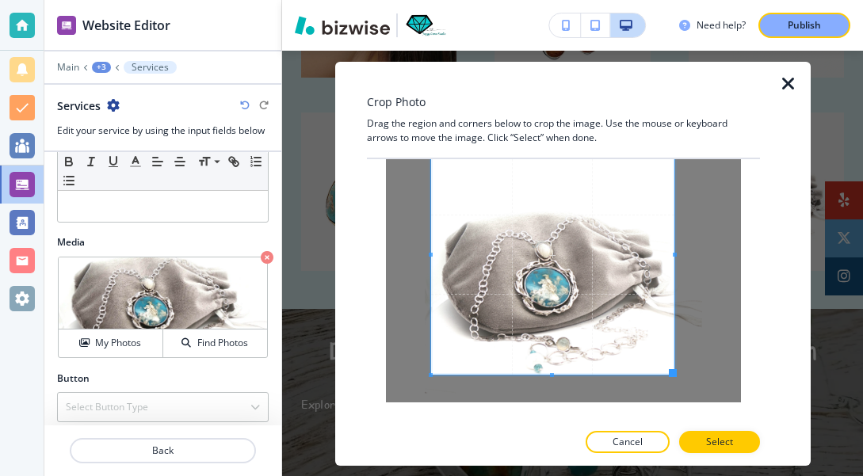
scroll to position [53, 0]
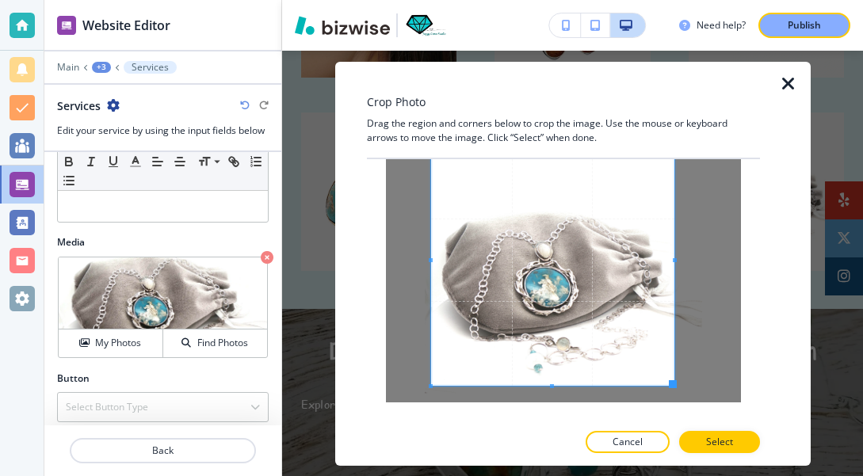
click at [555, 385] on div at bounding box center [552, 261] width 243 height 250
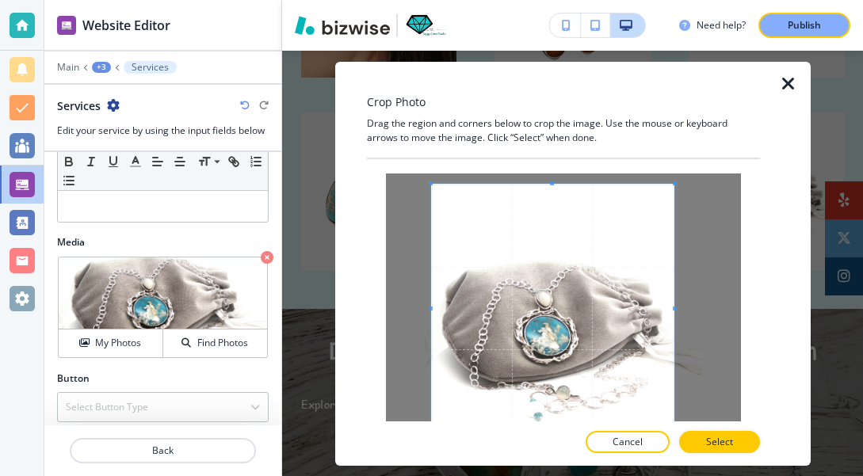
scroll to position [6, 0]
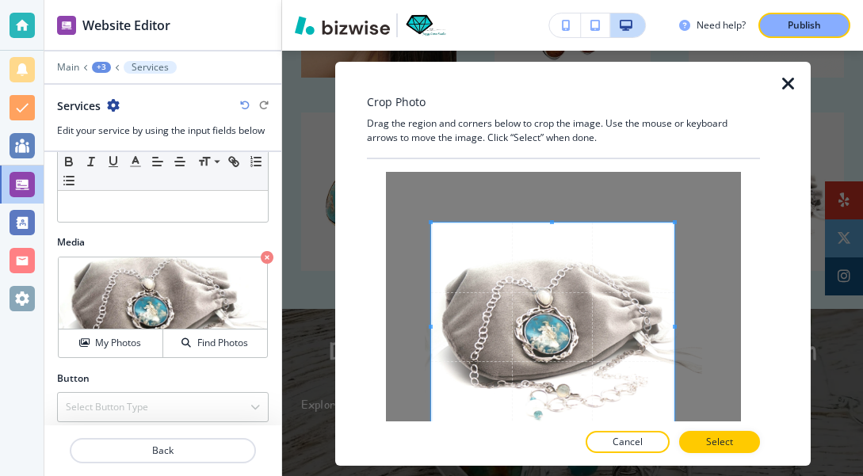
click at [553, 223] on span at bounding box center [552, 222] width 4 height 4
click at [685, 327] on span at bounding box center [684, 327] width 4 height 4
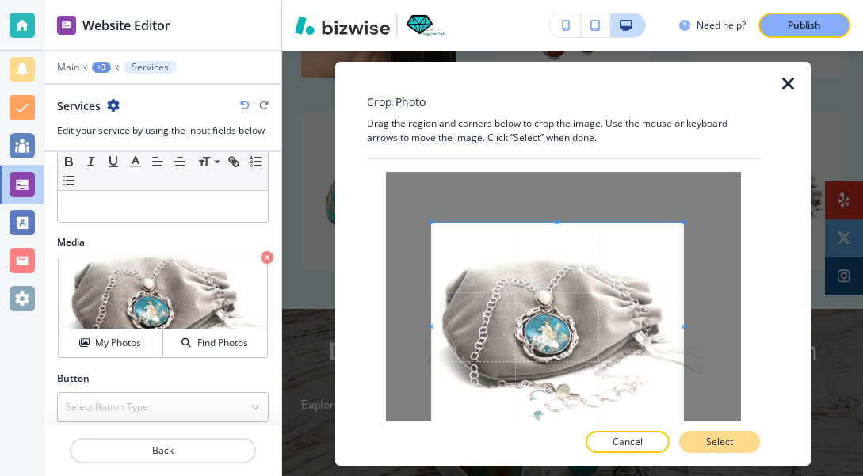
click at [724, 449] on p "Select" at bounding box center [719, 442] width 27 height 14
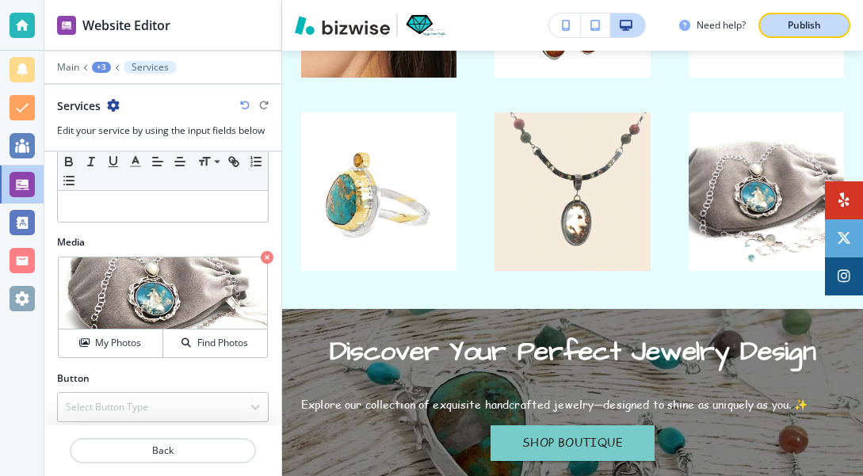
click at [804, 22] on p "Publish" at bounding box center [804, 25] width 33 height 14
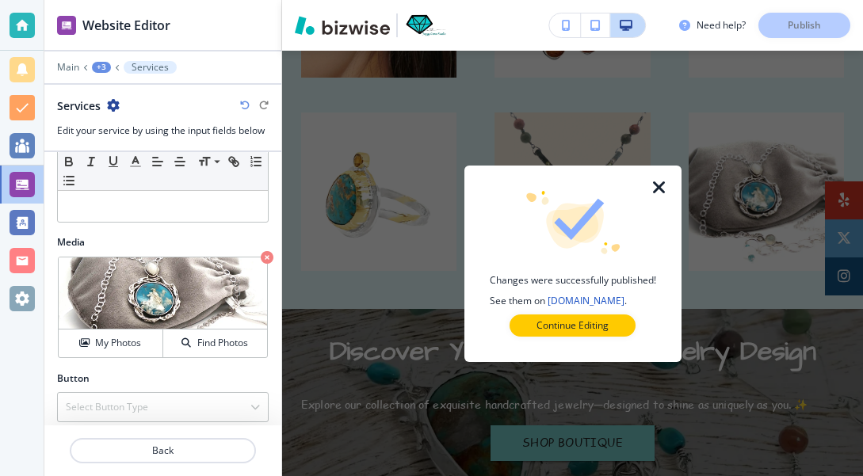
click at [658, 186] on icon "button" at bounding box center [659, 187] width 19 height 19
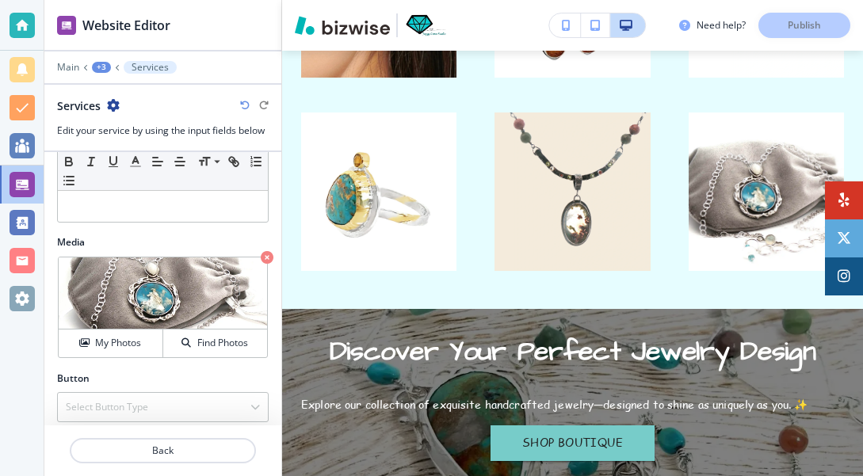
scroll to position [0, 0]
click at [26, 185] on div at bounding box center [22, 184] width 25 height 25
click at [20, 183] on div at bounding box center [22, 184] width 25 height 25
click at [68, 66] on p "Main" at bounding box center [68, 67] width 22 height 11
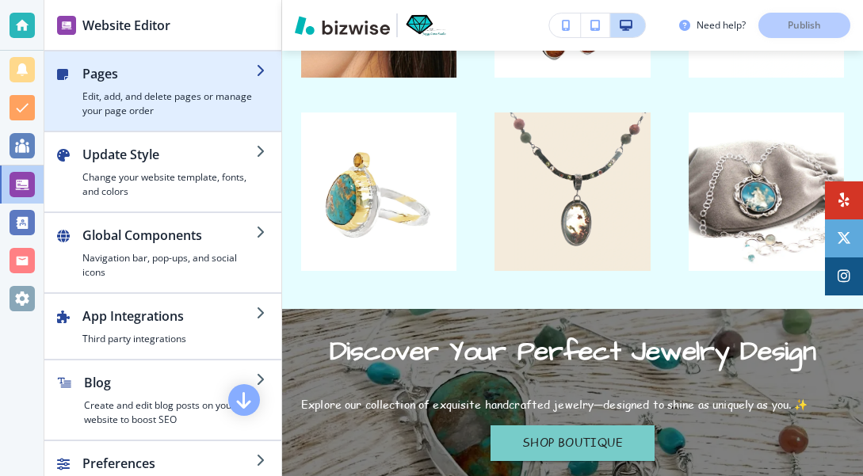
click at [264, 70] on icon "button" at bounding box center [262, 70] width 13 height 13
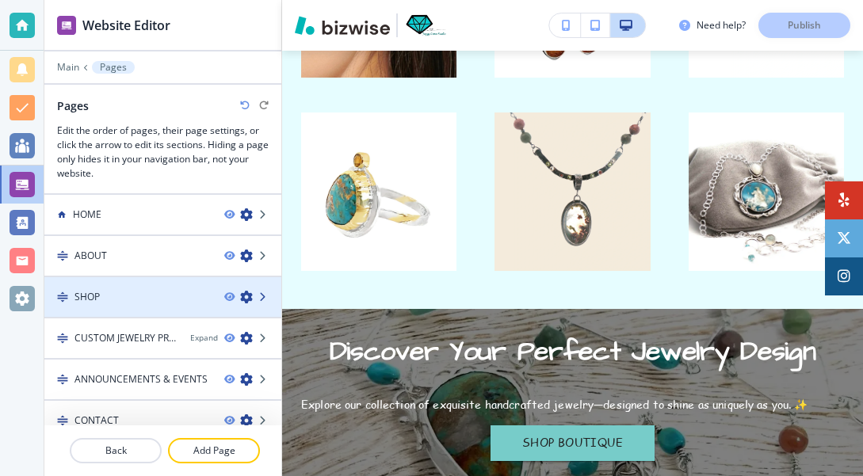
click at [262, 293] on icon at bounding box center [264, 297] width 10 height 10
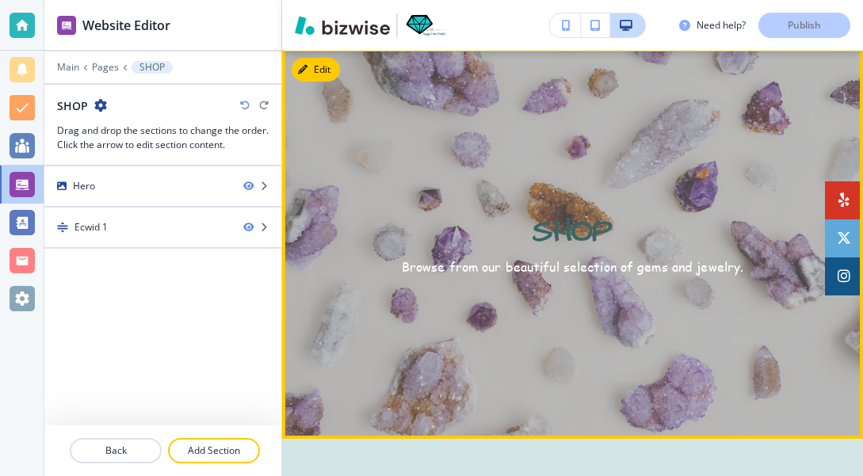
scroll to position [80, 0]
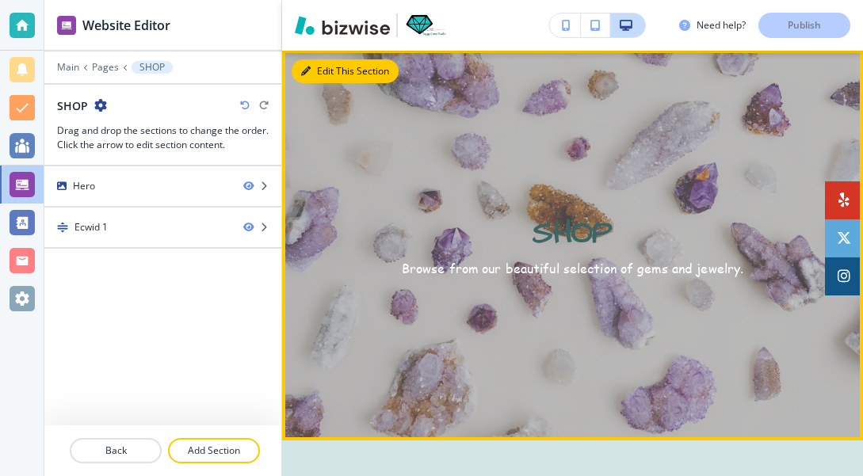
click at [321, 72] on button "Edit This Section" at bounding box center [345, 71] width 107 height 24
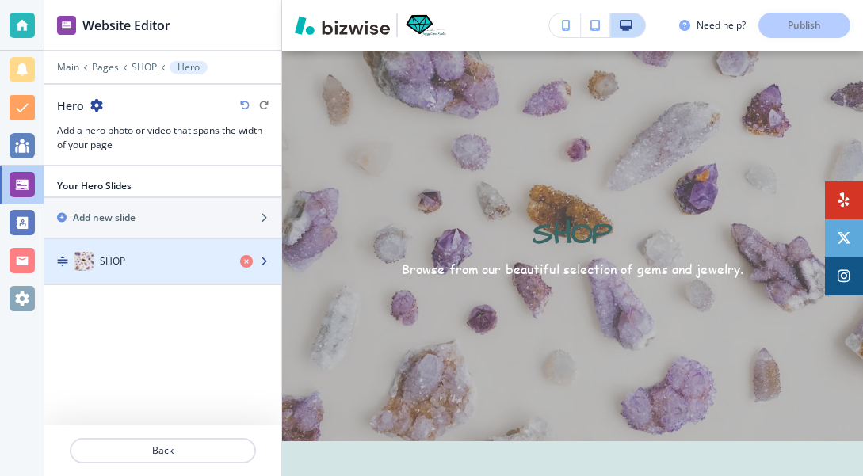
click at [264, 259] on icon "button" at bounding box center [264, 262] width 10 height 10
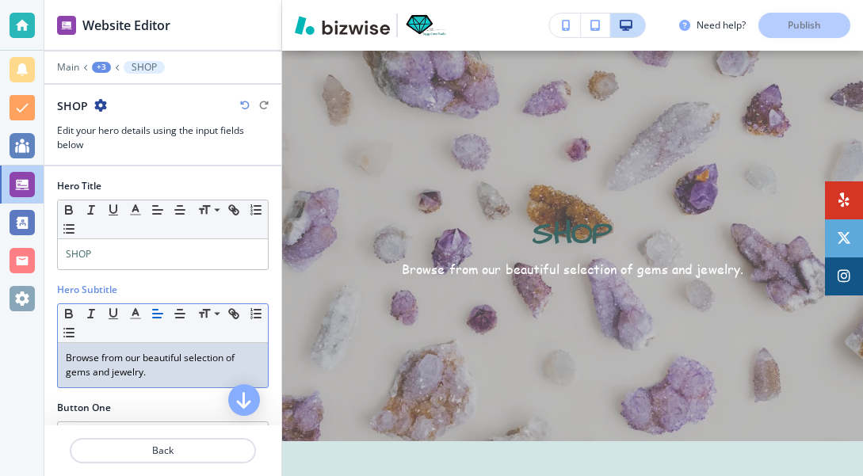
click at [109, 370] on p "Browse from our beautiful selection of gems and jewelry." at bounding box center [163, 365] width 194 height 29
click at [123, 354] on p "Browse from our beautiful selection of jewelry." at bounding box center [163, 365] width 194 height 29
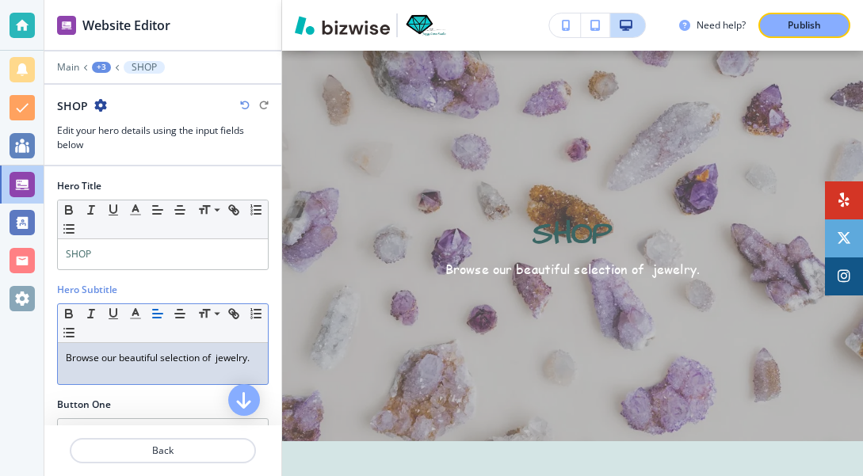
click at [216, 355] on p "Browse our beautiful selection of jewelry." at bounding box center [163, 358] width 194 height 14
click at [219, 357] on p "Browse our beautiful selection of one of a kind jewelry." at bounding box center [163, 365] width 194 height 29
click at [233, 358] on p "Browse our beautiful selection of one of a kind jewelry." at bounding box center [163, 365] width 194 height 29
click at [244, 355] on p "Browse our beautiful selection of one-of a kind jewelry." at bounding box center [163, 365] width 194 height 29
click at [252, 357] on p "Browse our beautiful selection of one-of-a kind jewelry." at bounding box center [163, 365] width 194 height 29
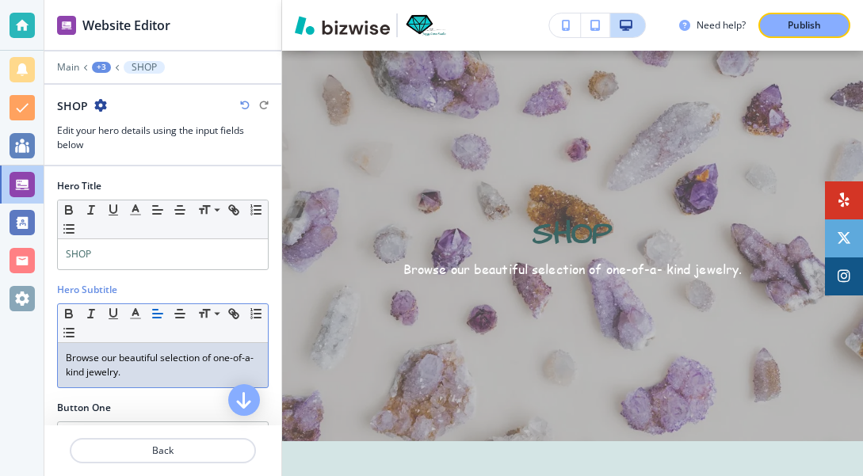
click at [143, 376] on p "Browse our beautiful selection of one-of-a- kind jewelry." at bounding box center [163, 365] width 194 height 29
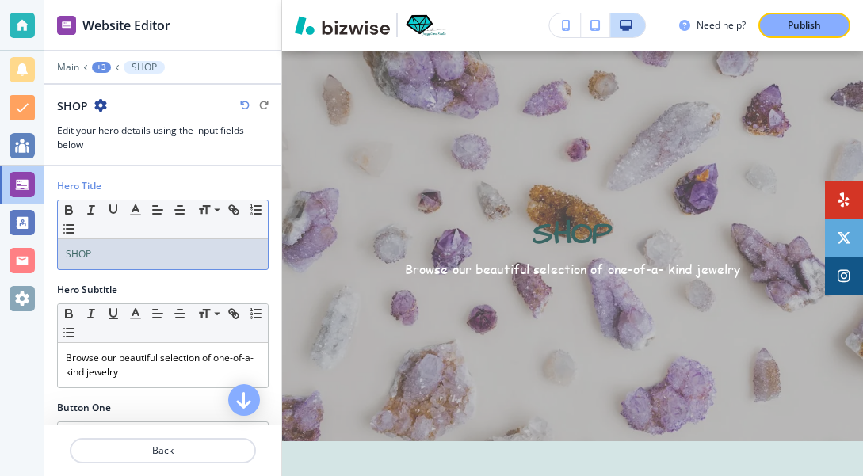
click at [97, 251] on p "SHOP" at bounding box center [163, 254] width 194 height 14
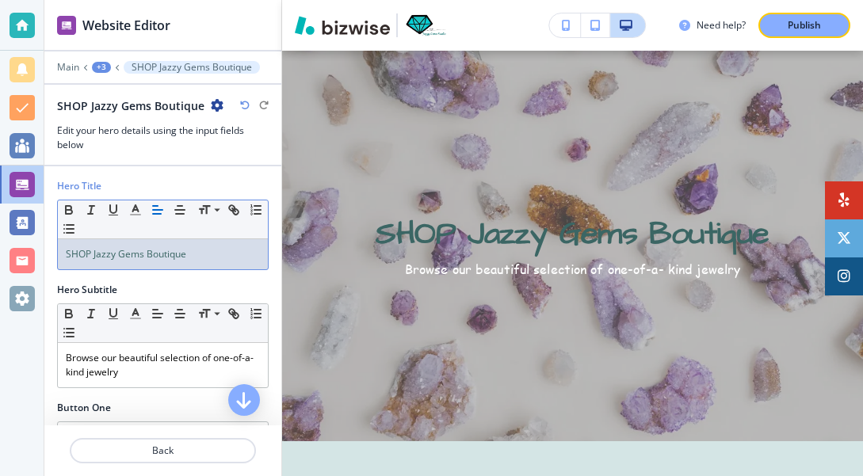
click at [91, 251] on span "SHOP Jazzy Gems Boutique" at bounding box center [126, 253] width 120 height 13
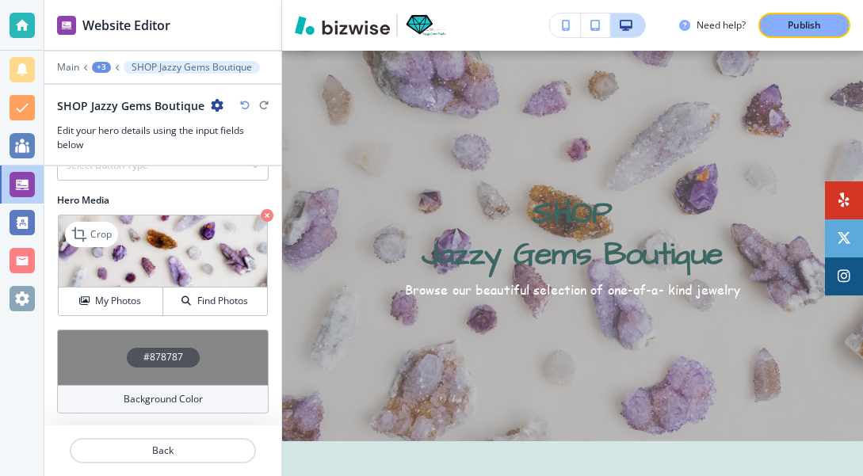
scroll to position [0, 0]
click at [186, 296] on icon "button" at bounding box center [186, 301] width 10 height 10
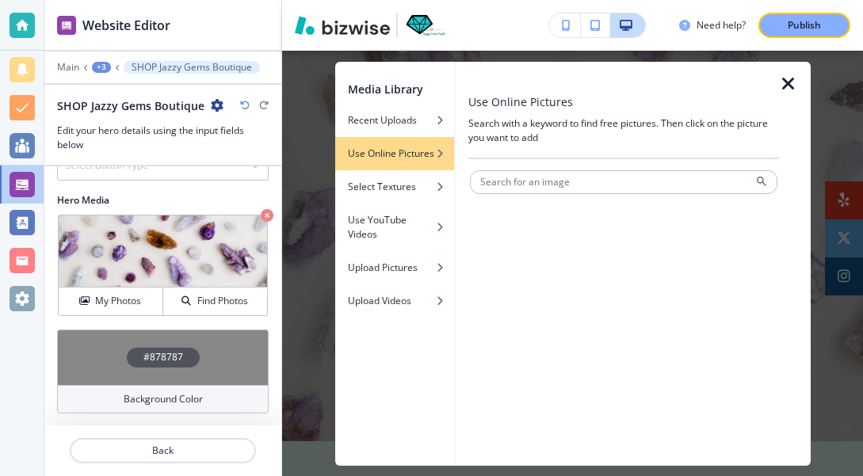
click at [384, 153] on h4 "Use Online Pictures" at bounding box center [391, 154] width 86 height 14
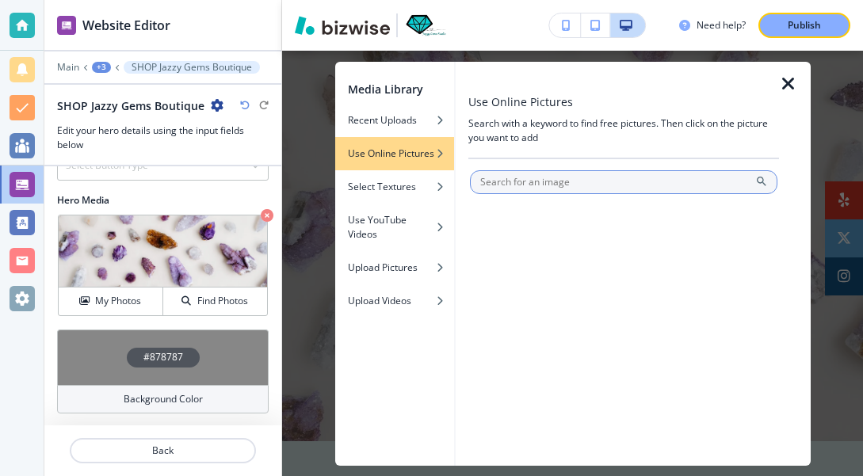
click at [552, 186] on input "text" at bounding box center [624, 182] width 308 height 24
type input "jewelry display"
click at [761, 181] on icon at bounding box center [761, 181] width 13 height 13
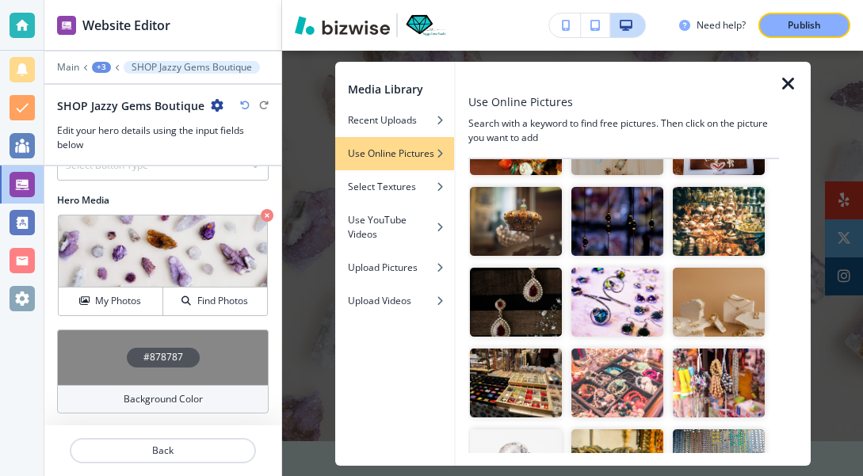
scroll to position [7, 1]
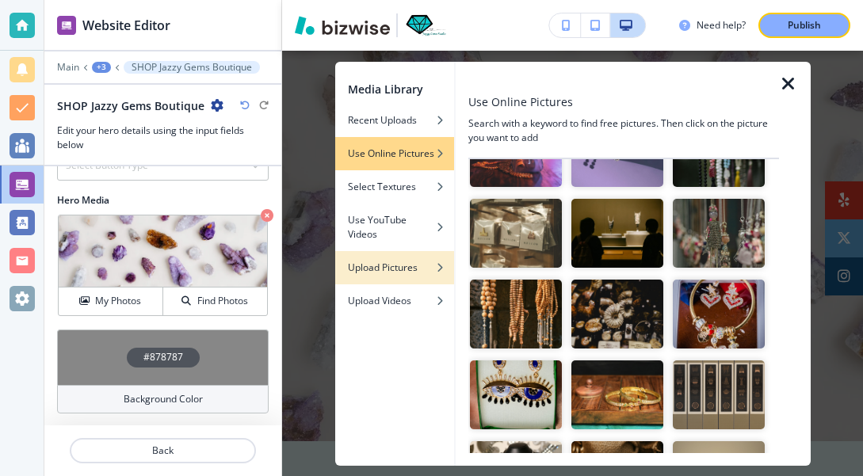
click at [398, 266] on h4 "Upload Pictures" at bounding box center [383, 268] width 70 height 14
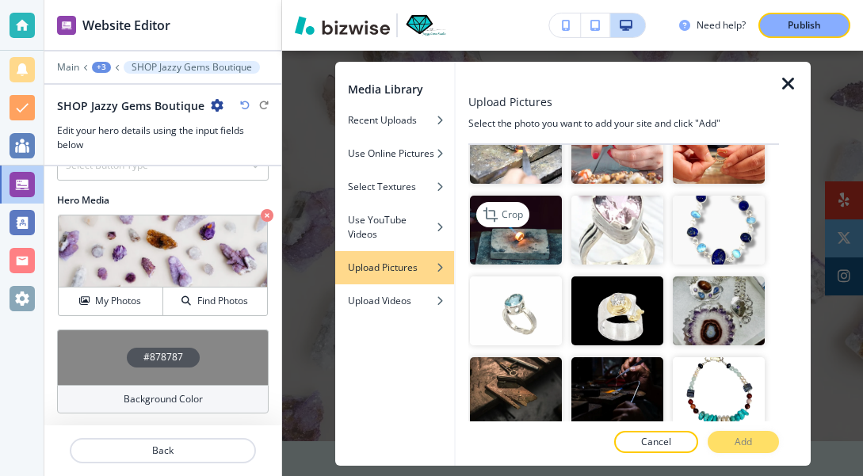
scroll to position [2532, 0]
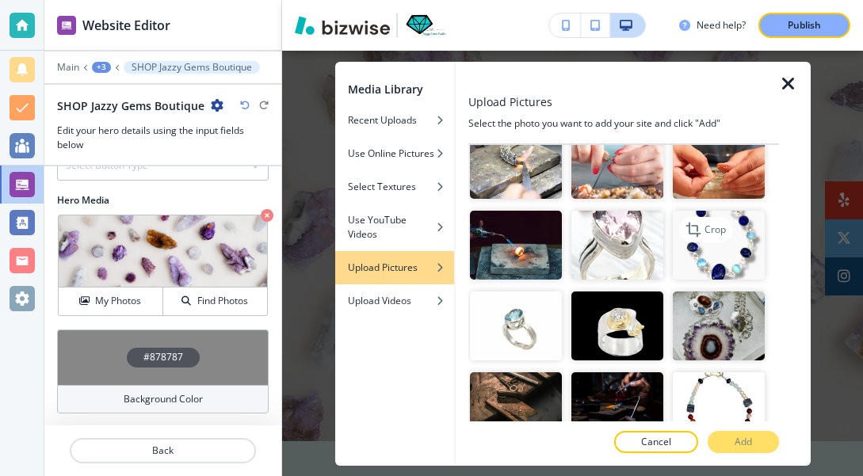
click at [710, 249] on img "button" at bounding box center [719, 245] width 92 height 69
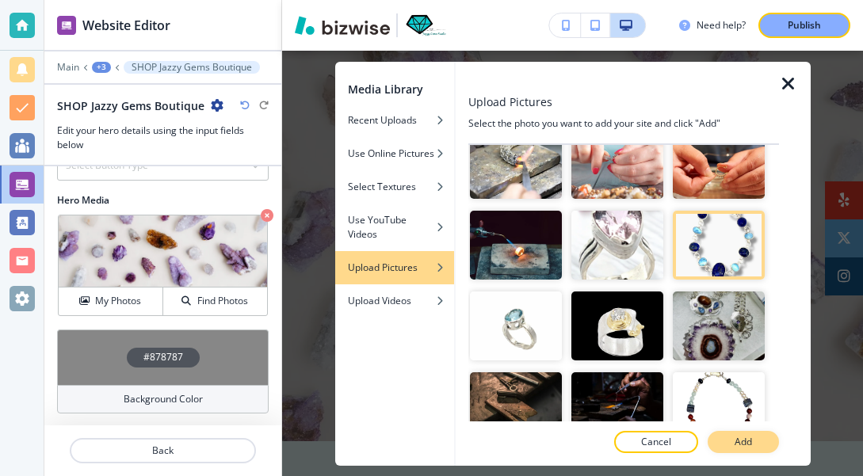
click at [743, 438] on p "Add" at bounding box center [743, 442] width 17 height 14
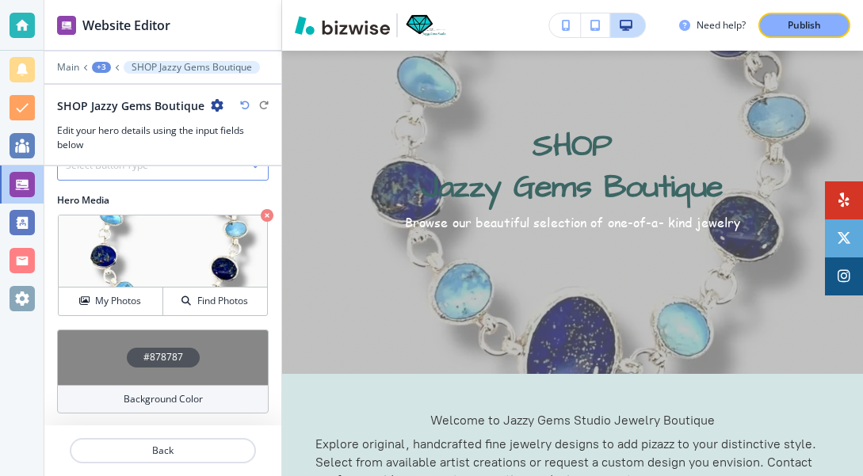
scroll to position [0, 0]
click at [164, 353] on h4 "#878787" at bounding box center [163, 357] width 40 height 14
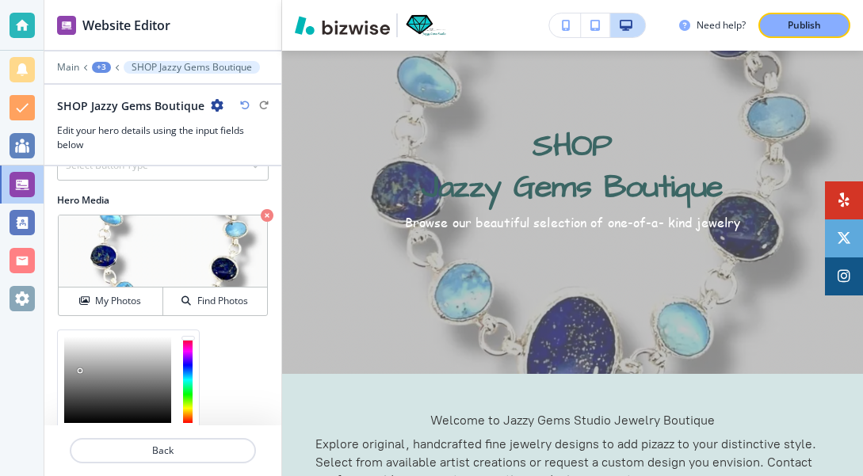
click at [80, 370] on div at bounding box center [117, 380] width 107 height 86
click at [111, 369] on div at bounding box center [117, 380] width 107 height 86
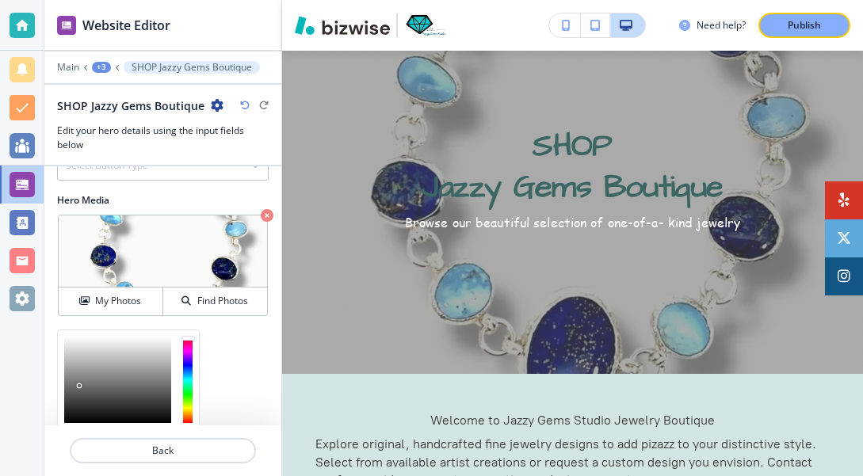
click at [79, 385] on div at bounding box center [117, 380] width 107 height 86
click at [77, 354] on div at bounding box center [117, 380] width 107 height 86
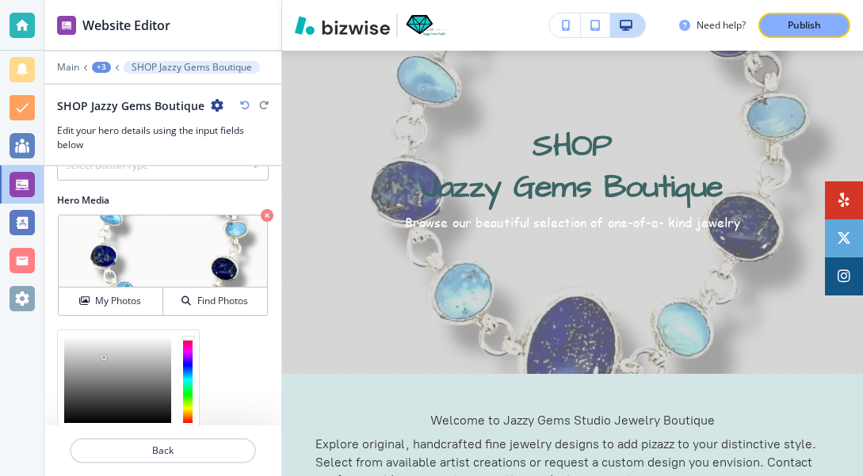
click at [104, 357] on div at bounding box center [117, 380] width 107 height 86
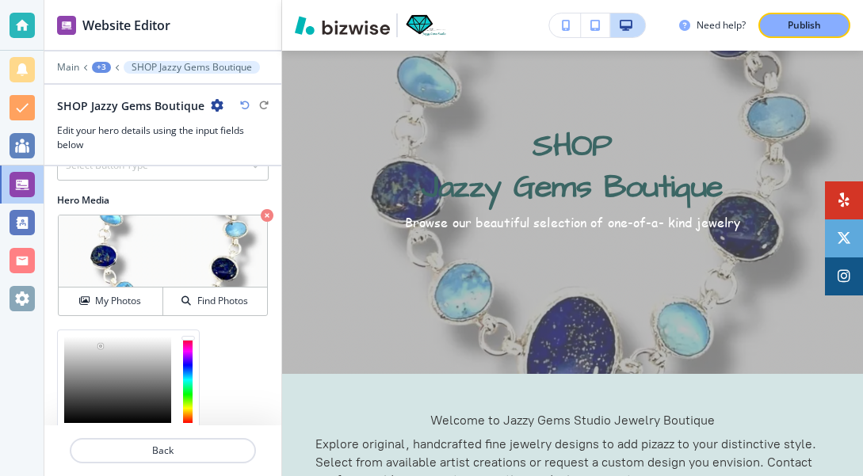
click at [101, 346] on div at bounding box center [117, 380] width 107 height 86
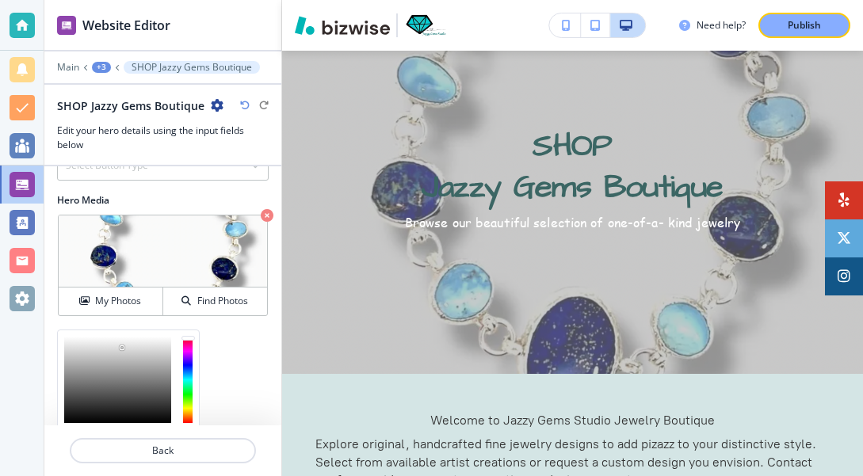
click at [122, 347] on div at bounding box center [117, 380] width 107 height 86
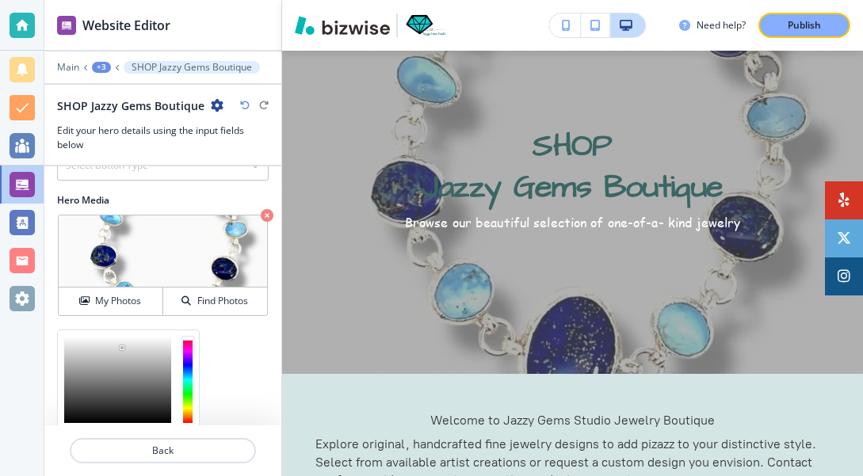
click at [139, 349] on div at bounding box center [117, 380] width 107 height 86
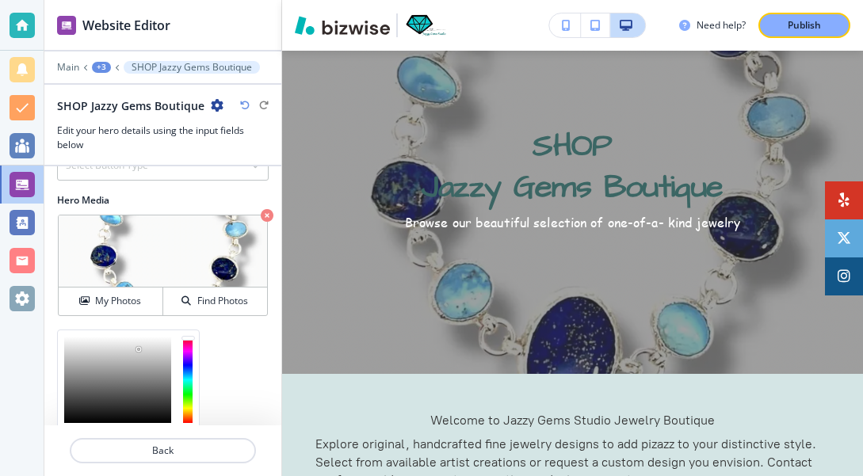
click at [81, 347] on div at bounding box center [117, 380] width 107 height 86
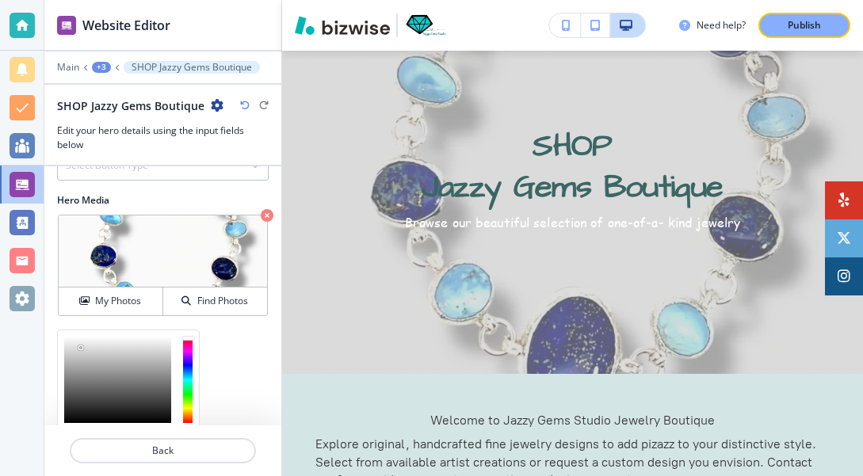
click at [95, 346] on div at bounding box center [117, 380] width 107 height 86
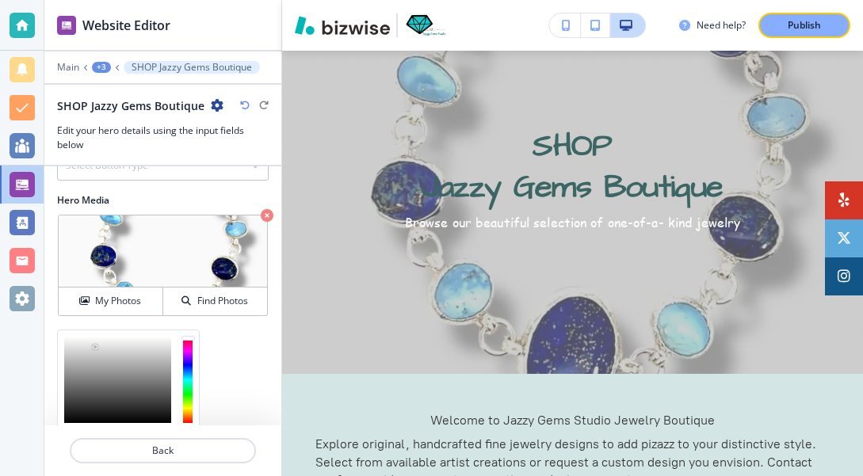
click at [187, 376] on div at bounding box center [188, 380] width 10 height 86
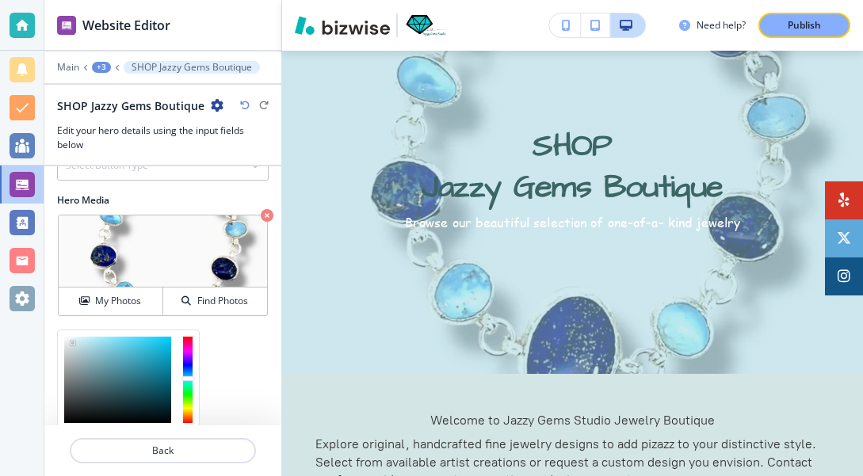
click at [73, 342] on div at bounding box center [117, 380] width 107 height 86
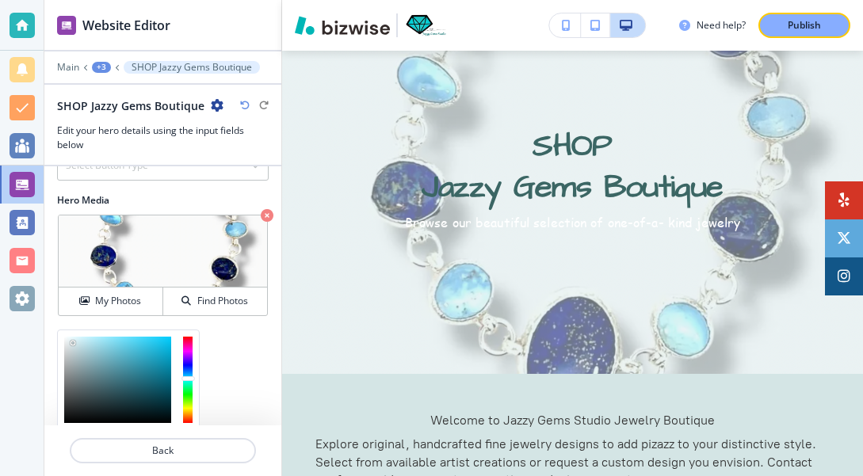
click at [85, 346] on div at bounding box center [117, 380] width 107 height 86
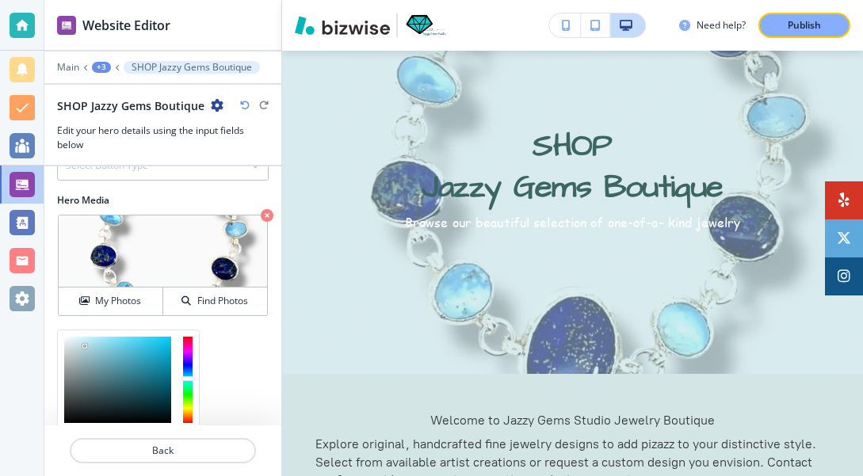
click at [73, 350] on div at bounding box center [117, 380] width 107 height 86
type input "#a8b4b6"
click at [73, 361] on div at bounding box center [117, 380] width 107 height 86
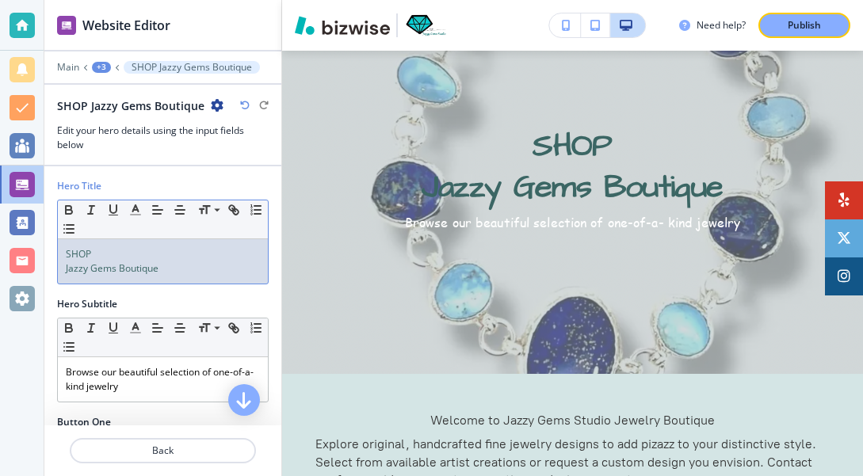
drag, startPoint x: 165, startPoint y: 266, endPoint x: 64, endPoint y: 252, distance: 101.7
click at [64, 252] on div "SHOP ﻿ Jazzy Gems Boutique" at bounding box center [163, 261] width 210 height 44
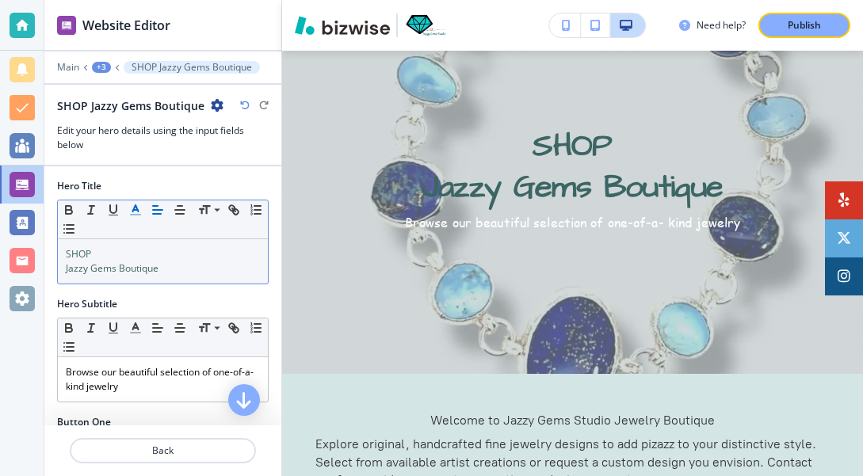
click at [138, 210] on polyline "button" at bounding box center [136, 208] width 6 height 6
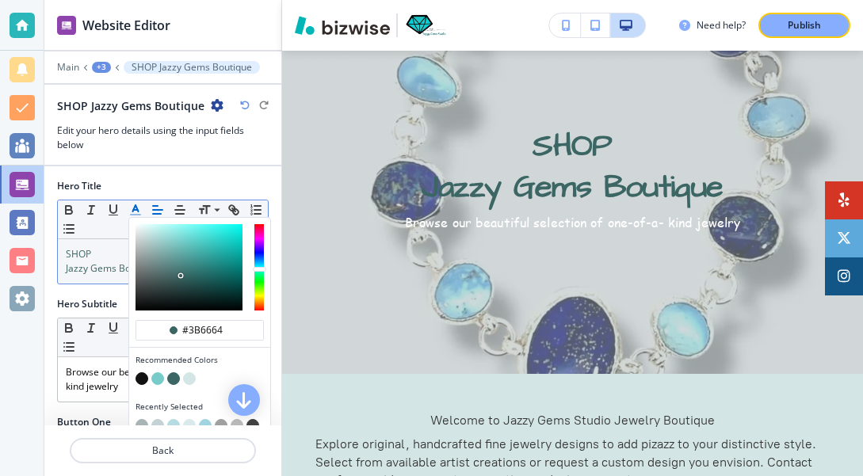
type input "#159d96"
click at [228, 257] on div "button" at bounding box center [189, 267] width 107 height 86
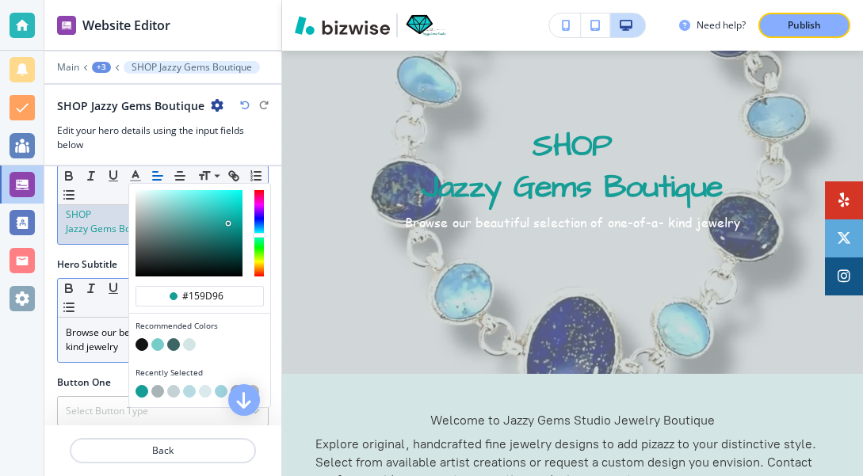
scroll to position [54, 0]
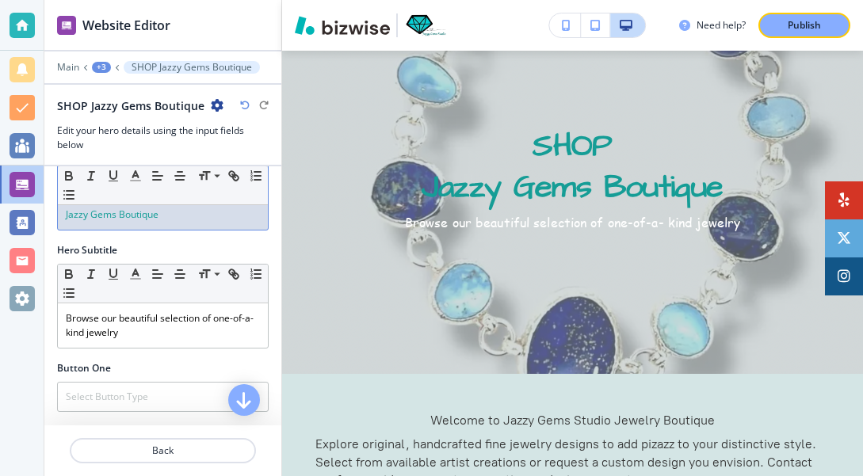
click at [112, 234] on div "Hero Title Small Normal Large Huge SHOP ﻿ Jazzy Gems Boutique" at bounding box center [162, 184] width 237 height 118
click at [120, 212] on span "Jazzy Gems Boutique" at bounding box center [112, 214] width 93 height 13
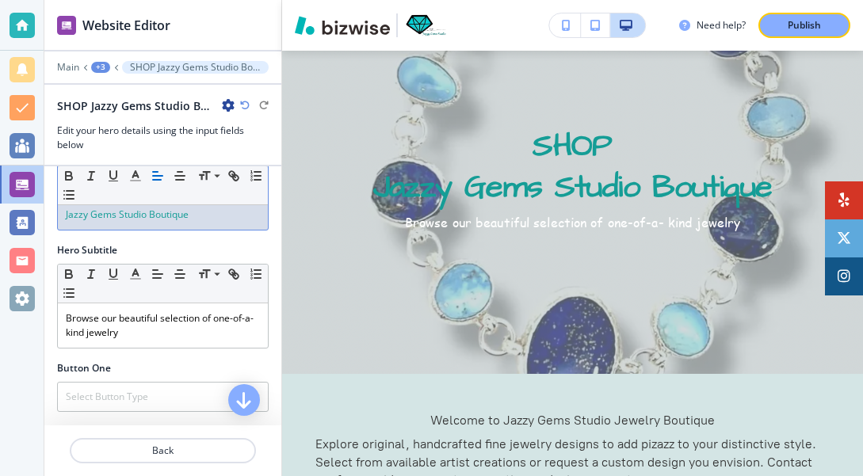
click at [65, 215] on div "SHOP Jazzy Gems Studio Boutique" at bounding box center [163, 207] width 210 height 44
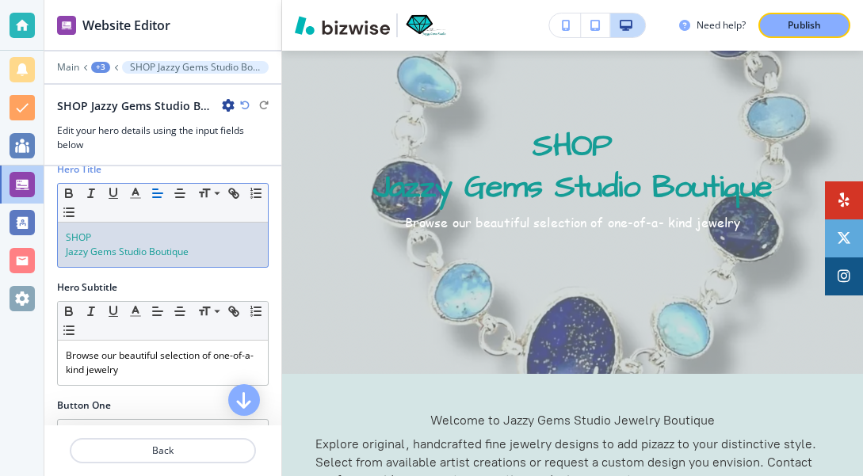
scroll to position [17, 0]
click at [64, 233] on div "SHOP Jazzy Gems Studio Boutique" at bounding box center [163, 244] width 210 height 44
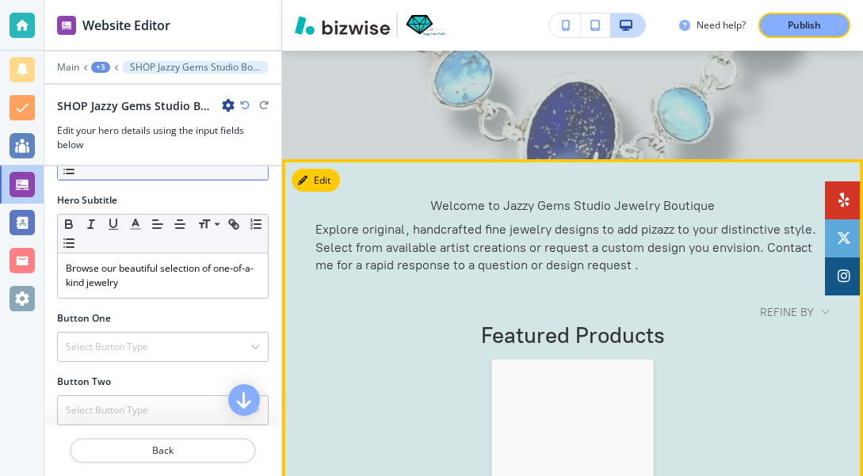
scroll to position [357, 0]
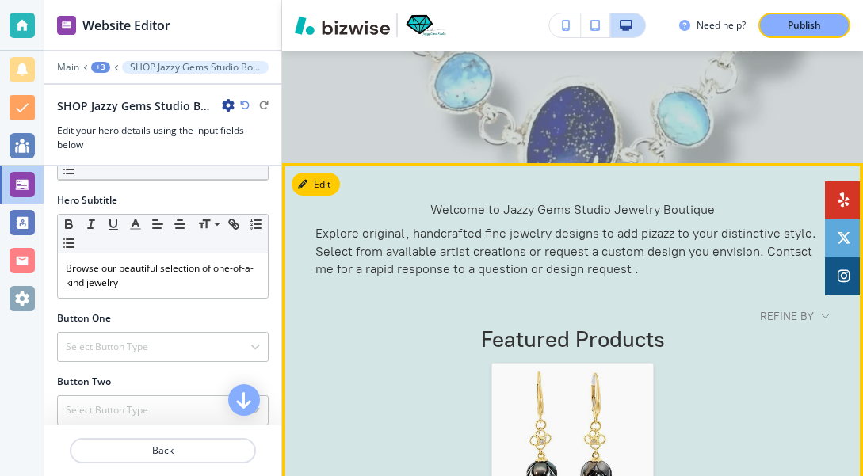
click at [677, 235] on p "Explore original, handcrafted fine jewelry designs to add pizazz to your distin…" at bounding box center [572, 250] width 514 height 53
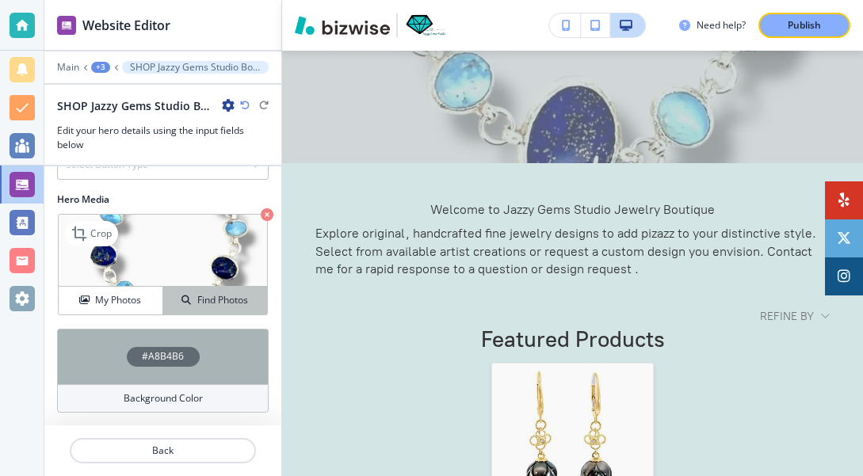
scroll to position [349, 0]
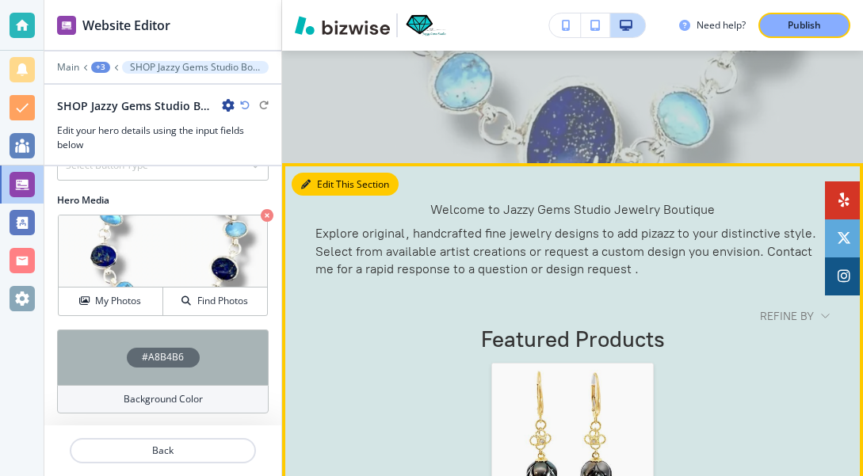
click at [329, 186] on button "Edit This Section" at bounding box center [345, 185] width 107 height 24
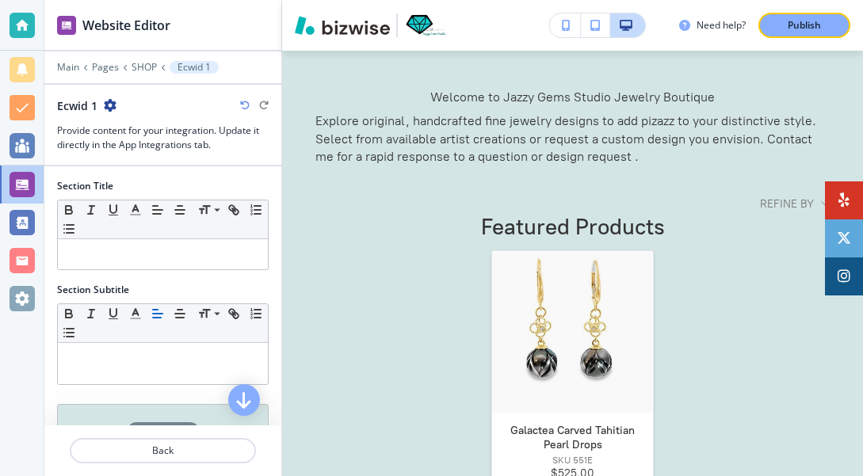
scroll to position [0, 0]
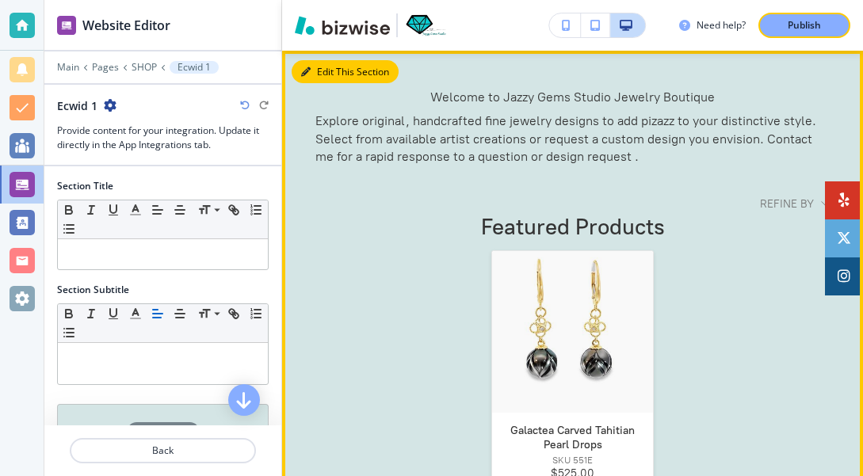
click at [318, 69] on button "Edit This Section" at bounding box center [345, 72] width 107 height 24
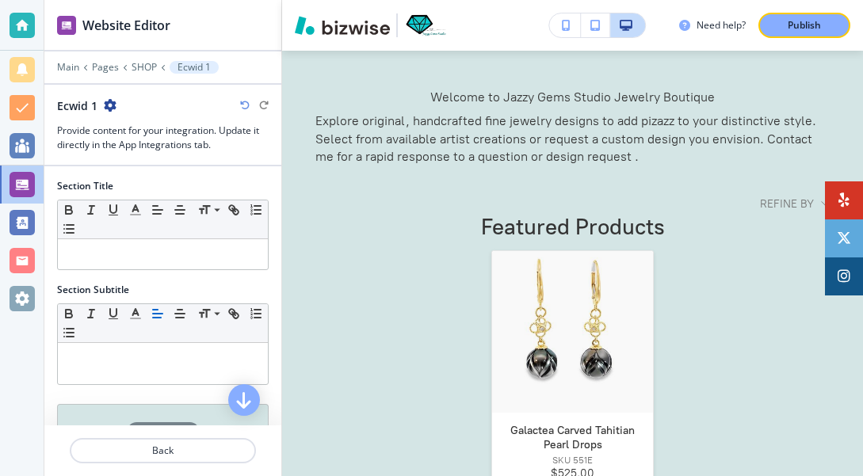
click at [189, 130] on h3 "Provide content for your integration. Update it directly in the App Integration…" at bounding box center [163, 138] width 212 height 29
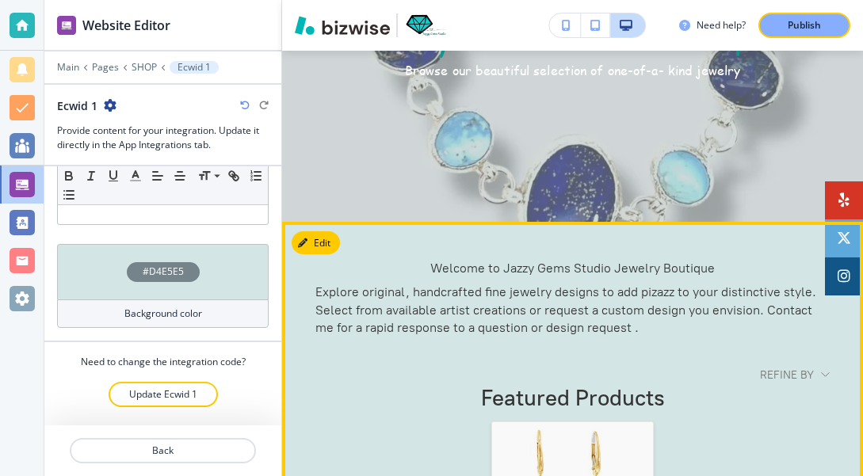
scroll to position [291, 0]
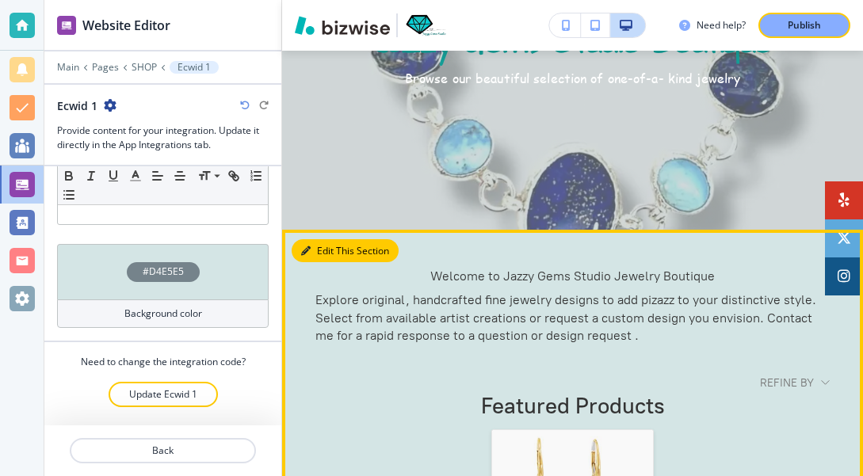
click at [333, 251] on button "Edit This Section" at bounding box center [345, 251] width 107 height 24
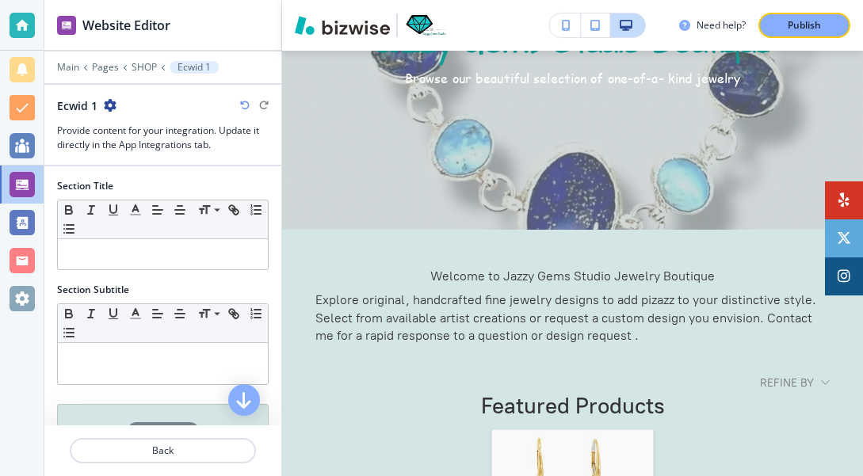
scroll to position [0, 0]
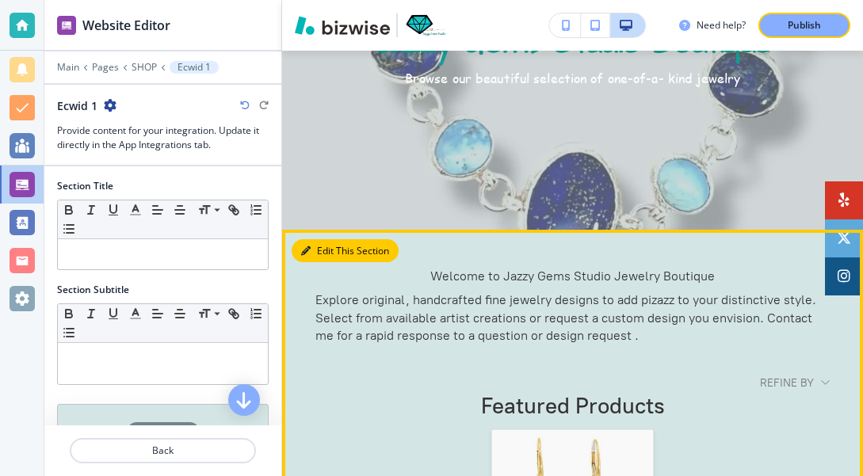
click at [318, 250] on button "Edit This Section" at bounding box center [345, 251] width 107 height 24
click at [333, 247] on button "Edit This Section" at bounding box center [345, 251] width 107 height 24
click at [379, 249] on button "Edit This Section" at bounding box center [345, 251] width 107 height 24
click at [678, 298] on p "Explore original, handcrafted fine jewelry designs to add pizazz to your distin…" at bounding box center [572, 317] width 514 height 53
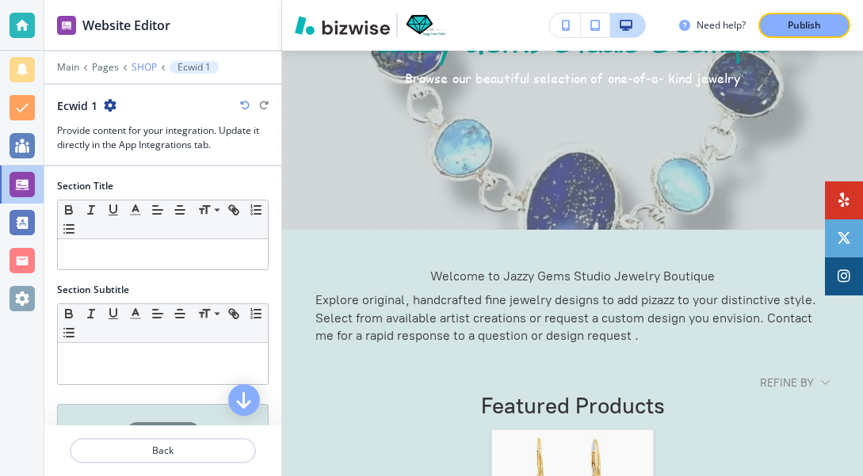
click at [143, 67] on p "SHOP" at bounding box center [144, 67] width 25 height 11
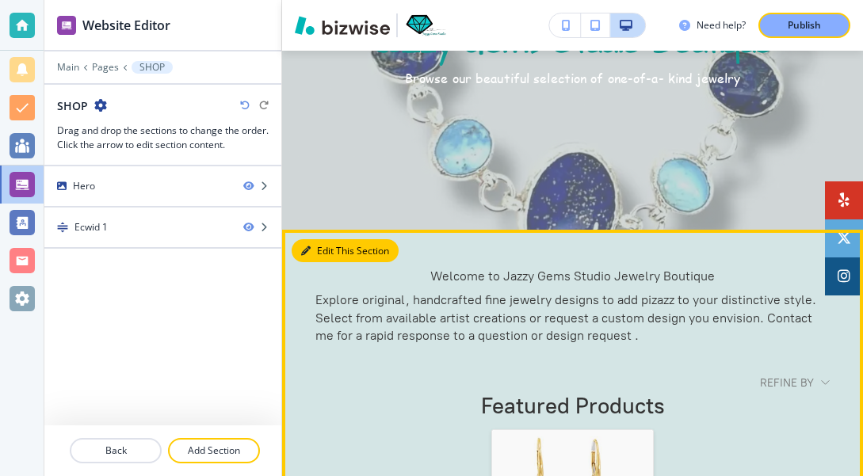
click at [330, 249] on button "Edit This Section" at bounding box center [345, 251] width 107 height 24
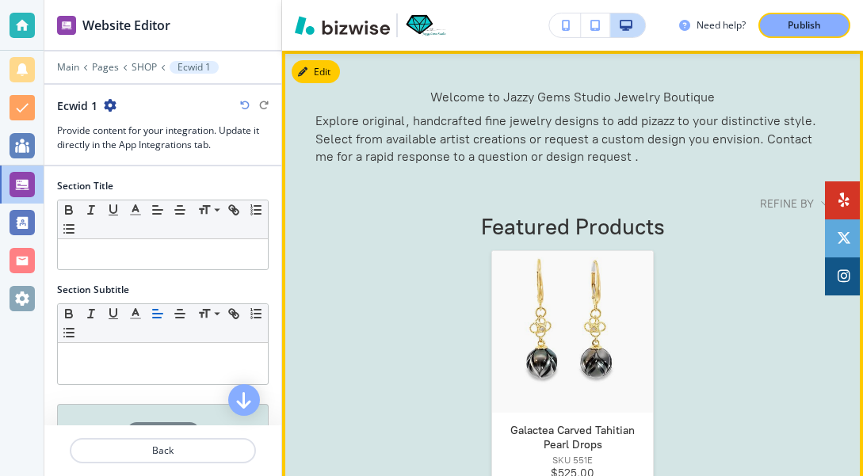
click at [676, 121] on p "Explore original, handcrafted fine jewelry designs to add pizazz to your distin…" at bounding box center [572, 138] width 514 height 53
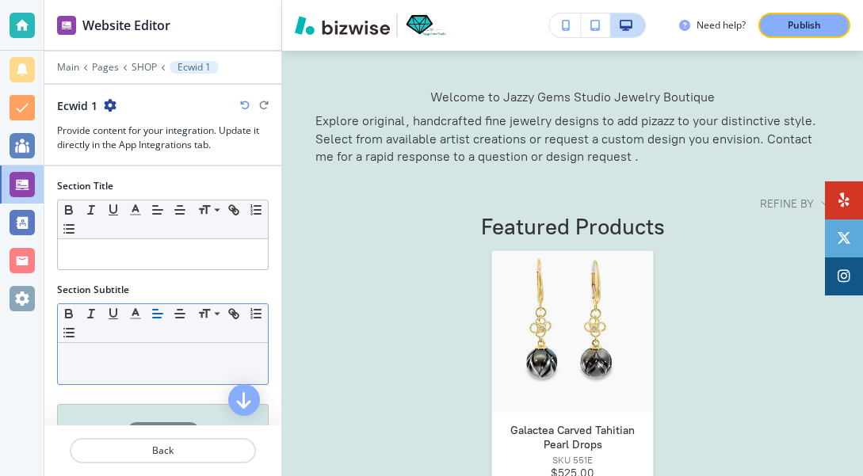
scroll to position [-1, 0]
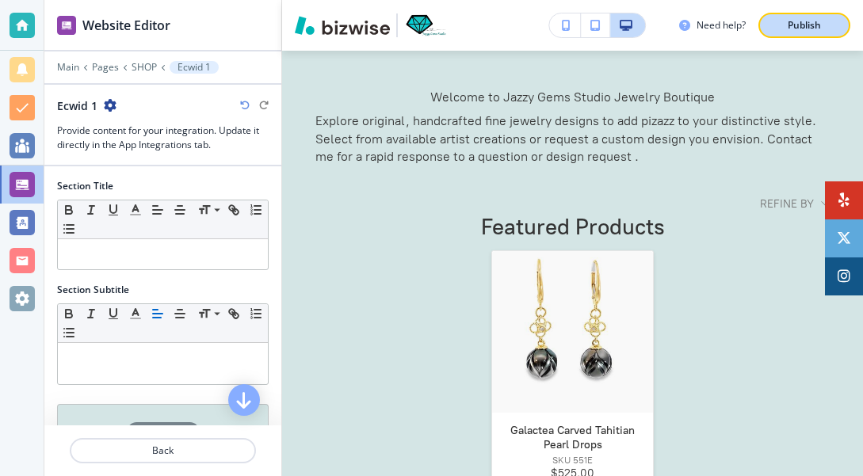
click at [804, 24] on p "Publish" at bounding box center [804, 25] width 33 height 14
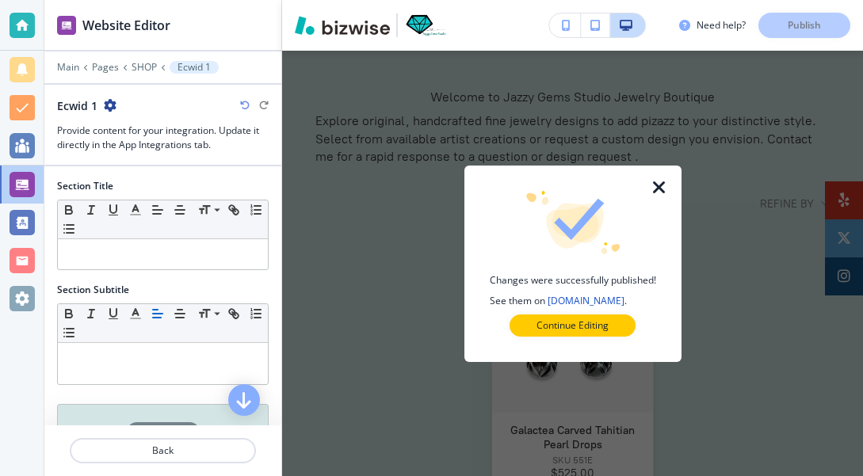
click at [661, 190] on icon "button" at bounding box center [659, 187] width 19 height 19
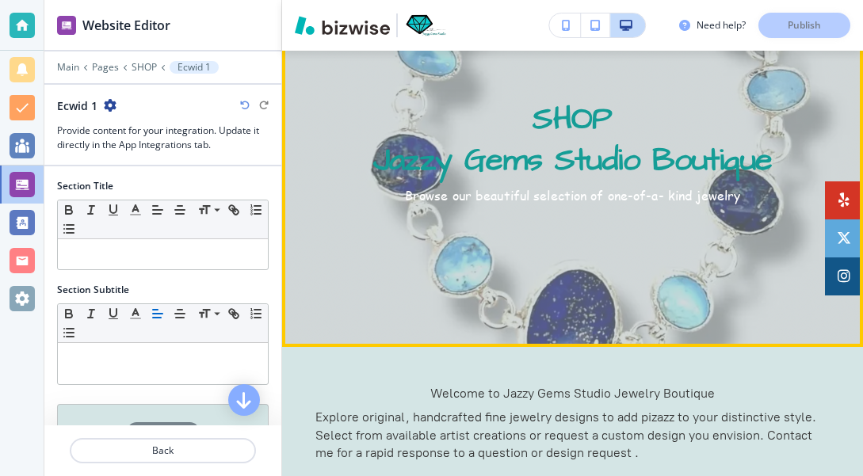
scroll to position [185, 0]
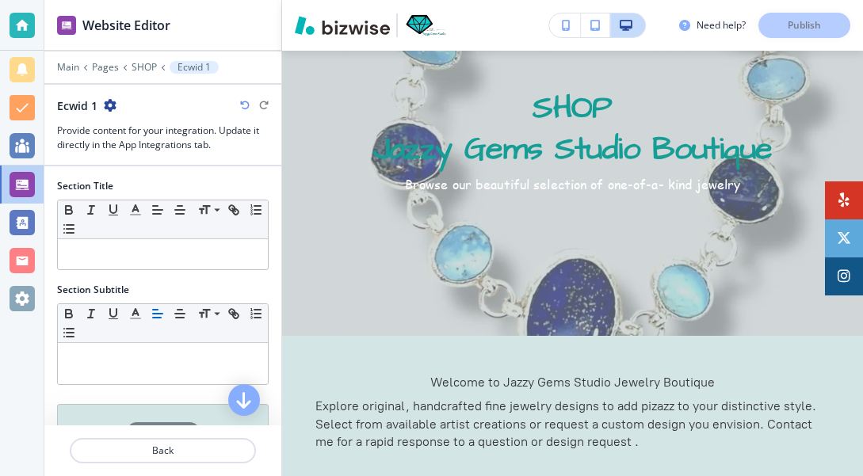
click at [810, 17] on div "Need help? Publish" at bounding box center [771, 25] width 184 height 25
click at [801, 33] on div "Need help? Publish" at bounding box center [771, 25] width 184 height 25
